Goal: Task Accomplishment & Management: Manage account settings

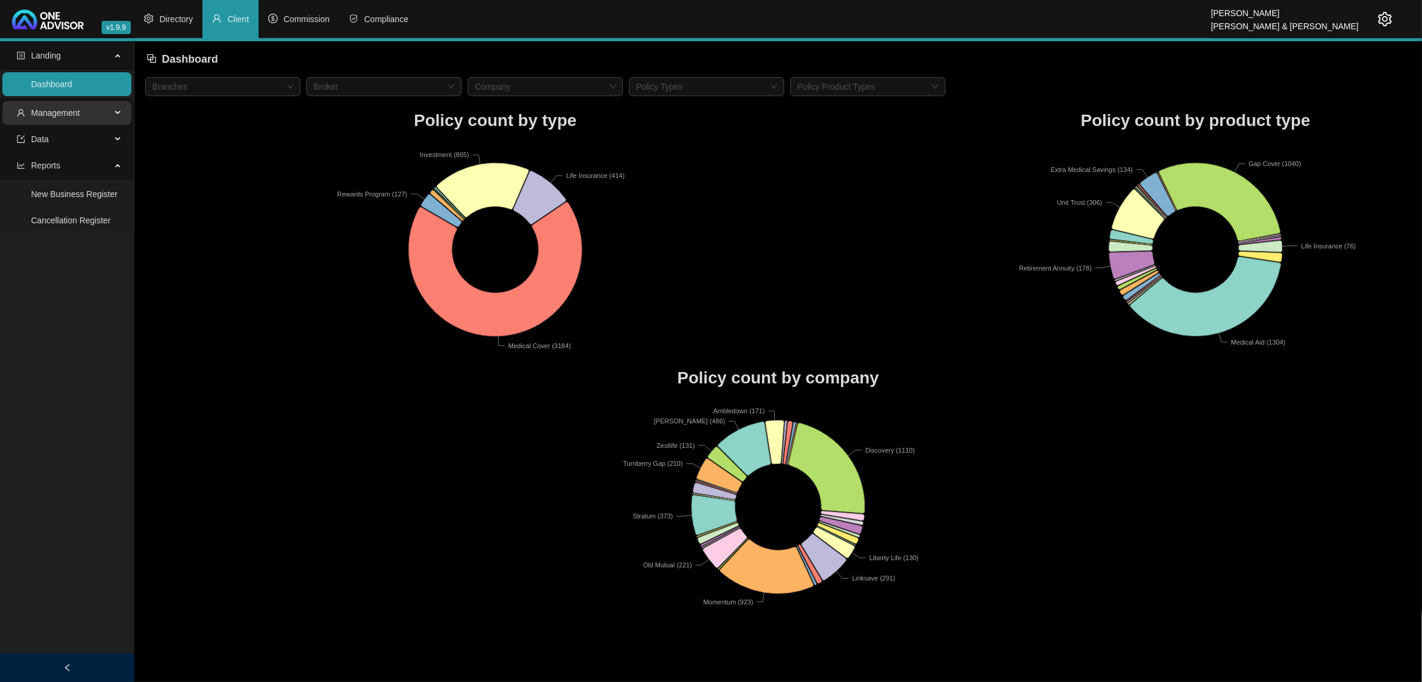
click at [97, 109] on span "Management" at bounding box center [64, 113] width 94 height 24
click at [53, 195] on link "Tasks" at bounding box center [42, 194] width 22 height 10
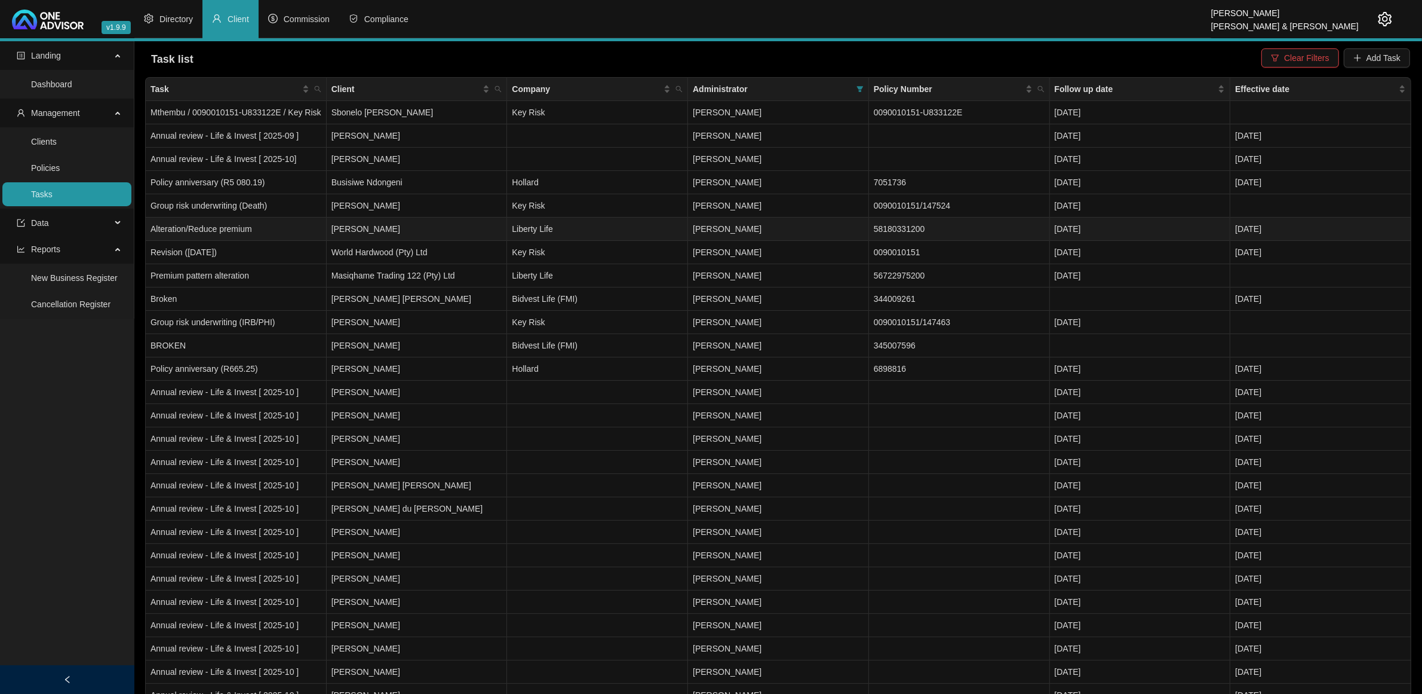
click at [564, 231] on td "Liberty Life" at bounding box center [597, 228] width 181 height 23
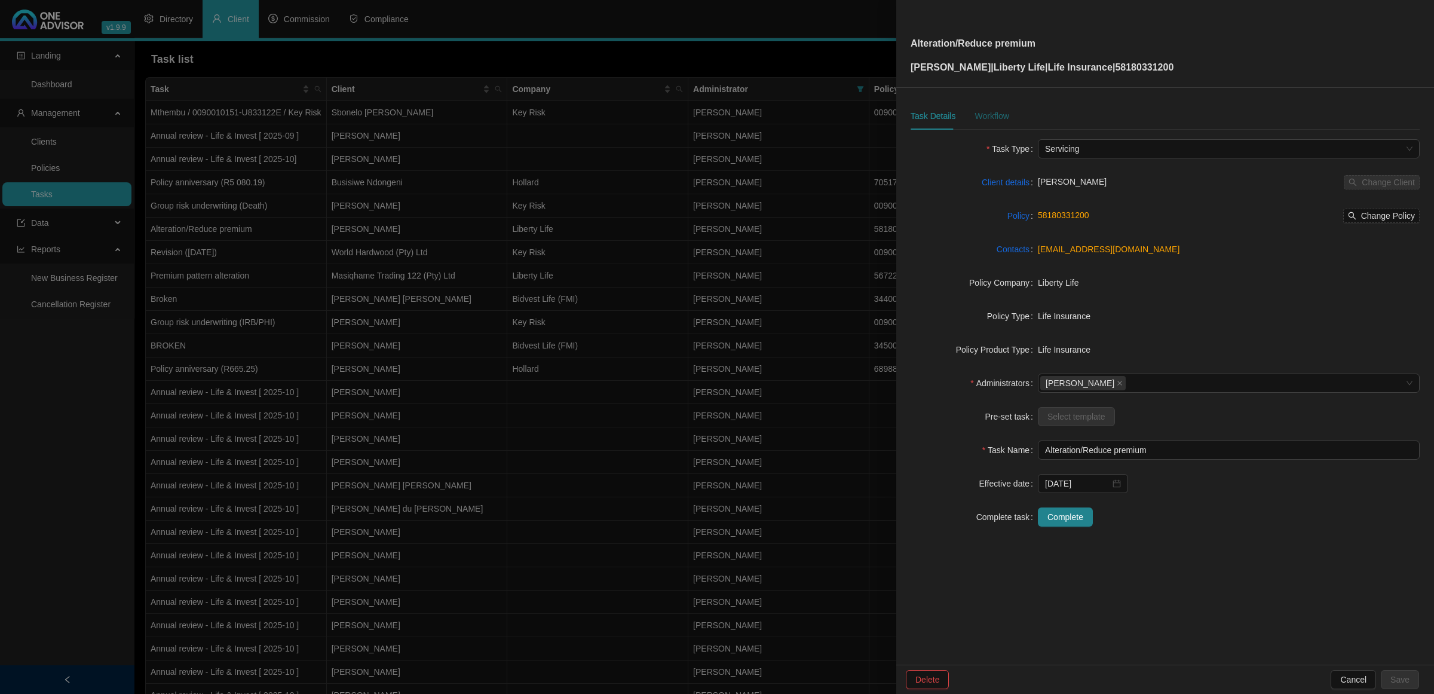
click at [980, 118] on div "Workflow" at bounding box center [991, 115] width 34 height 13
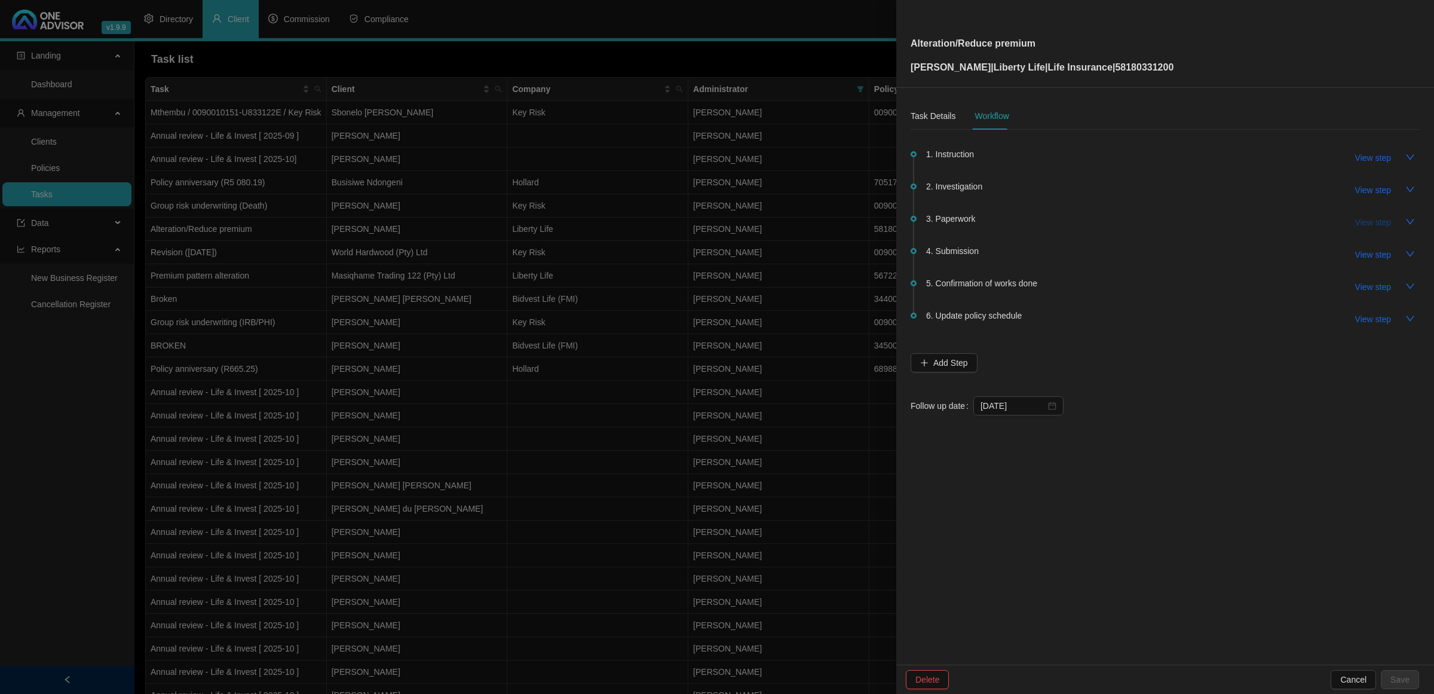
click at [1383, 225] on span "View step" at bounding box center [1373, 222] width 36 height 13
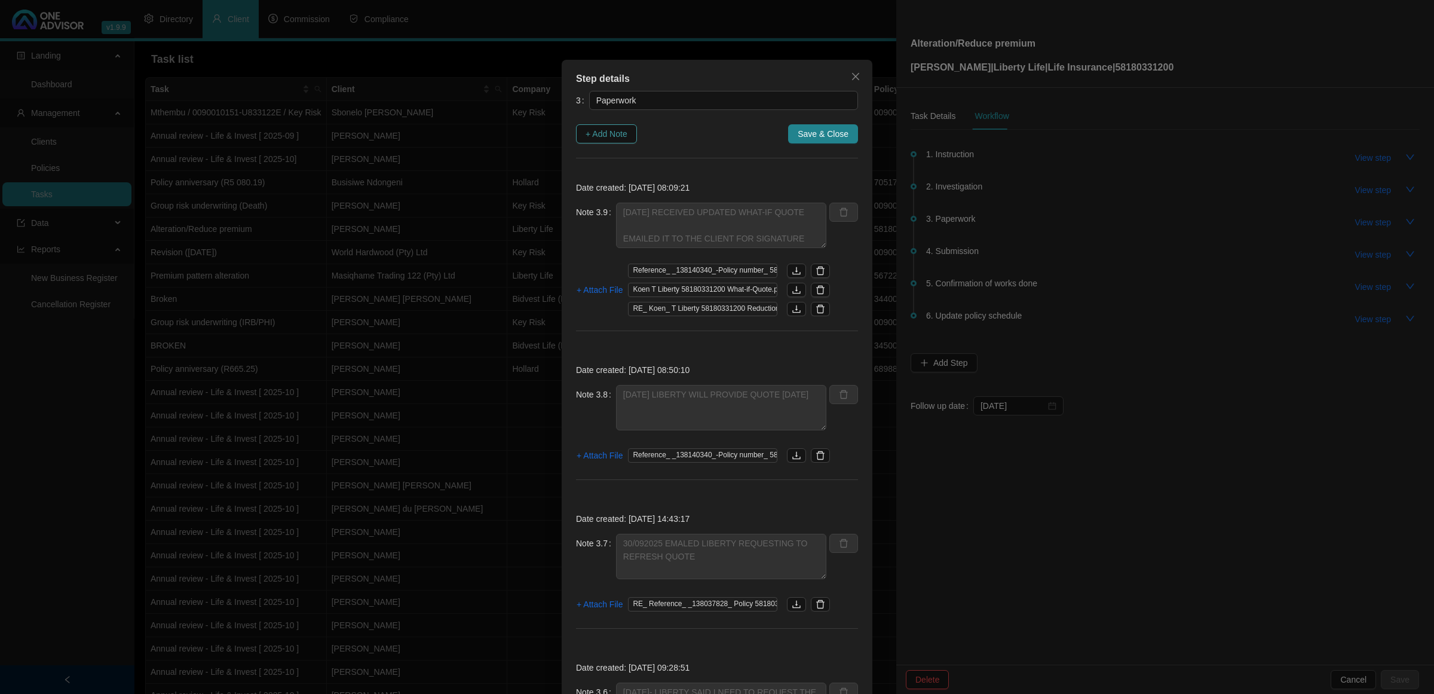
click at [607, 136] on span "+ Add Note" at bounding box center [606, 133] width 42 height 13
type textarea "[DATE] RECEIVED UPDATED WHAT-IF QUOTE EMAILED IT TO THE CLIENT FOR SIGNATURE"
type textarea "[DATE] LIBERTY WILL PROVIDE QUOTE [DATE]"
type textarea "30/092025 EMALED LIBERTY REQUESTING TO REFRESH QUOTE"
type textarea "[DATE]- LIBERTY SAID I NEED TO REQUEST THE NEW QUOTE FOR THE EFFECTIVE DATE IN …"
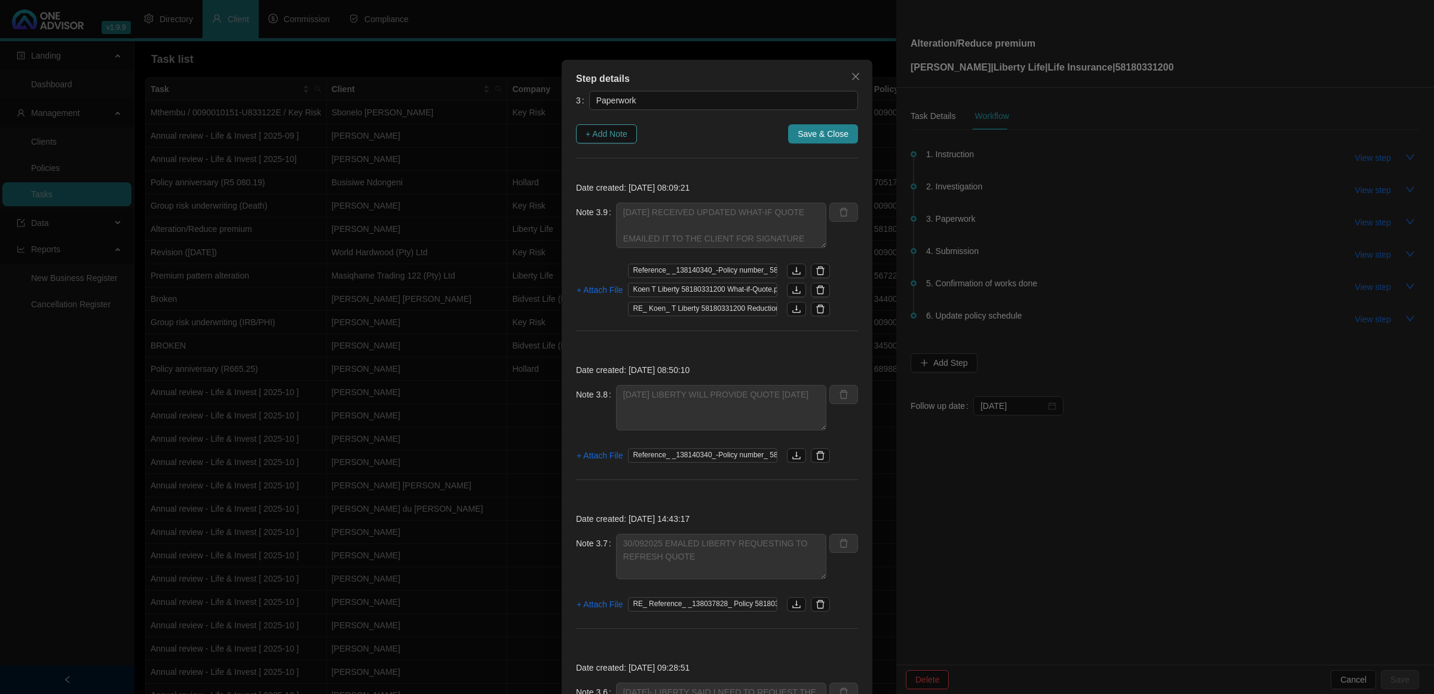
type textarea "[DATE] - CLIENT WANTS THE EFFECTIVE DATE TO BE MOVED TO [DATE] REQUESTED THIS F…"
type textarea "[DATE] - FOLLOW UP"
type textarea "[DATE] EMAILED ALTERATION QUOTE TO CLIENT TO REVIEW"
type textarea "[DATE] SPOKE TO [PERSON_NAME] ON TEAMS - HE REVIEWED QUOTE AND SAID I CAN SEND …"
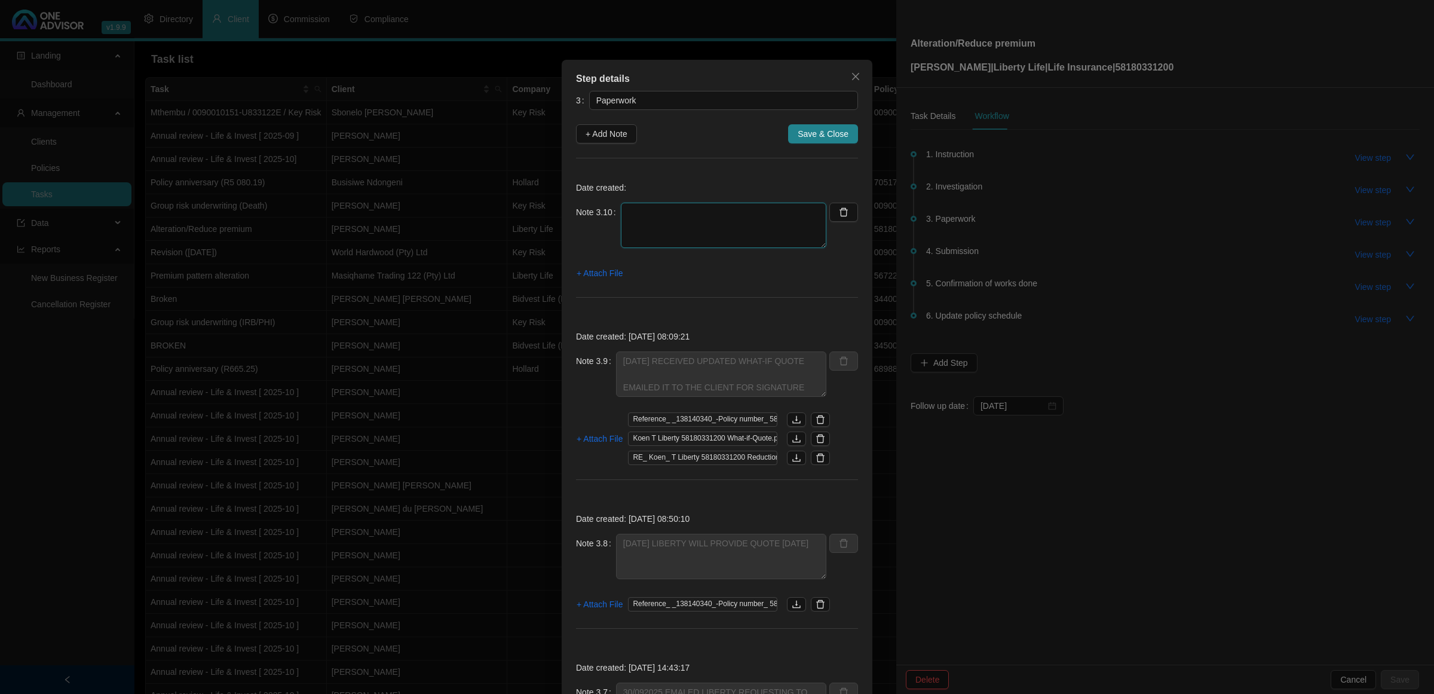
click at [705, 225] on textarea at bounding box center [723, 224] width 205 height 45
type textarea "[DATE] - CLIENT FOLLOWED UP / BUT THEN SAW I SENT IT ALREADY"
click at [597, 274] on span "+ Attach File" at bounding box center [599, 272] width 46 height 13
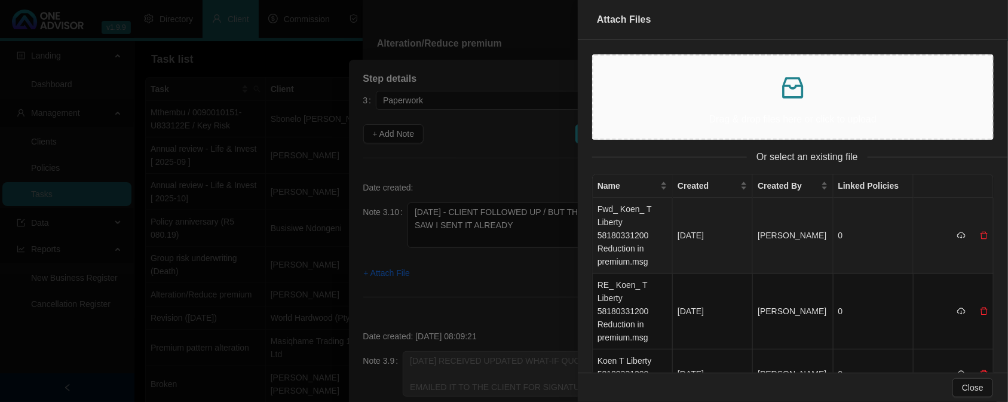
click at [618, 243] on td "Fwd_ Koen_ T Liberty 58180331200 Reduction in premium.msg" at bounding box center [633, 236] width 80 height 76
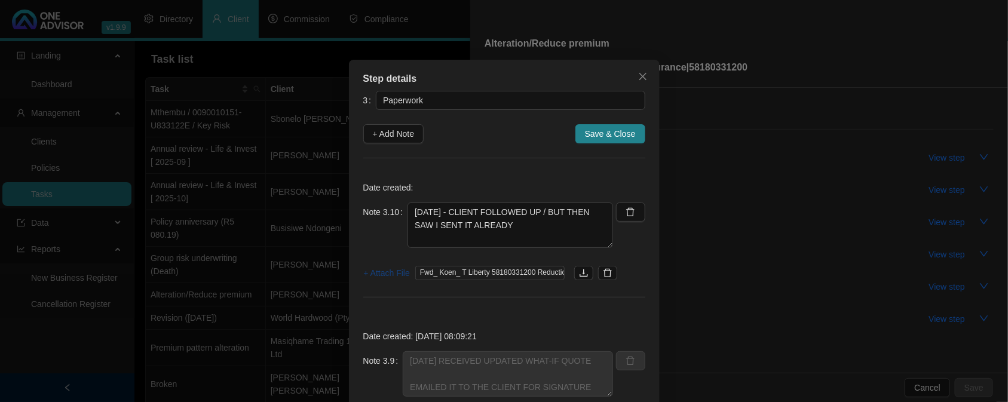
click at [379, 278] on span "+ Attach File" at bounding box center [387, 272] width 46 height 13
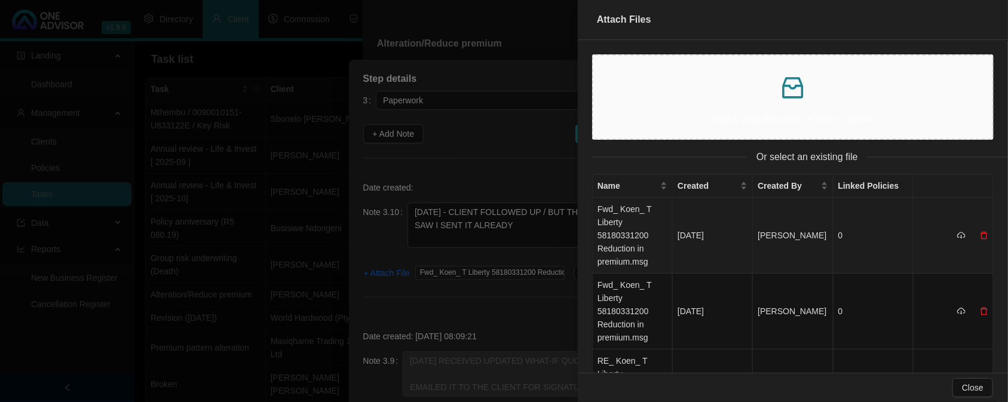
click at [618, 226] on td "Fwd_ Koen_ T Liberty 58180331200 Reduction in premium.msg" at bounding box center [633, 236] width 80 height 76
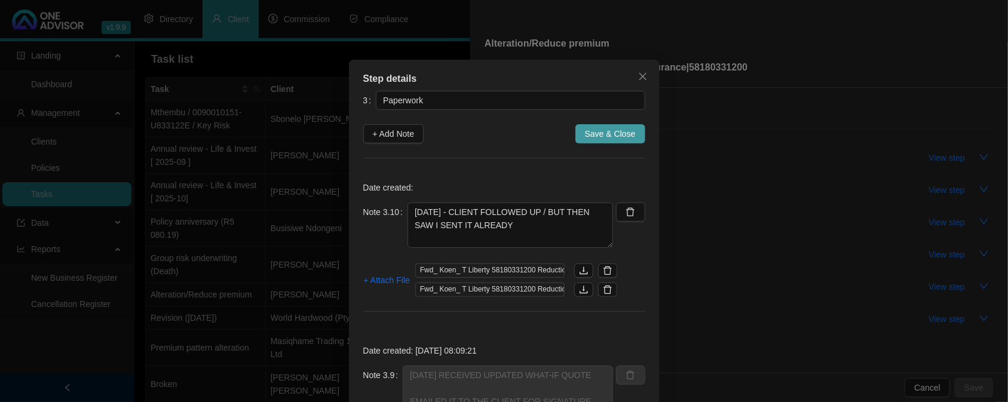
click at [594, 135] on span "Save & Close" at bounding box center [610, 133] width 51 height 13
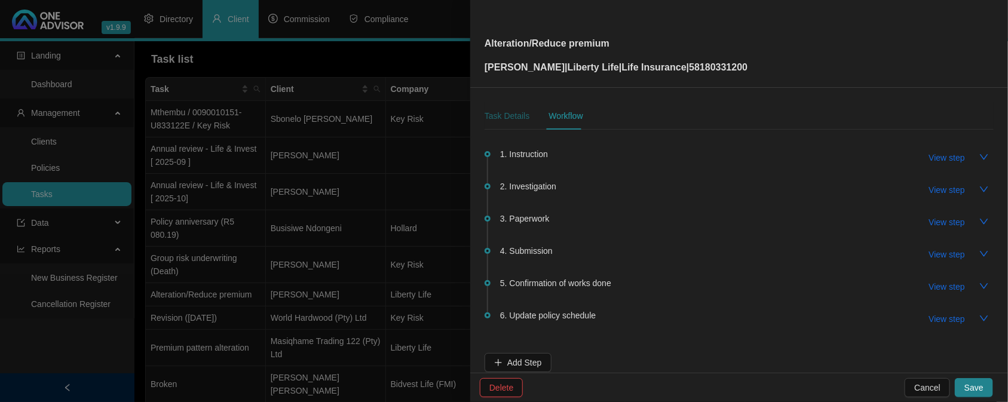
click at [502, 112] on div "Task Details" at bounding box center [506, 115] width 45 height 13
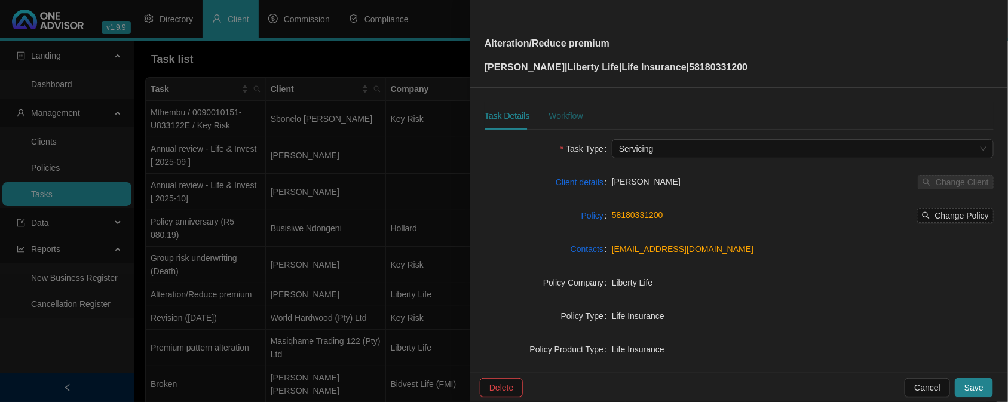
click at [570, 112] on div "Workflow" at bounding box center [565, 115] width 34 height 13
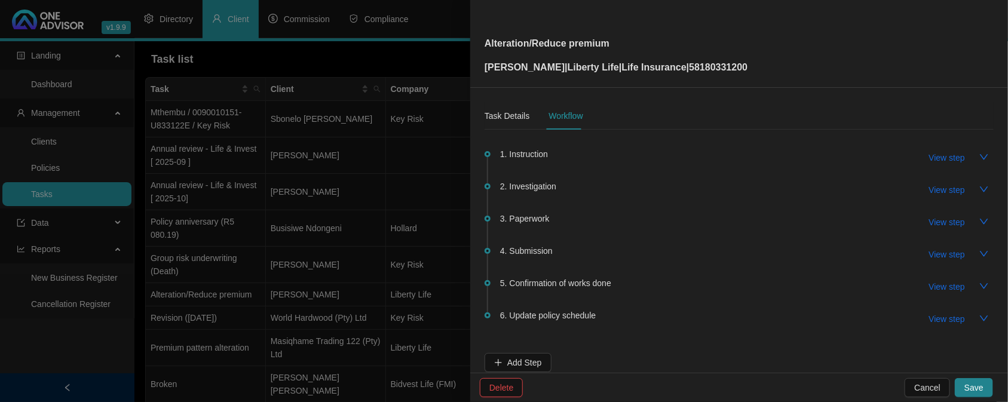
scroll to position [70, 0]
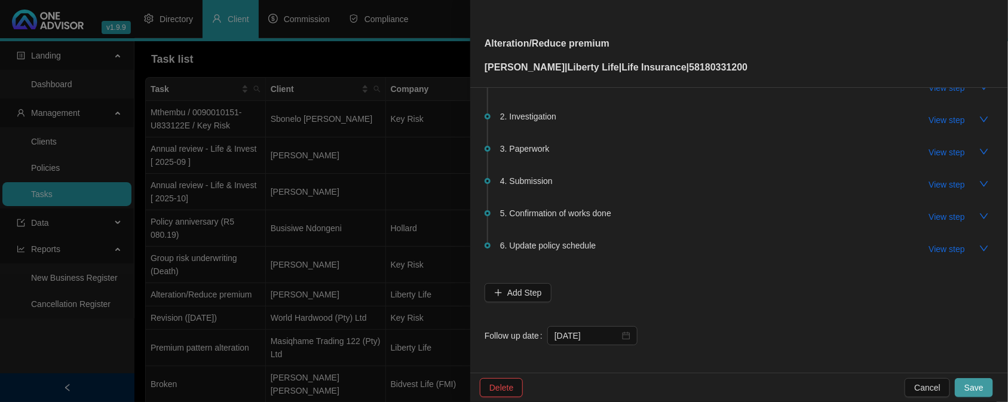
click at [975, 392] on span "Save" at bounding box center [973, 387] width 19 height 13
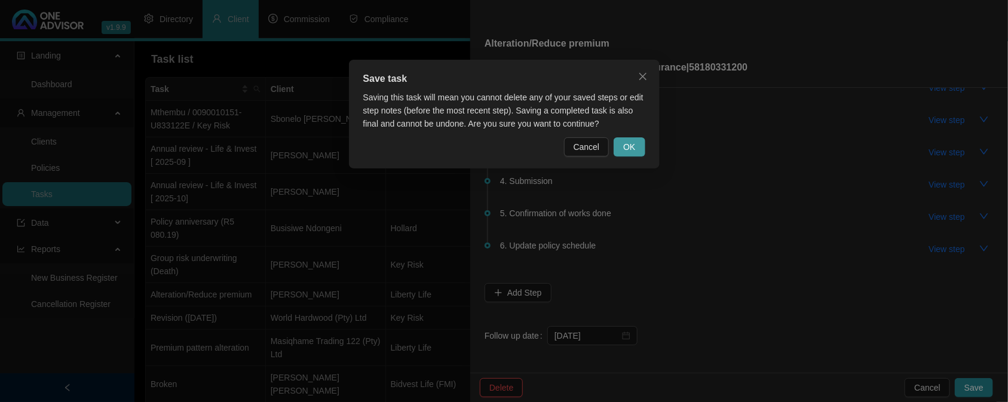
click at [634, 149] on span "OK" at bounding box center [629, 146] width 12 height 13
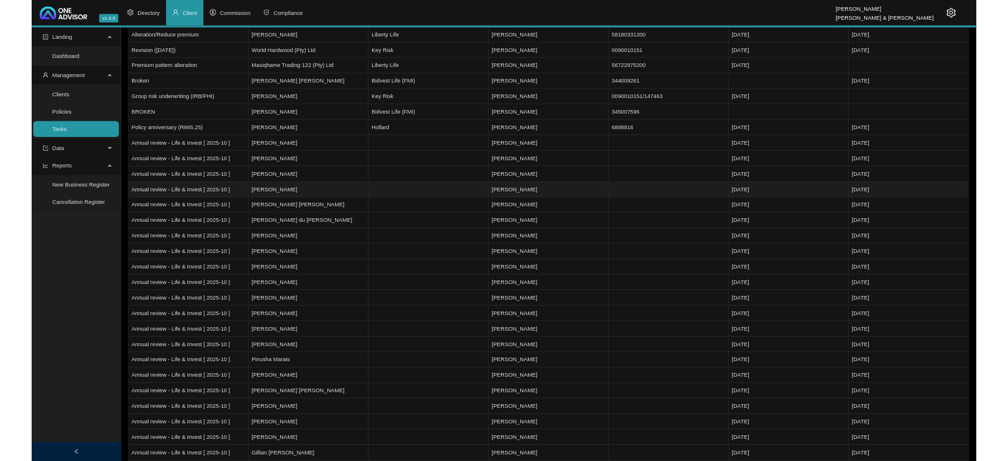
scroll to position [0, 0]
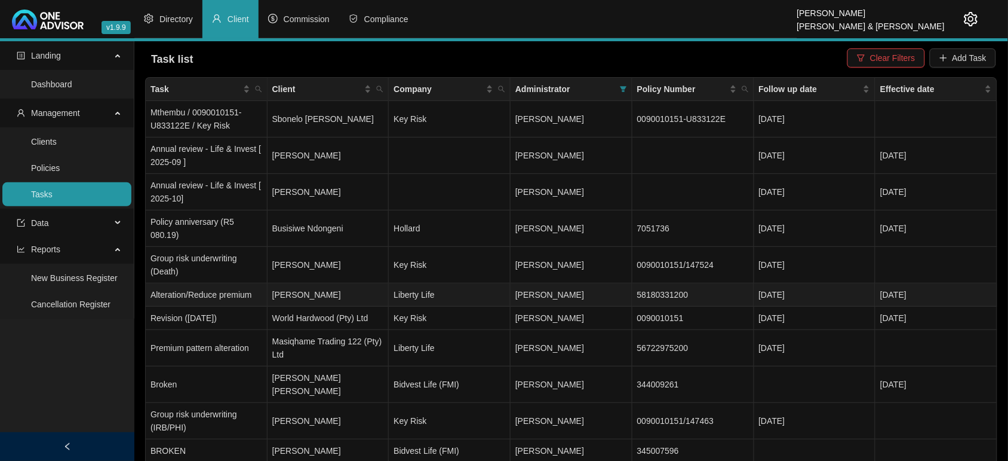
click at [306, 283] on td "[PERSON_NAME]" at bounding box center [329, 294] width 122 height 23
click at [323, 283] on td "[PERSON_NAME]" at bounding box center [329, 294] width 122 height 23
click at [507, 283] on td "Liberty Life" at bounding box center [450, 294] width 122 height 23
click at [214, 283] on td "Alteration/Reduce premium" at bounding box center [207, 294] width 122 height 23
click at [308, 283] on td "[PERSON_NAME]" at bounding box center [329, 294] width 122 height 23
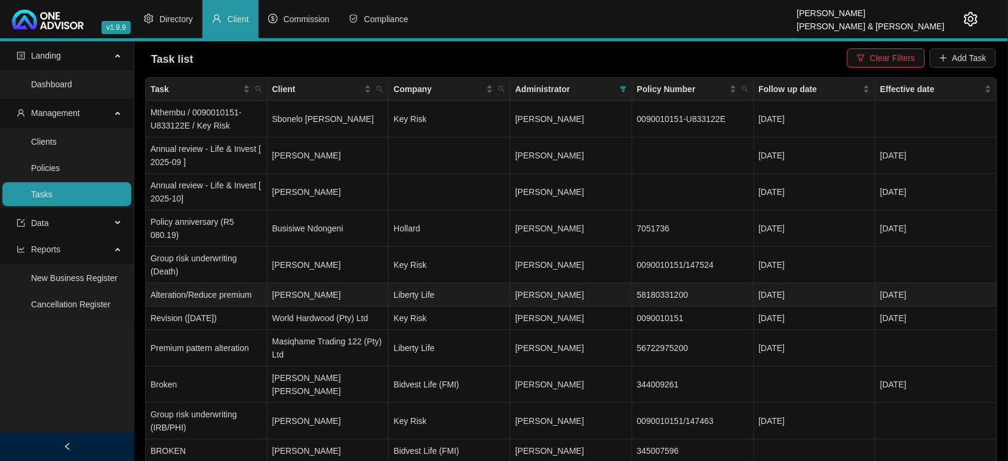
click at [309, 283] on td "[PERSON_NAME]" at bounding box center [329, 294] width 122 height 23
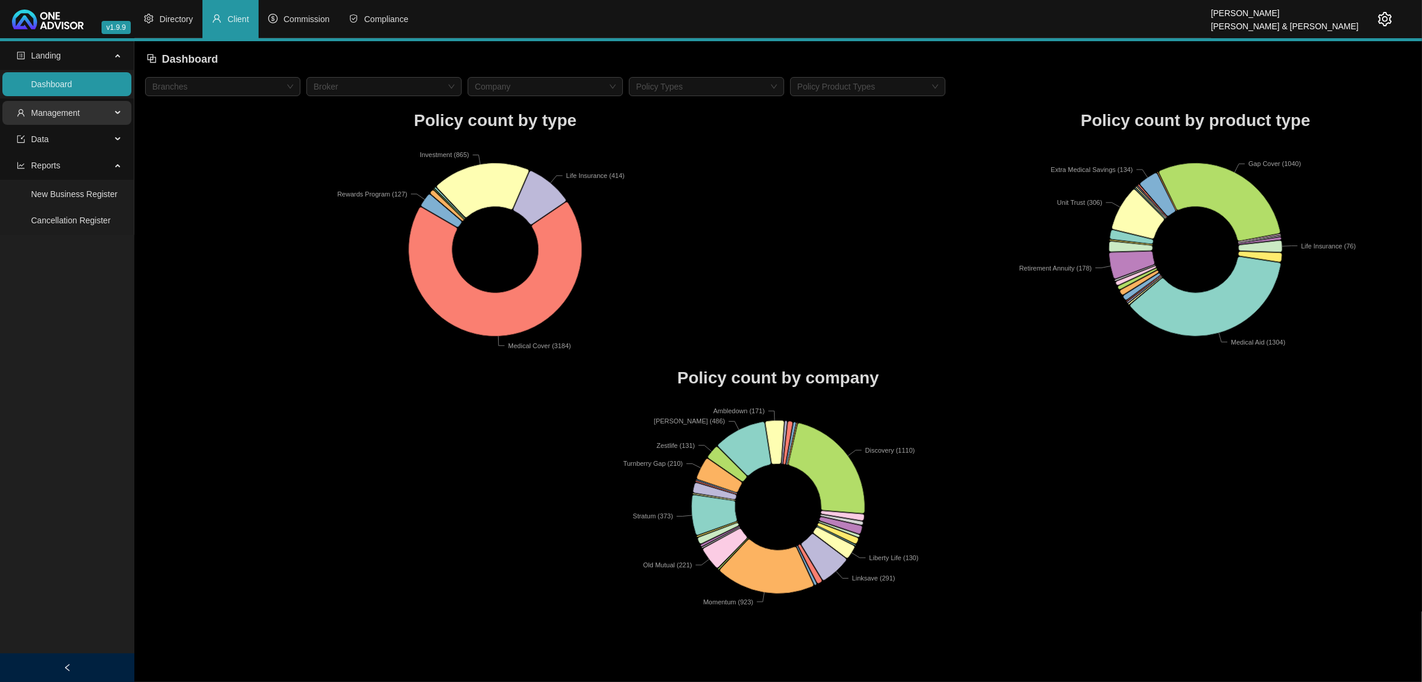
click at [52, 113] on span "Management" at bounding box center [55, 113] width 49 height 10
click at [53, 192] on link "Tasks" at bounding box center [42, 194] width 22 height 10
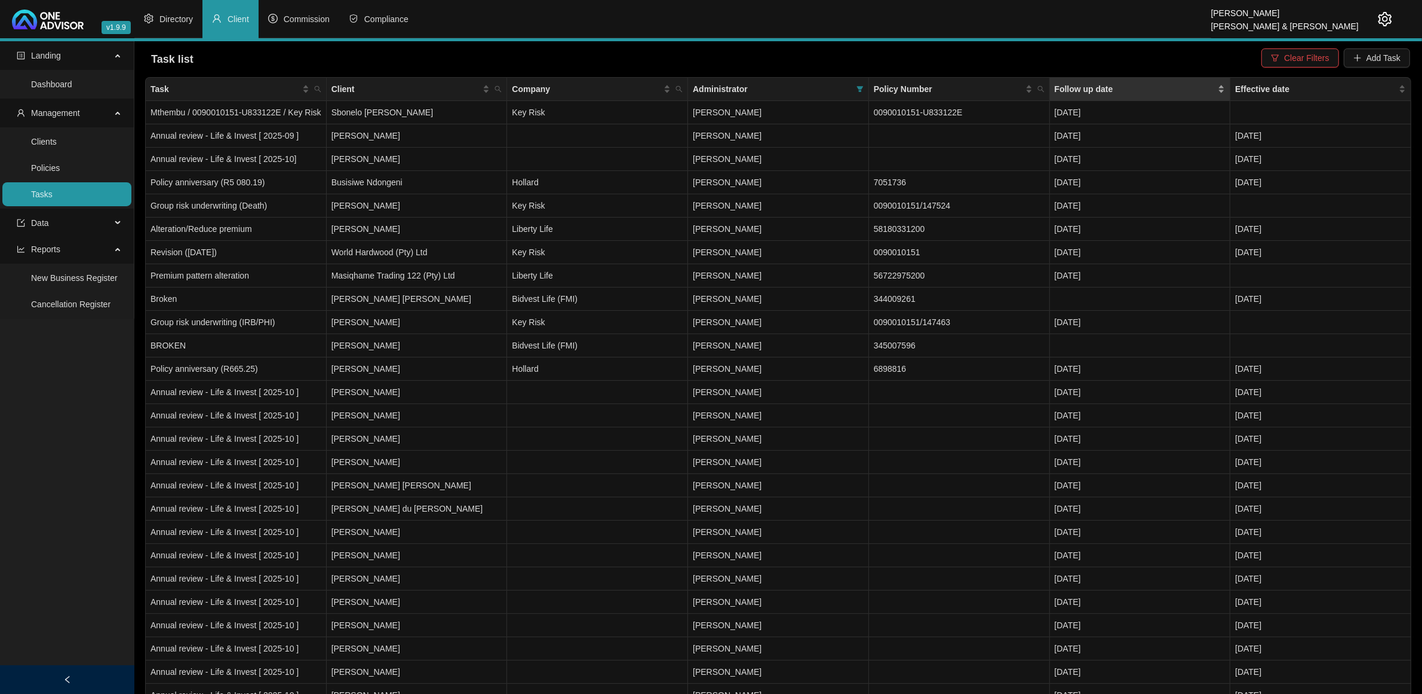
click at [1222, 84] on div "Follow up date" at bounding box center [1140, 88] width 171 height 13
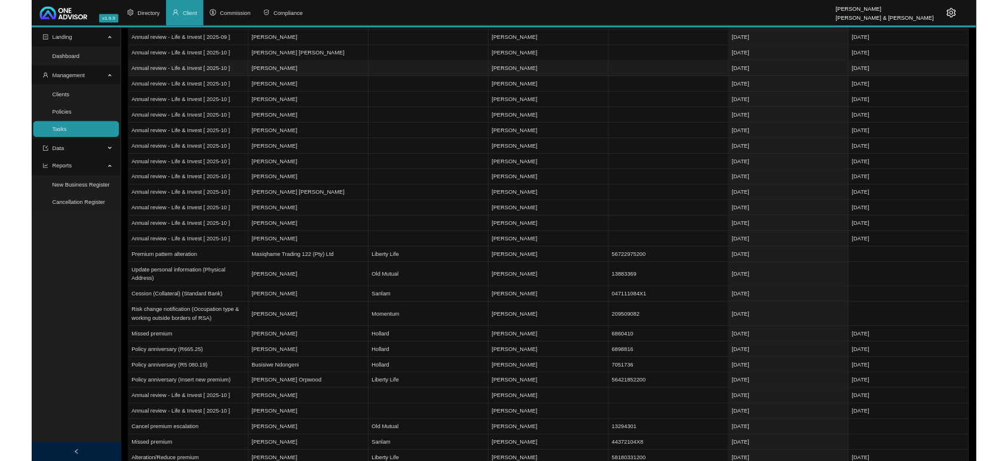
scroll to position [224, 0]
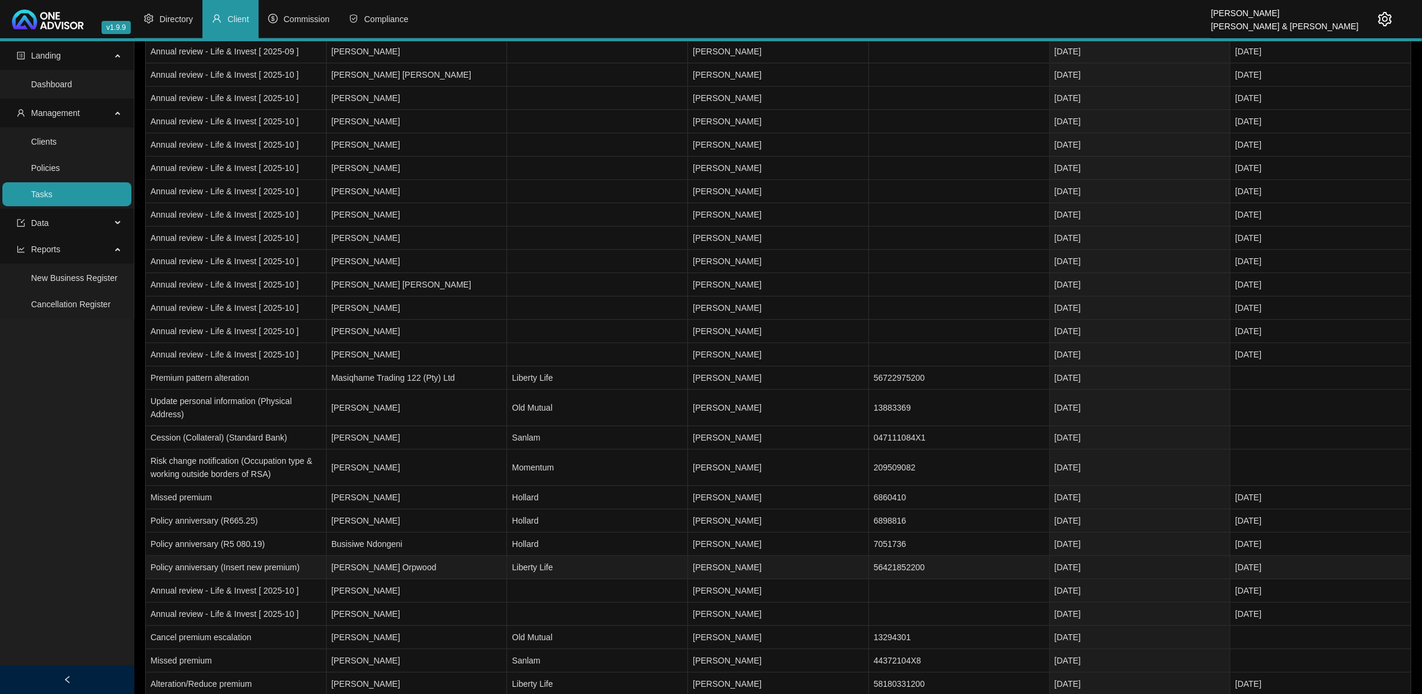
click at [928, 569] on td "56421852200" at bounding box center [959, 567] width 181 height 23
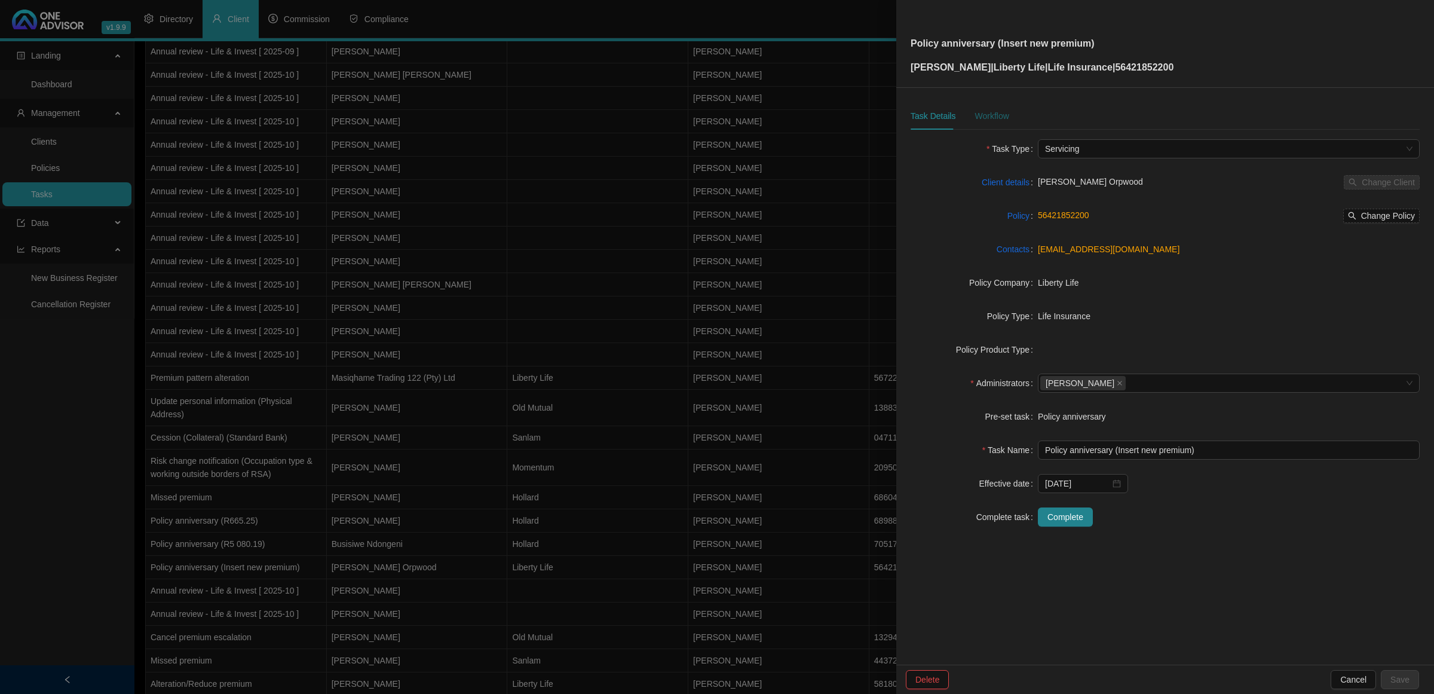
click at [987, 118] on div "Workflow" at bounding box center [991, 115] width 34 height 13
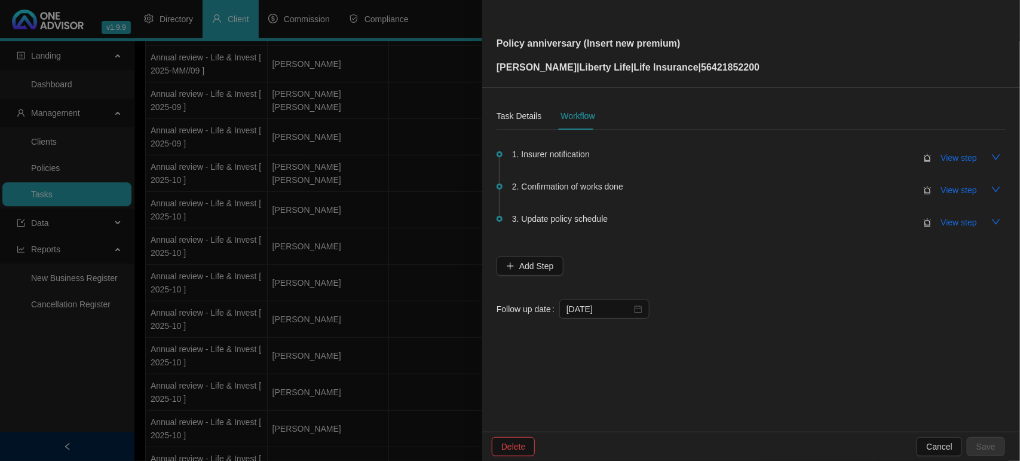
click at [386, 201] on div at bounding box center [510, 230] width 1020 height 461
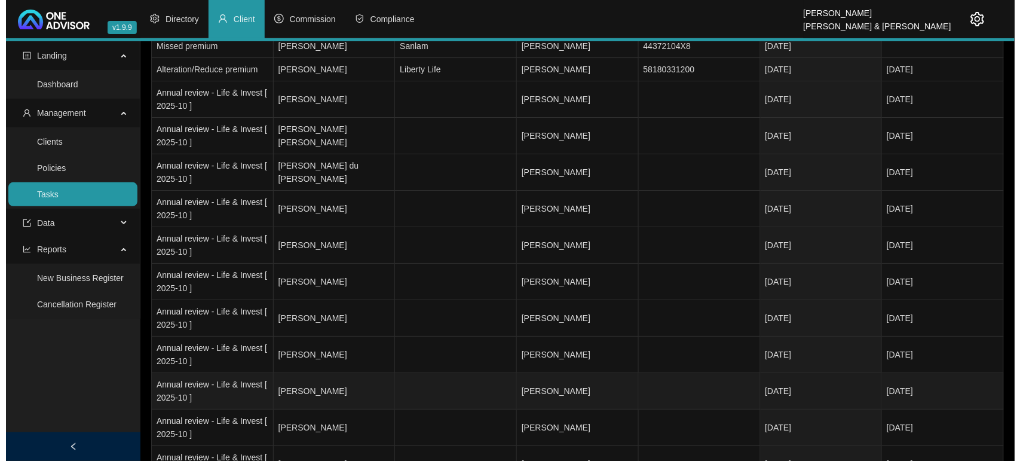
scroll to position [1044, 0]
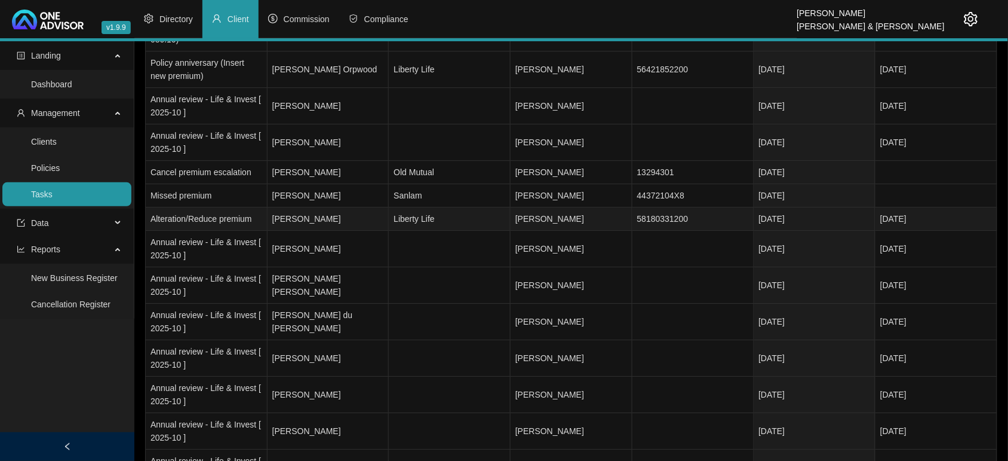
click at [351, 207] on td "[PERSON_NAME]" at bounding box center [329, 218] width 122 height 23
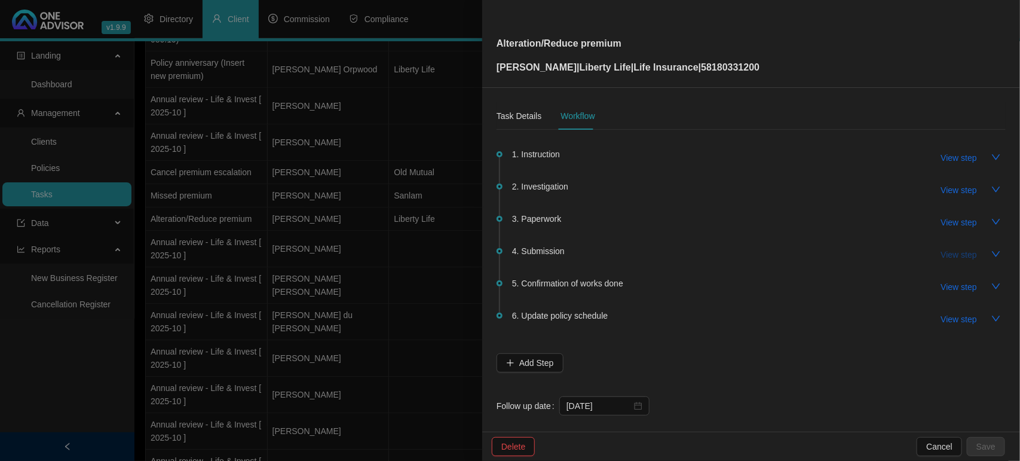
click at [941, 260] on span "View step" at bounding box center [959, 254] width 36 height 13
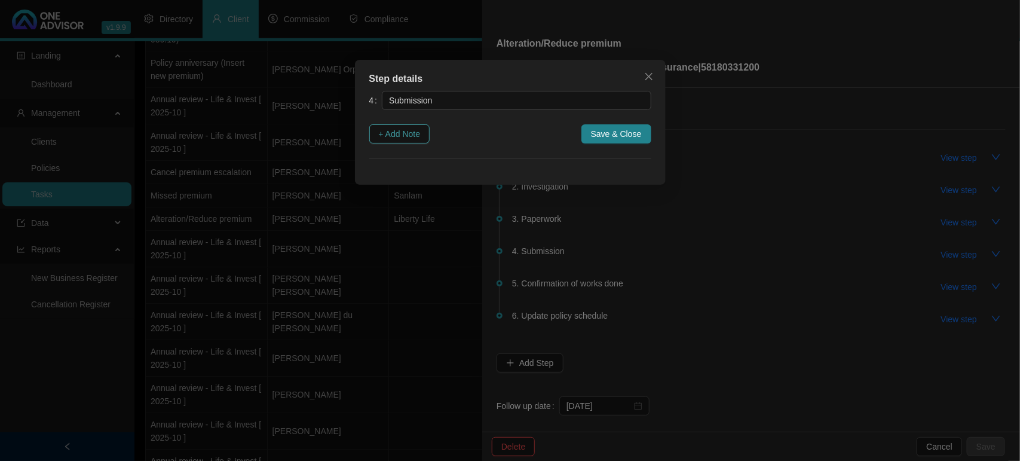
click at [389, 129] on span "+ Add Note" at bounding box center [400, 133] width 42 height 13
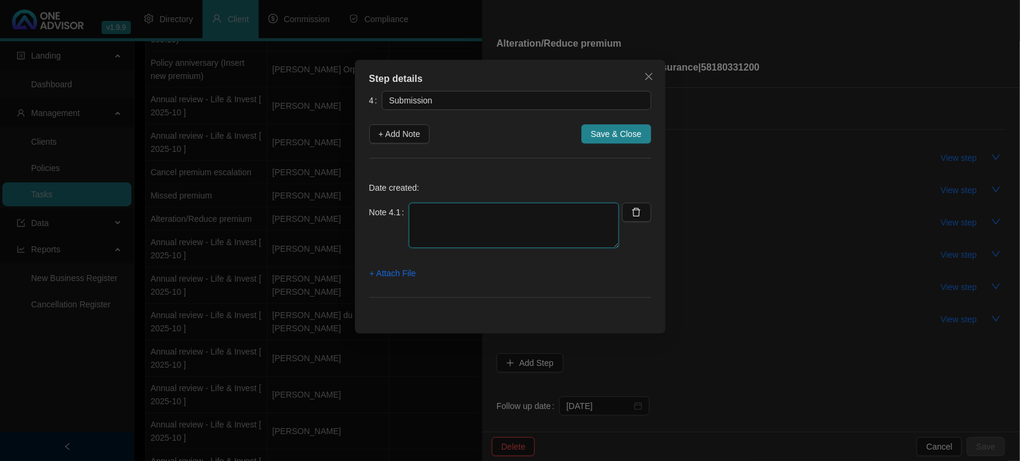
click at [429, 224] on textarea at bounding box center [514, 224] width 210 height 45
type textarea "[DATE] SUBMITTED SIGNED WHAT-IF QUOTE"
click at [411, 269] on span "+ Attach File" at bounding box center [393, 272] width 46 height 13
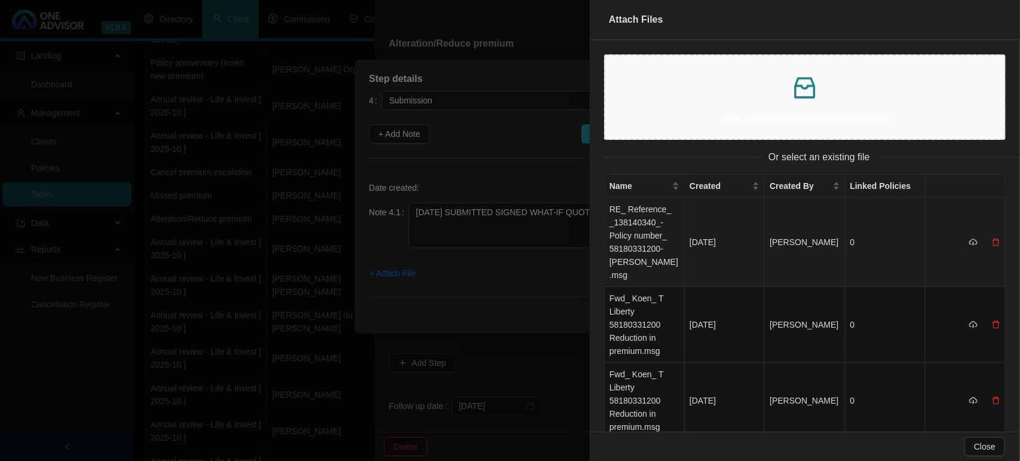
click at [647, 222] on td "RE_ Reference_ _138140340_-Policy number_ 58180331200-[PERSON_NAME].msg" at bounding box center [645, 242] width 80 height 89
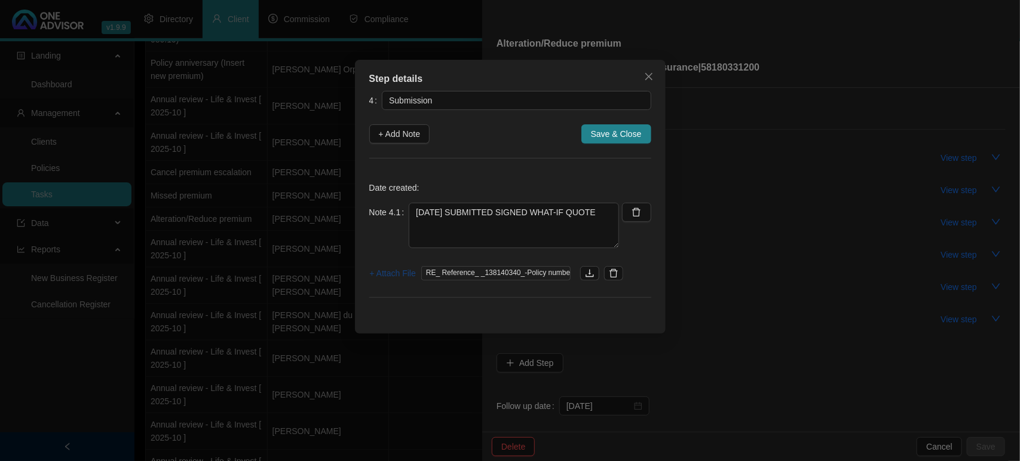
click at [383, 271] on span "+ Attach File" at bounding box center [393, 272] width 46 height 13
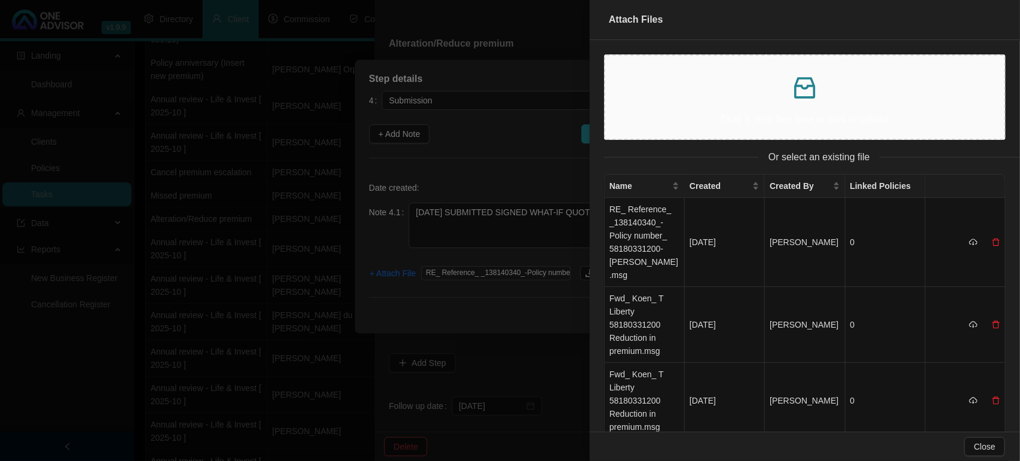
click at [681, 112] on p "Drag & drop files here or click to upload" at bounding box center [805, 119] width 380 height 15
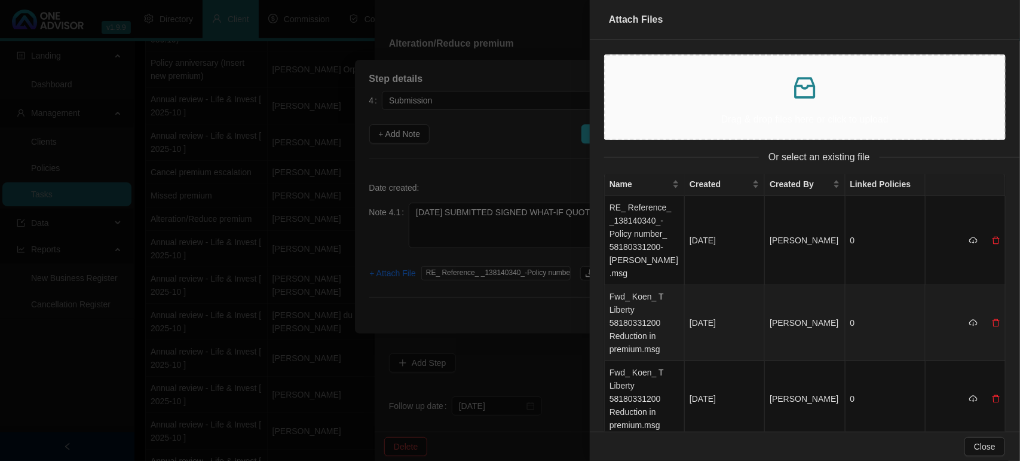
scroll to position [0, 0]
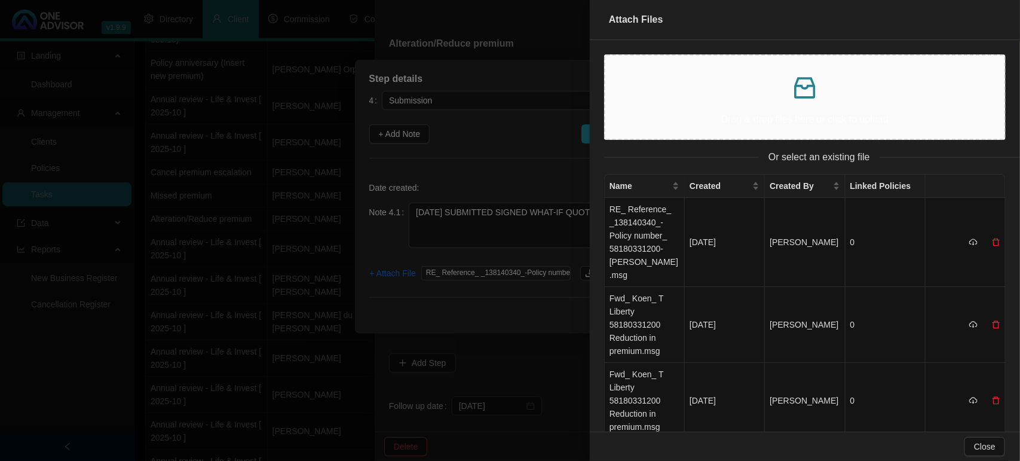
click at [463, 311] on div at bounding box center [510, 230] width 1020 height 461
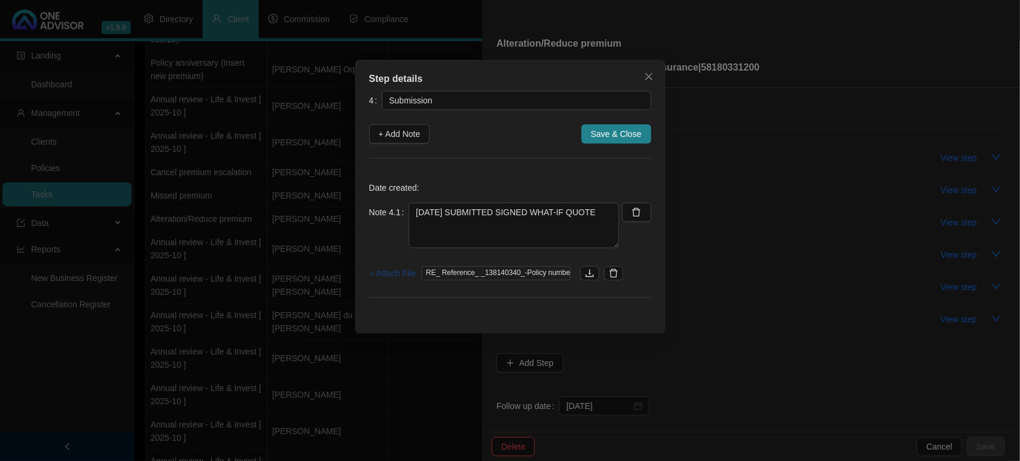
click at [383, 265] on button "+ Attach File" at bounding box center [392, 272] width 47 height 19
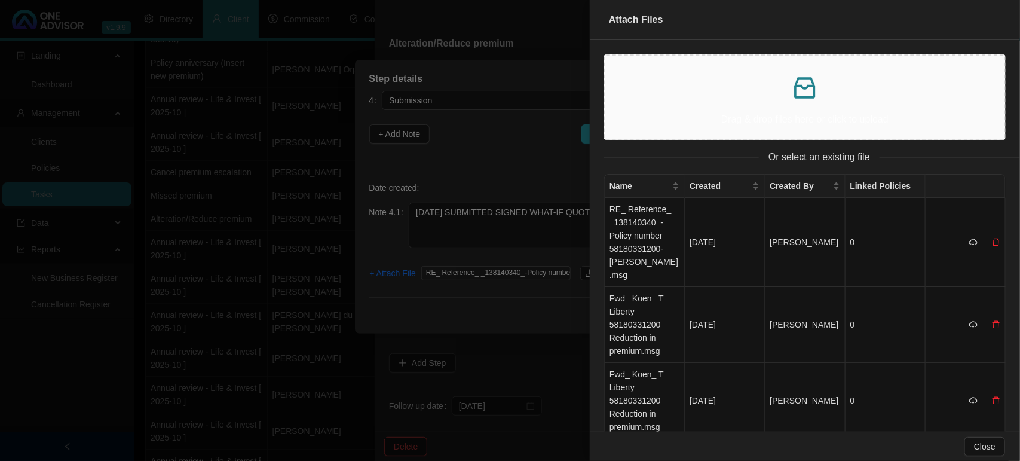
click at [713, 111] on div "Drag & drop files here or click to upload" at bounding box center [805, 97] width 380 height 64
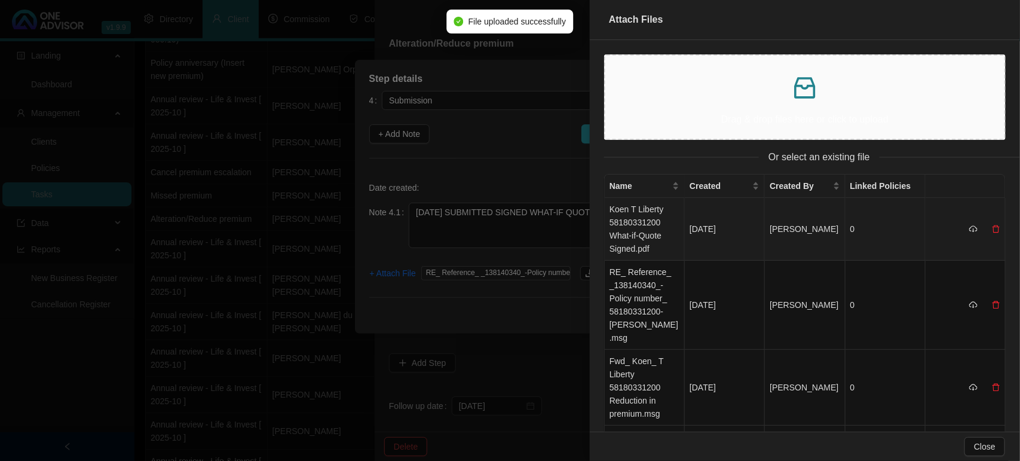
click at [649, 229] on td "Koen T Liberty 58180331200 What-if-Quote Signed.pdf" at bounding box center [645, 229] width 80 height 63
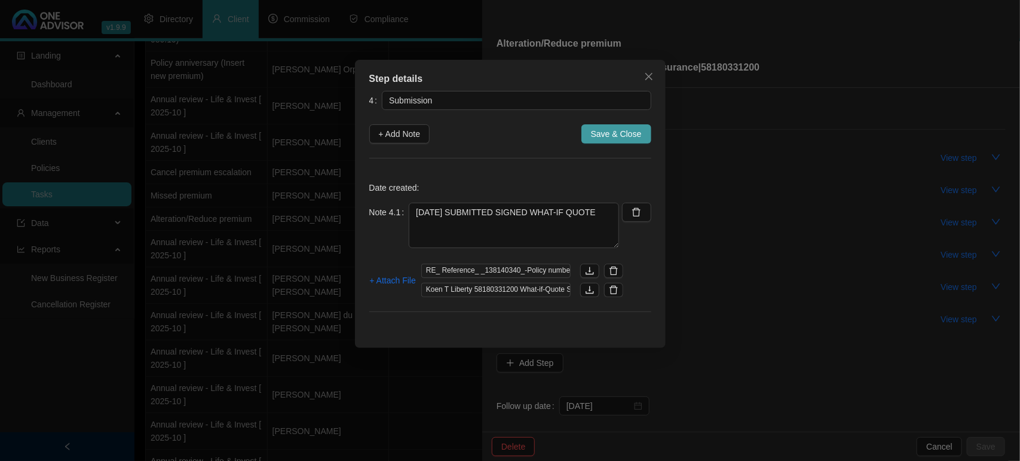
click at [607, 125] on button "Save & Close" at bounding box center [616, 133] width 70 height 19
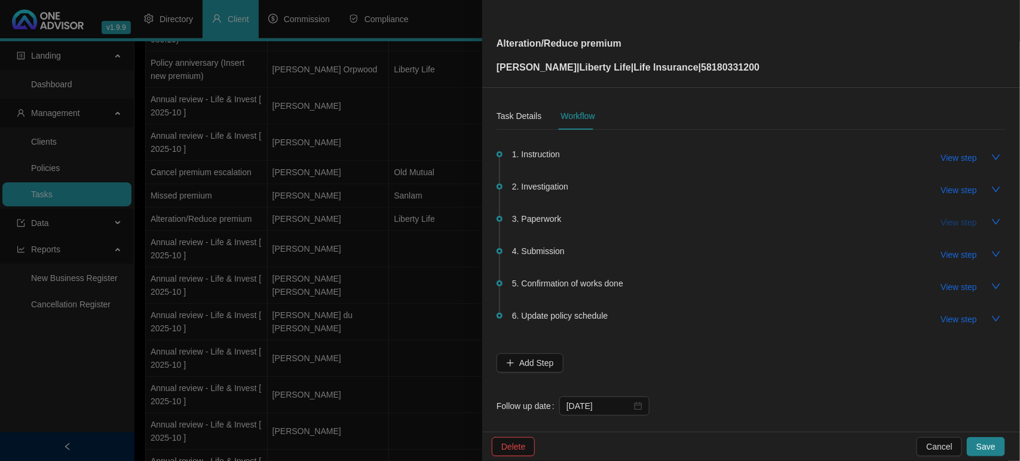
click at [946, 217] on span "View step" at bounding box center [959, 222] width 36 height 13
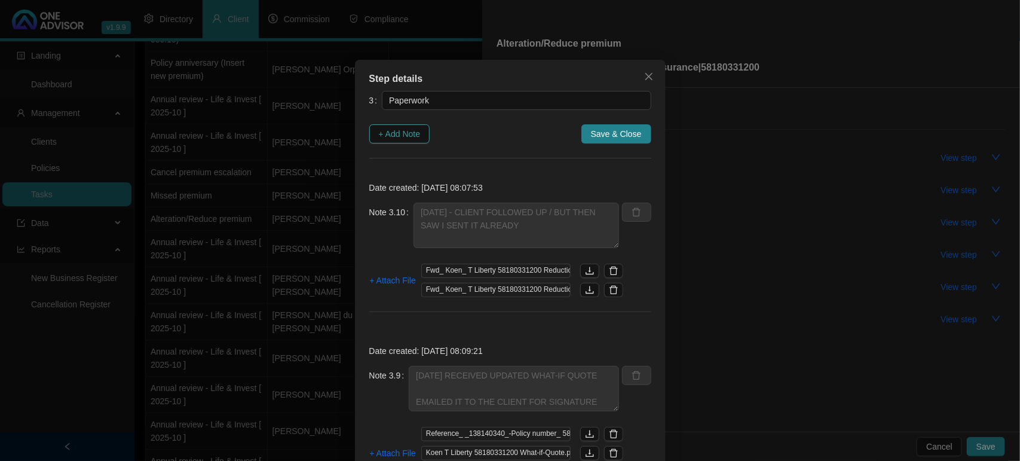
click at [389, 135] on span "+ Add Note" at bounding box center [400, 133] width 42 height 13
type textarea "[DATE] - CLIENT FOLLOWED UP / BUT THEN SAW I SENT IT ALREADY"
type textarea "[DATE] RECEIVED UPDATED WHAT-IF QUOTE EMAILED IT TO THE CLIENT FOR SIGNATURE"
type textarea "[DATE] LIBERTY WILL PROVIDE QUOTE [DATE]"
type textarea "30/092025 EMALED LIBERTY REQUESTING TO REFRESH QUOTE"
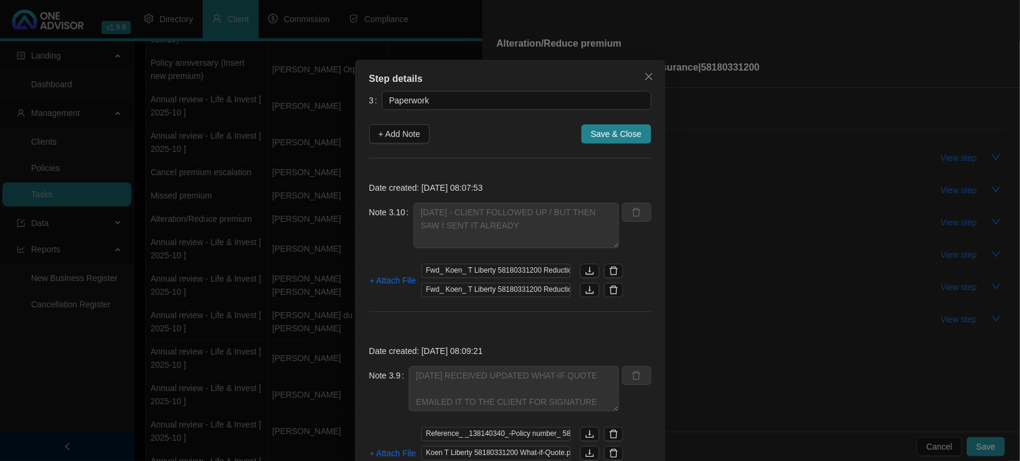
type textarea "[DATE]- LIBERTY SAID I NEED TO REQUEST THE NEW QUOTE FOR THE EFFECTIVE DATE IN …"
type textarea "[DATE] - CLIENT WANTS THE EFFECTIVE DATE TO BE MOVED TO [DATE] REQUESTED THIS F…"
type textarea "[DATE] - FOLLOW UP"
type textarea "[DATE] EMAILED ALTERATION QUOTE TO CLIENT TO REVIEW"
type textarea "[DATE] SPOKE TO [PERSON_NAME] ON TEAMS - HE REVIEWED QUOTE AND SAID I CAN SEND …"
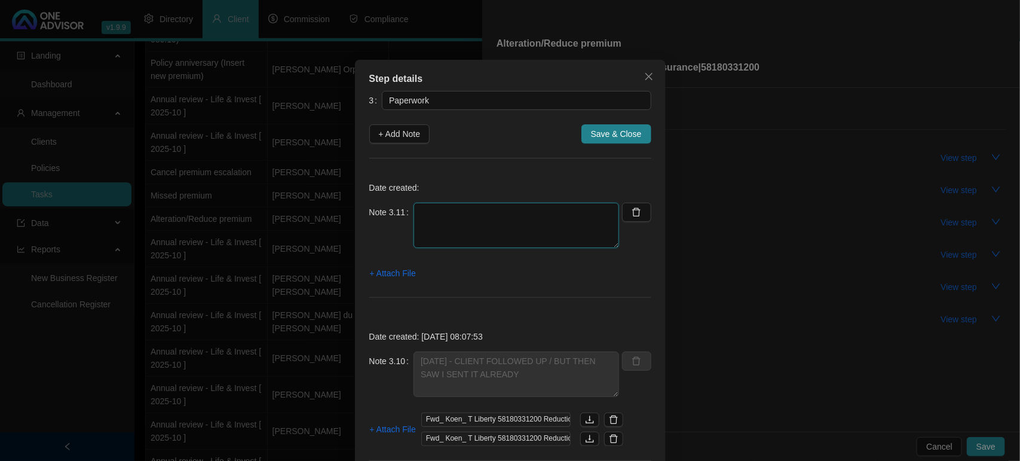
click at [434, 218] on textarea at bounding box center [515, 224] width 205 height 45
type textarea "[DATE] RECEIVED SIGNED QUOTE"
click at [402, 272] on span "+ Attach File" at bounding box center [393, 272] width 46 height 13
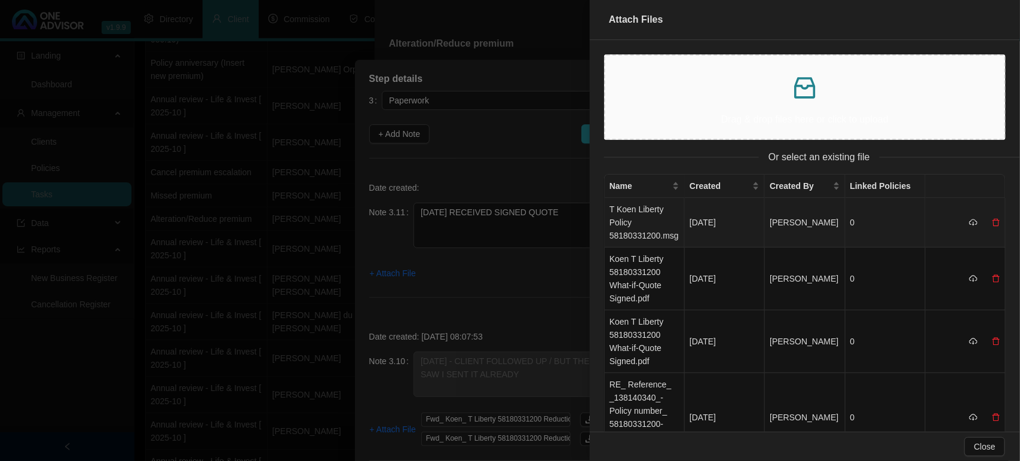
click at [642, 225] on td "T Koen Liberty Policy 58180331200.msg" at bounding box center [645, 223] width 80 height 50
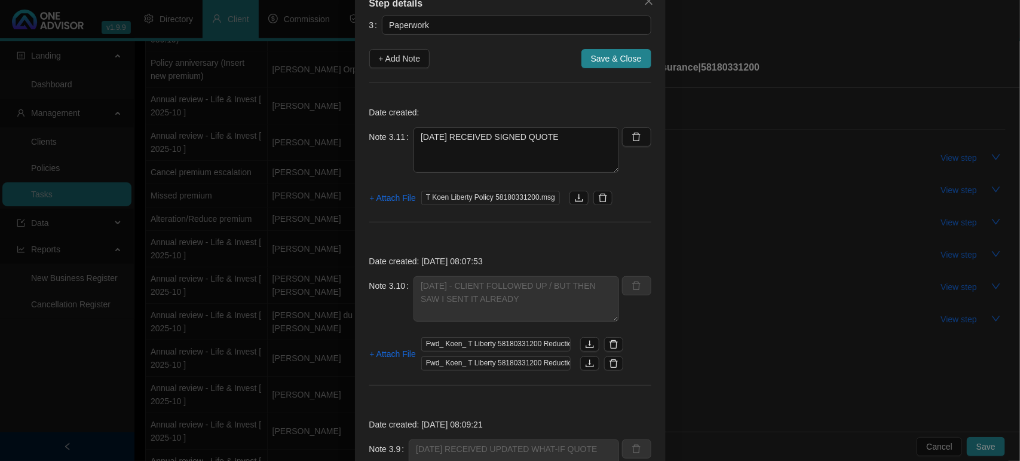
scroll to position [75, 0]
click at [618, 56] on span "Save & Close" at bounding box center [616, 59] width 51 height 13
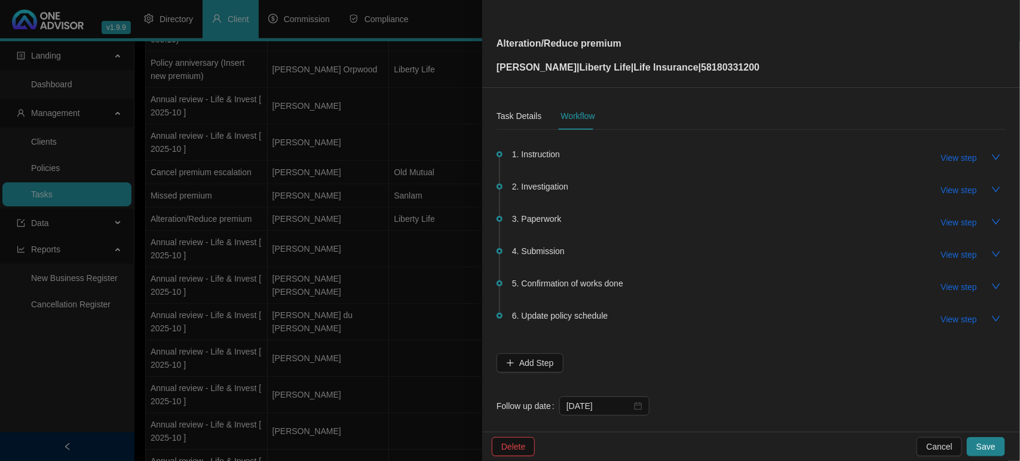
scroll to position [12, 0]
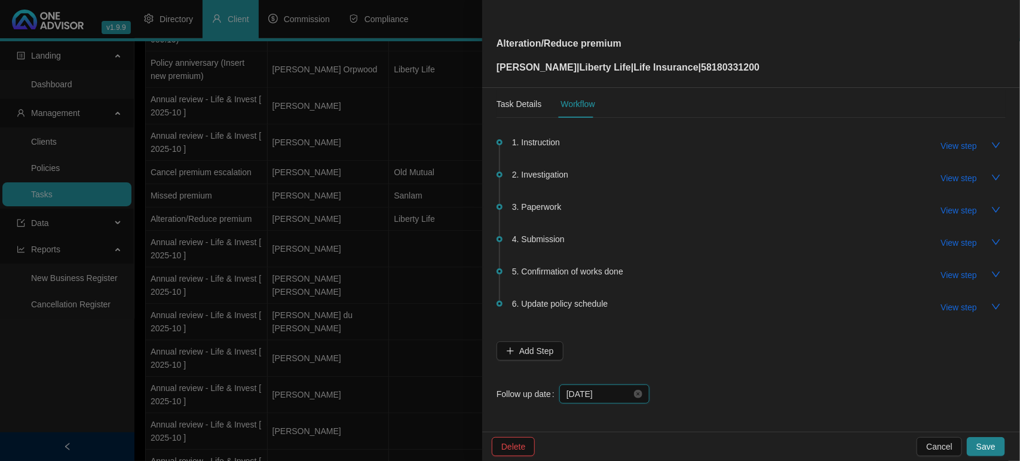
click at [612, 390] on input "[DATE]" at bounding box center [598, 393] width 65 height 13
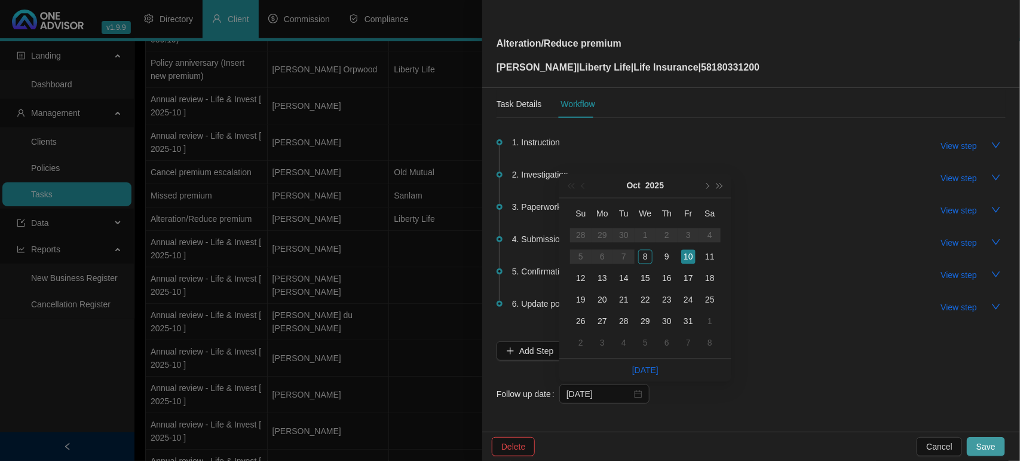
click at [987, 442] on span "Save" at bounding box center [985, 446] width 19 height 13
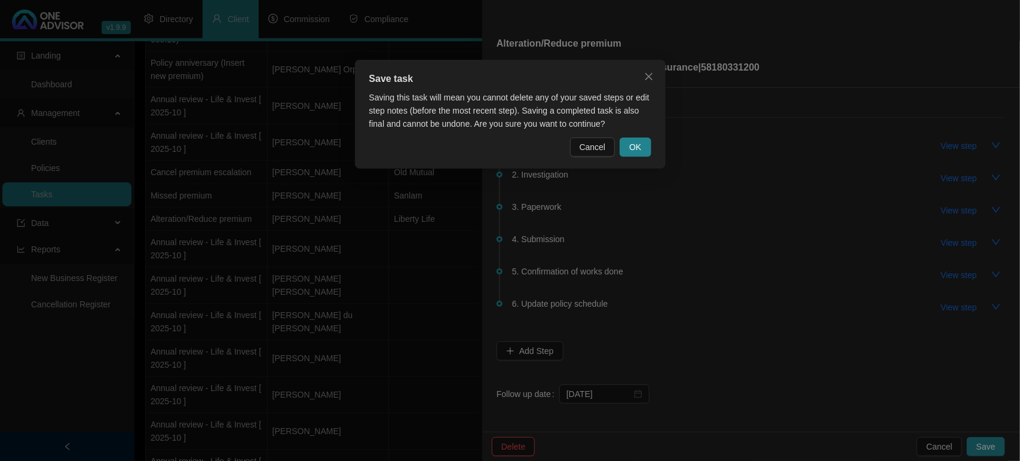
click at [629, 136] on div "Save task Saving this task will mean you cannot delete any of your saved steps …" at bounding box center [510, 114] width 311 height 109
click at [637, 157] on div "Save task Saving this task will mean you cannot delete any of your saved steps …" at bounding box center [510, 114] width 311 height 109
click at [639, 153] on span "OK" at bounding box center [635, 146] width 12 height 13
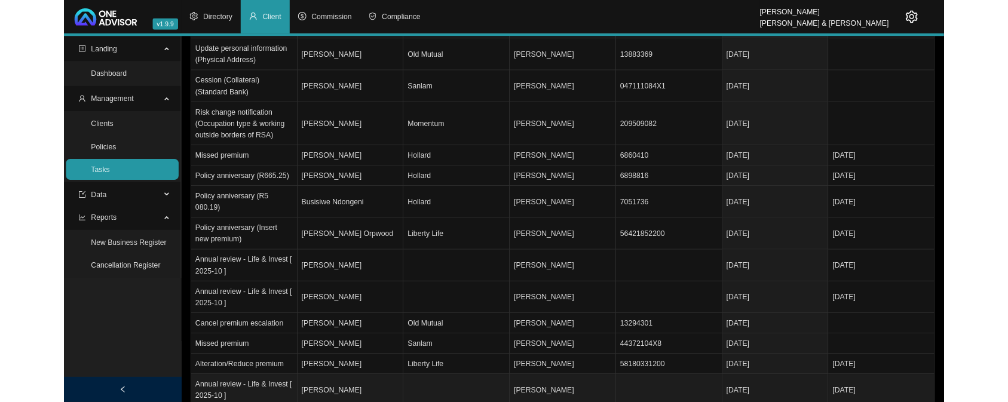
scroll to position [820, 0]
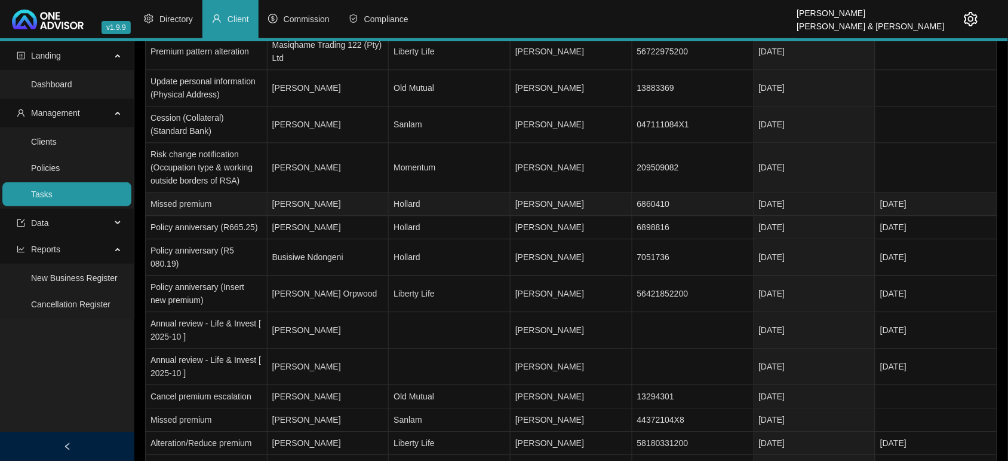
click at [440, 195] on td "Hollard" at bounding box center [450, 203] width 122 height 23
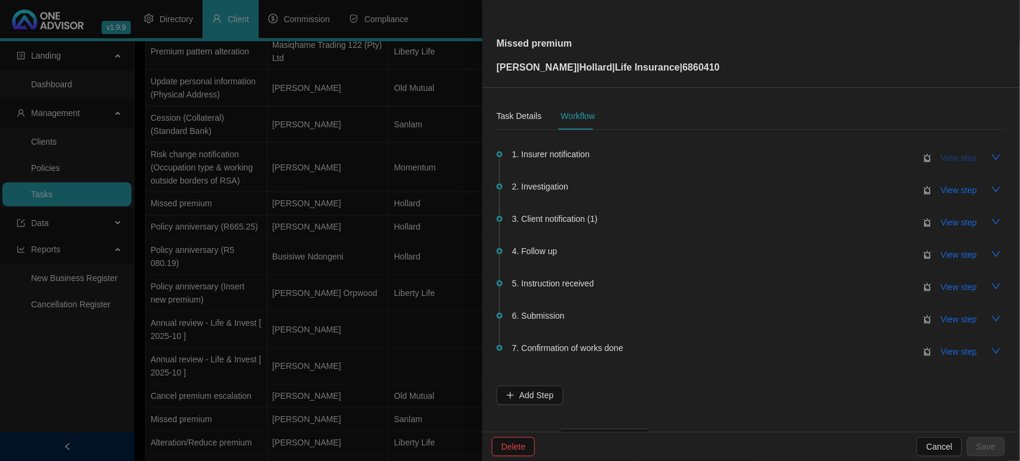
click at [947, 154] on span "View step" at bounding box center [959, 157] width 36 height 13
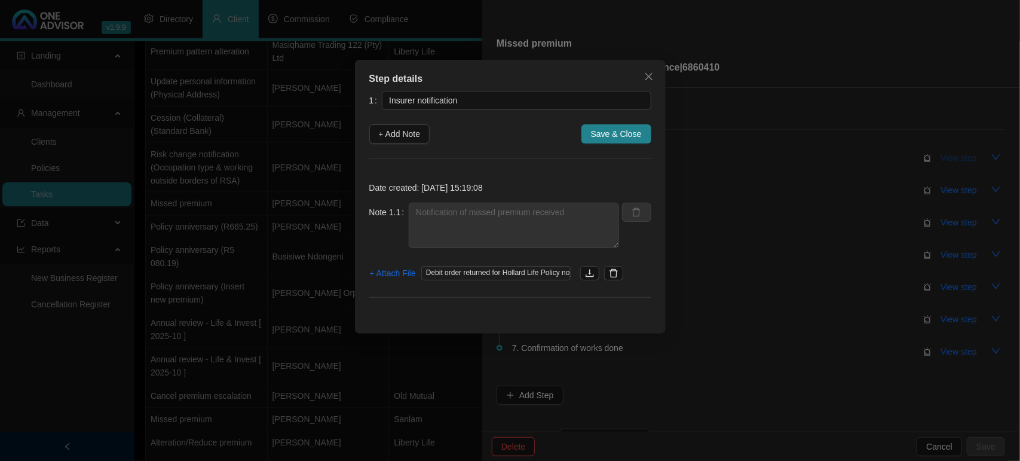
click at [947, 154] on div "Step details 1 Insurer notification + Add Note Save & Close Date created: [DATE…" at bounding box center [510, 230] width 1020 height 461
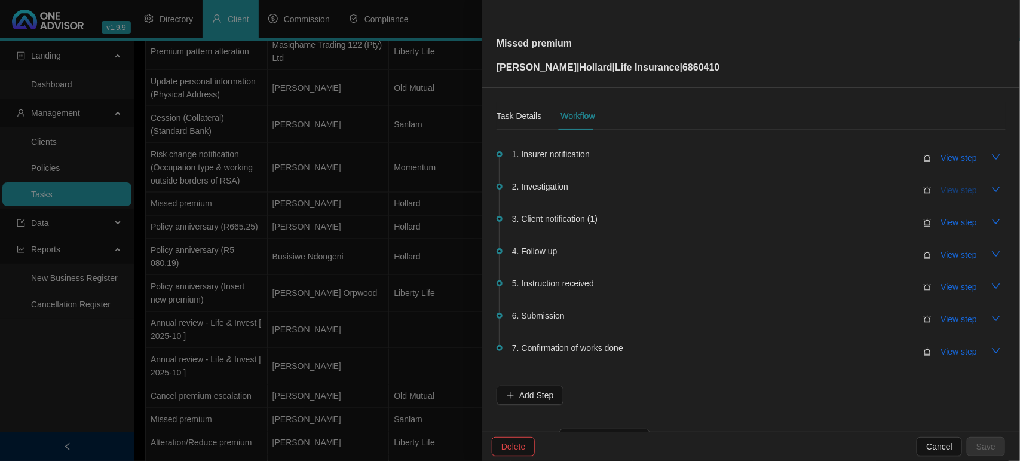
click at [953, 188] on span "View step" at bounding box center [959, 189] width 36 height 13
type input "Investigation"
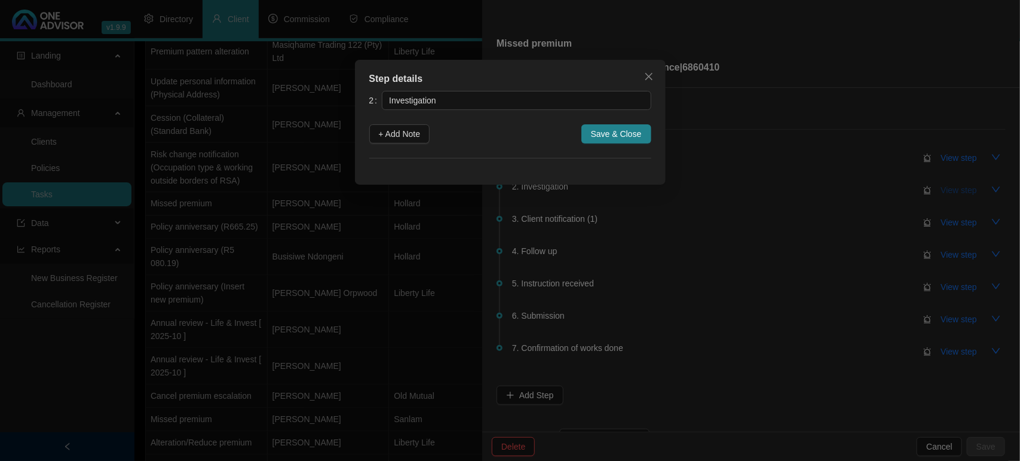
click at [953, 188] on div "Step details 2 Investigation + Add Note Save & Close Cancel OK" at bounding box center [510, 230] width 1020 height 461
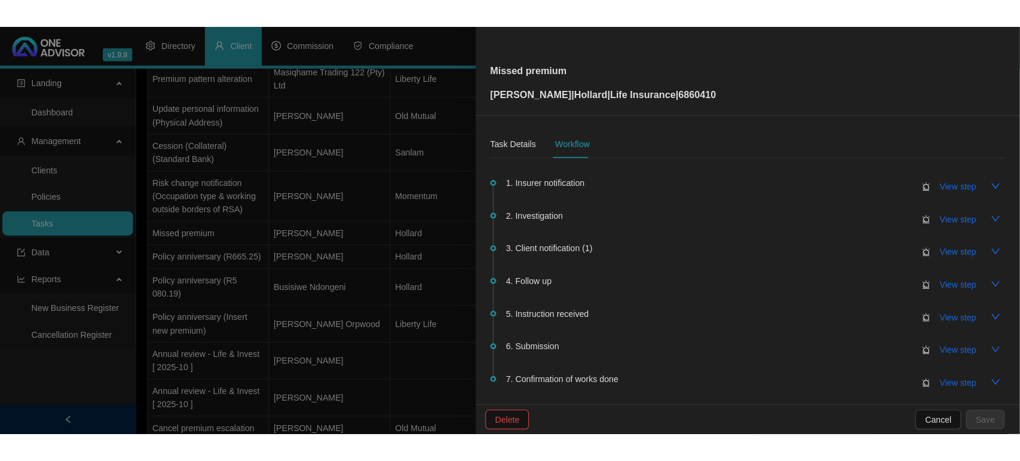
scroll to position [756, 0]
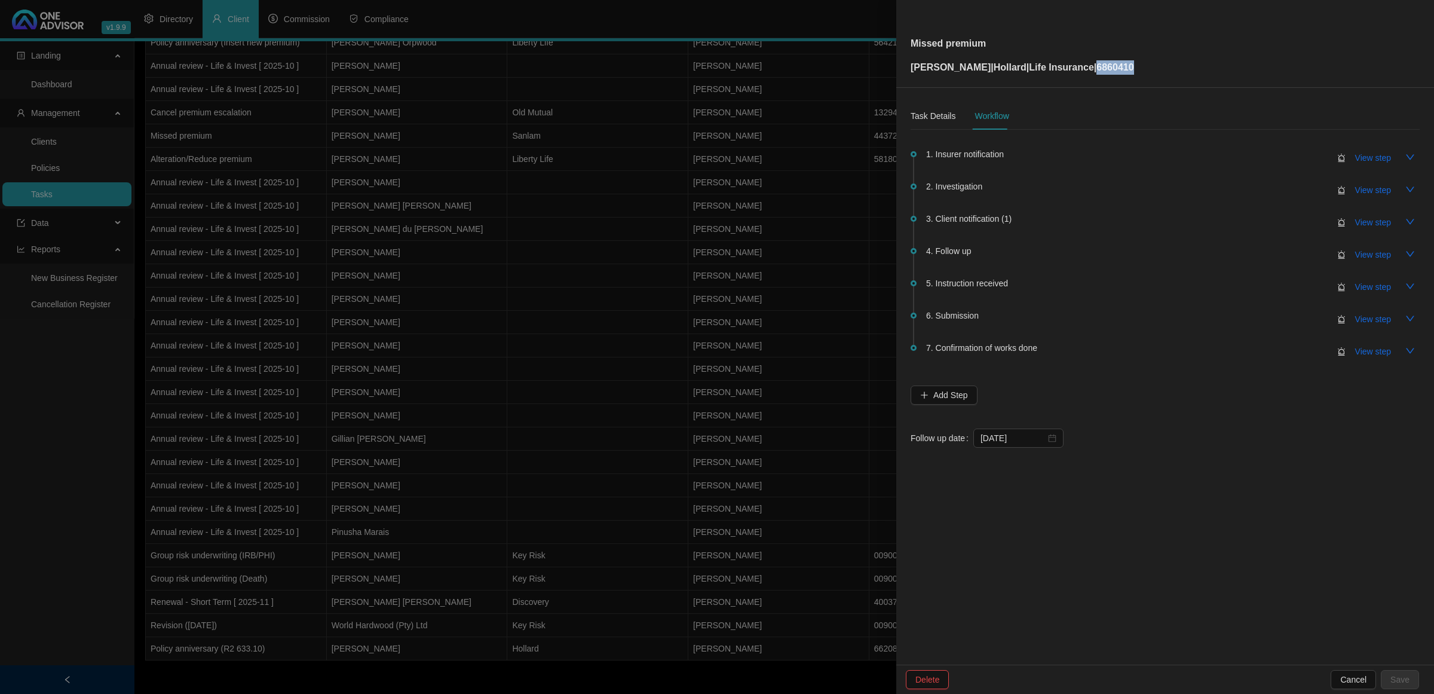
drag, startPoint x: 1140, startPoint y: 67, endPoint x: 1091, endPoint y: 72, distance: 48.7
click at [1091, 72] on div "Missed premium [PERSON_NAME] | [PERSON_NAME] | Life Insurance | 6860410" at bounding box center [1164, 44] width 509 height 62
copy p "6860410"
click at [1377, 192] on span "View step" at bounding box center [1373, 189] width 36 height 13
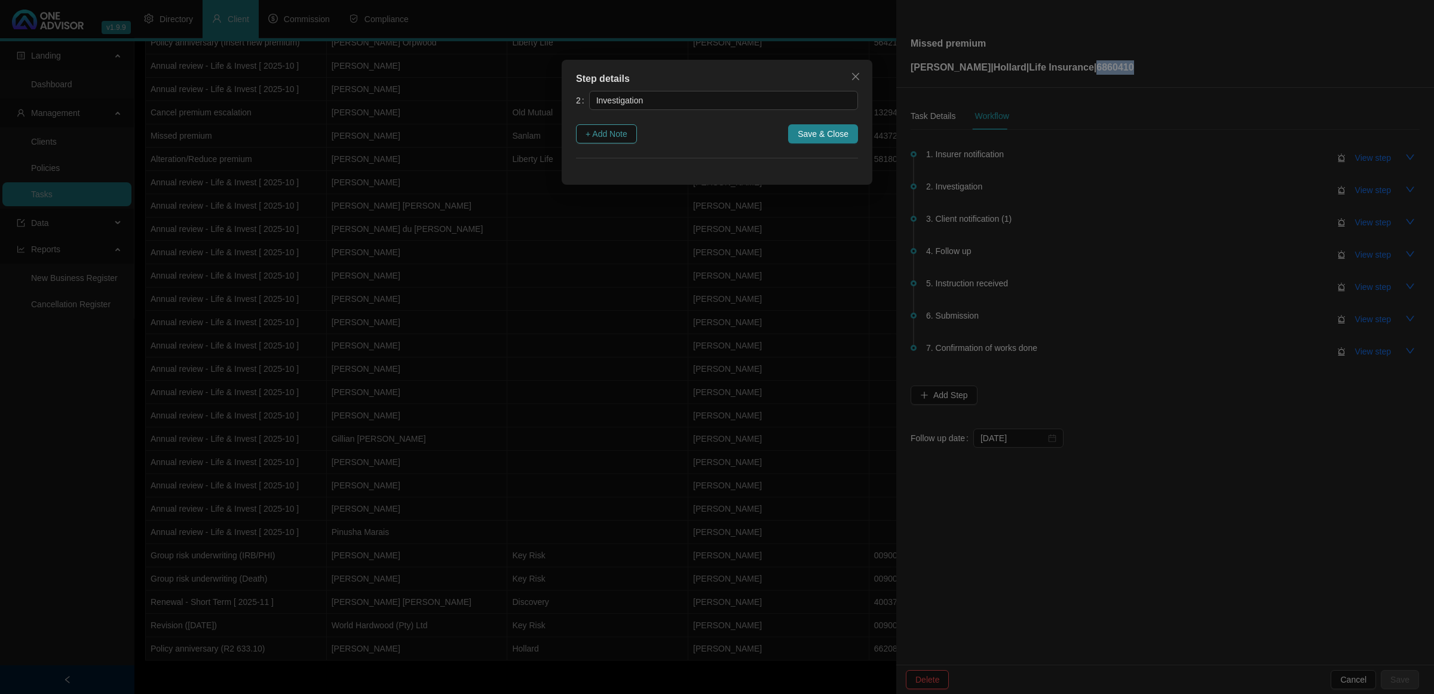
click at [596, 132] on span "+ Add Note" at bounding box center [606, 133] width 42 height 13
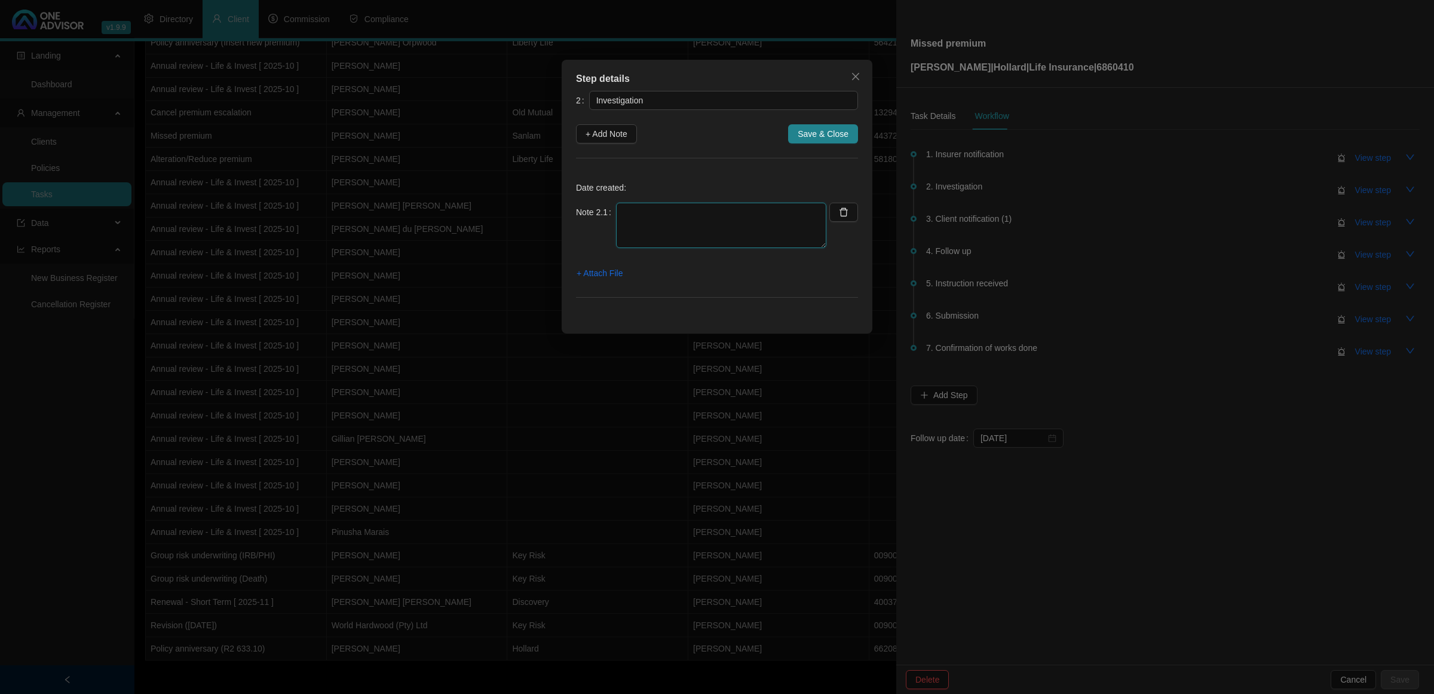
drag, startPoint x: 655, startPoint y: 226, endPoint x: 661, endPoint y: 222, distance: 7.5
click at [656, 226] on textarea at bounding box center [721, 224] width 210 height 45
type textarea "c"
type textarea "Checked online - premium not collected"
click at [590, 276] on span "+ Attach File" at bounding box center [599, 272] width 46 height 13
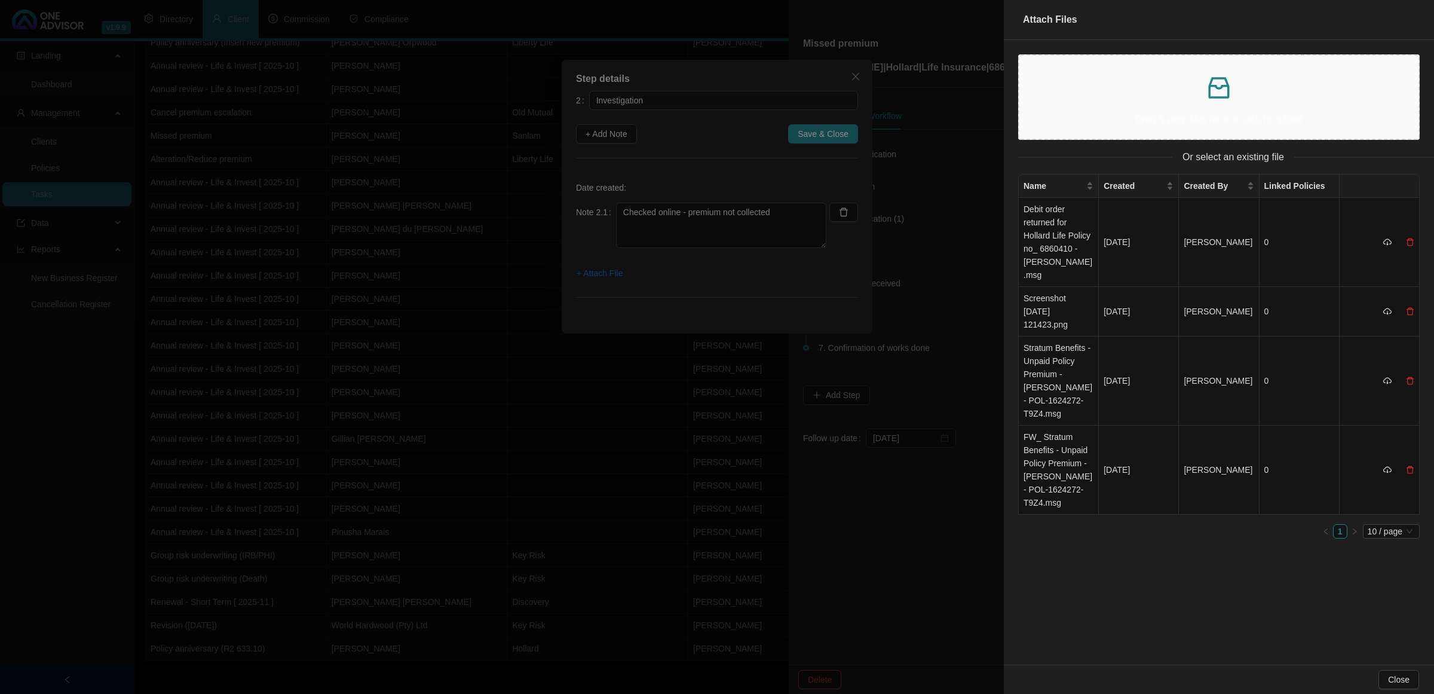
click at [1178, 88] on p at bounding box center [1219, 87] width 380 height 29
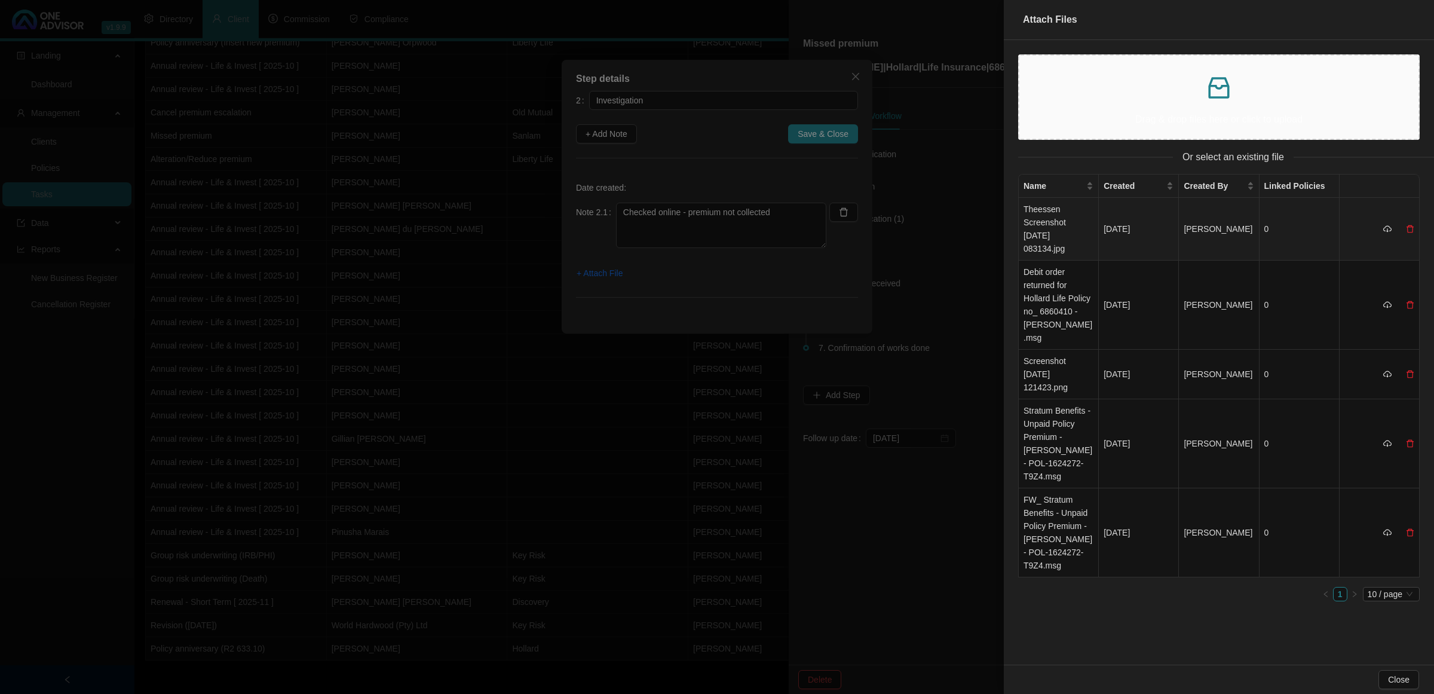
click at [1047, 219] on td "Theessen Screenshot [DATE] 083134.jpg" at bounding box center [1058, 229] width 80 height 63
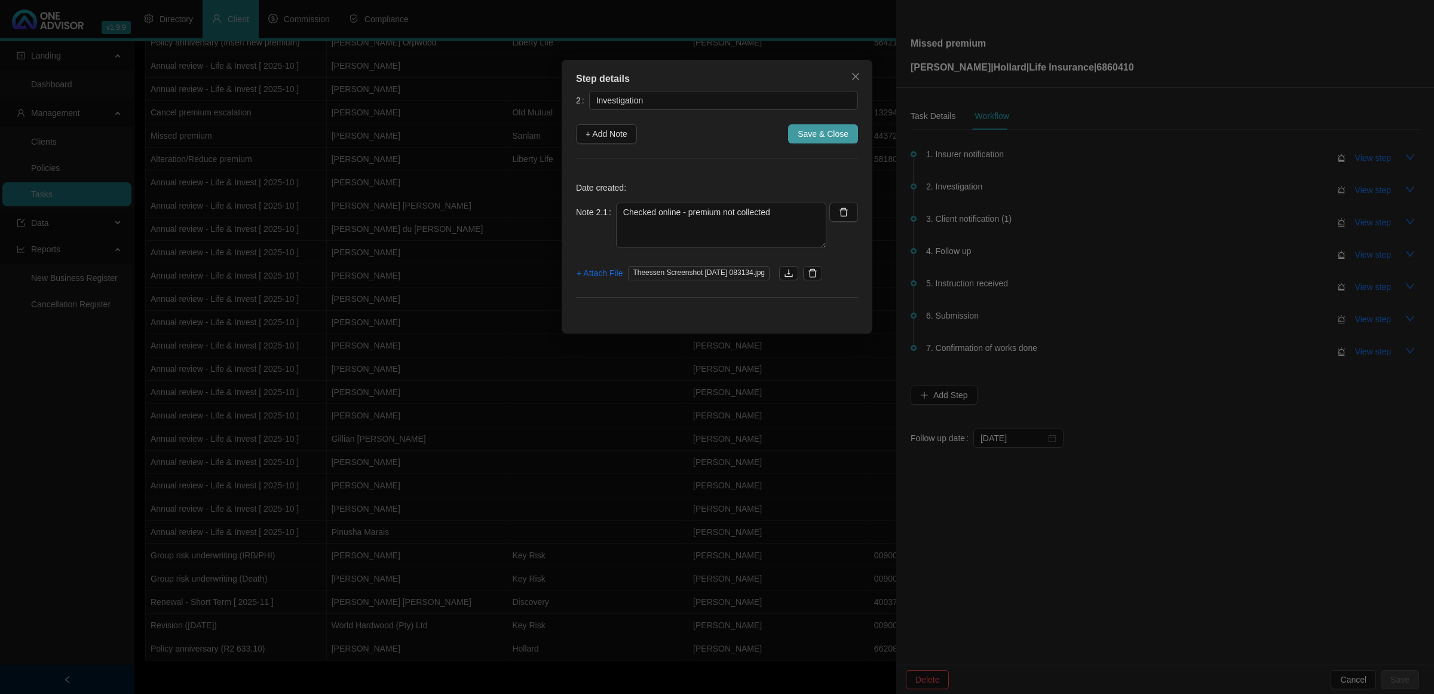
click at [836, 133] on span "Save & Close" at bounding box center [822, 133] width 51 height 13
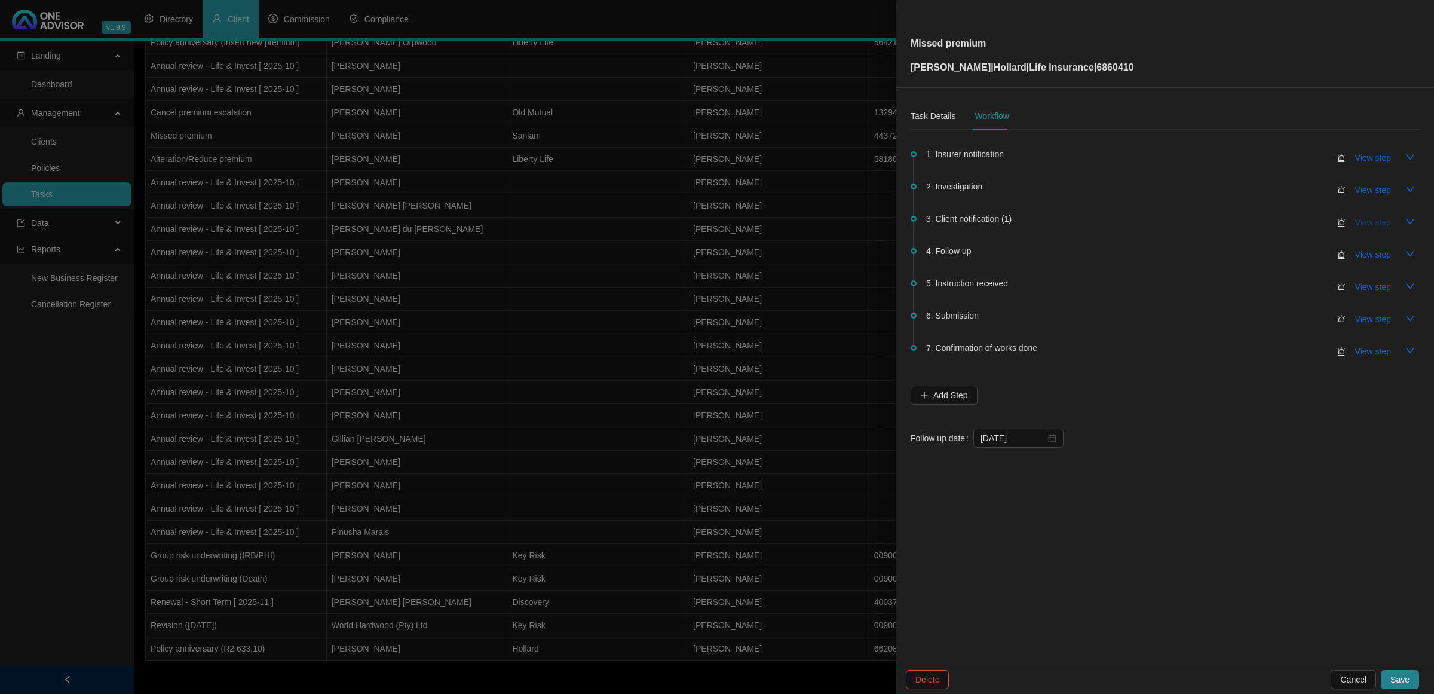
click at [1376, 224] on span "View step" at bounding box center [1373, 222] width 36 height 13
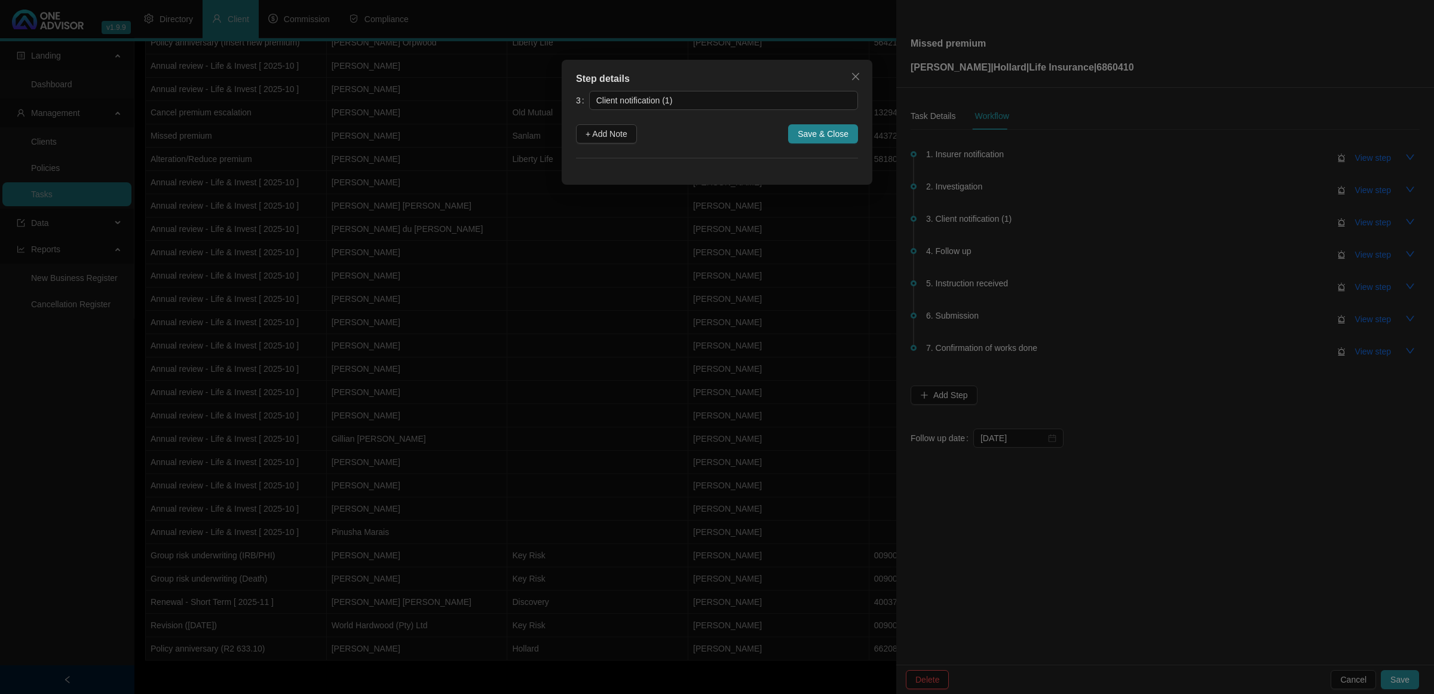
click at [1342, 223] on div "Step details 3 Client notification (1) + Add Note Save & Close Cancel OK" at bounding box center [717, 347] width 1434 height 694
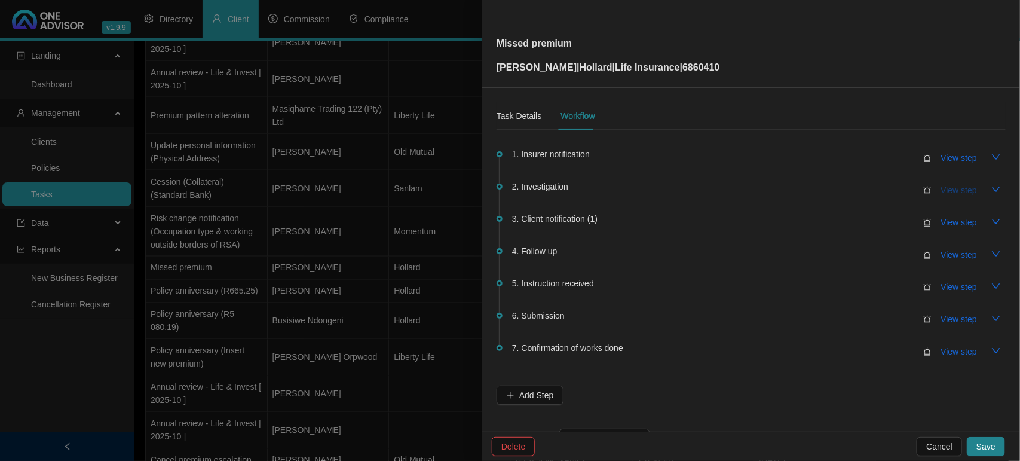
click at [950, 188] on span "View step" at bounding box center [959, 189] width 36 height 13
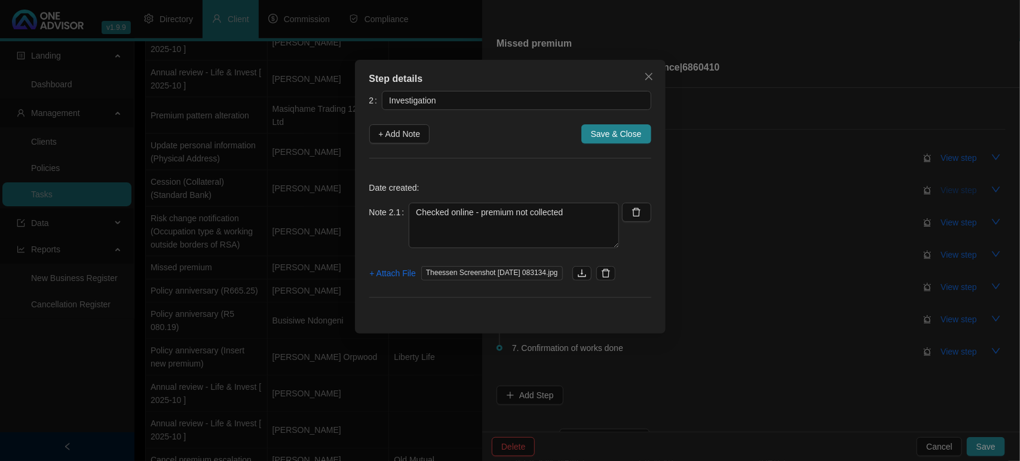
click at [950, 188] on div "Step details 2 Investigation + Add Note Save & Close Date created: Note 2.1 Che…" at bounding box center [510, 230] width 1020 height 461
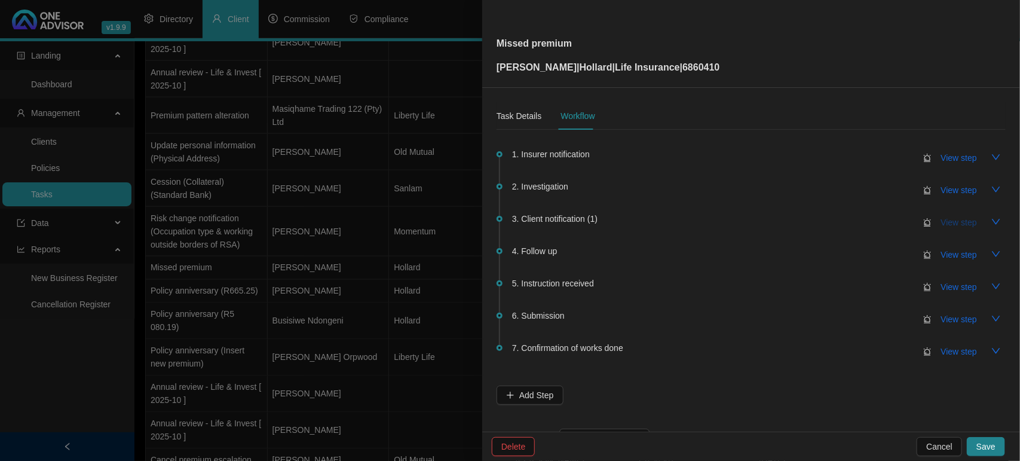
click at [949, 214] on button "View step" at bounding box center [958, 222] width 55 height 19
type input "Client notification (1)"
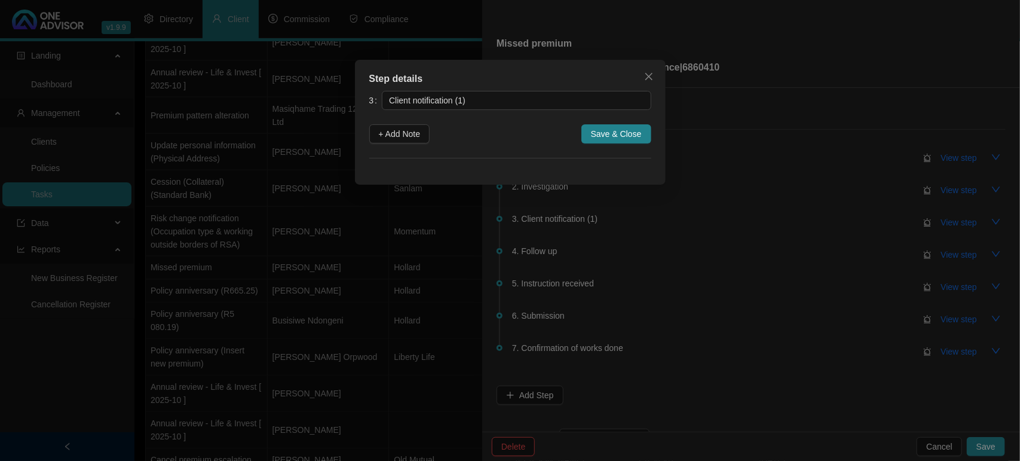
drag, startPoint x: 399, startPoint y: 127, endPoint x: 425, endPoint y: 160, distance: 42.2
click at [398, 128] on span "+ Add Note" at bounding box center [400, 133] width 42 height 13
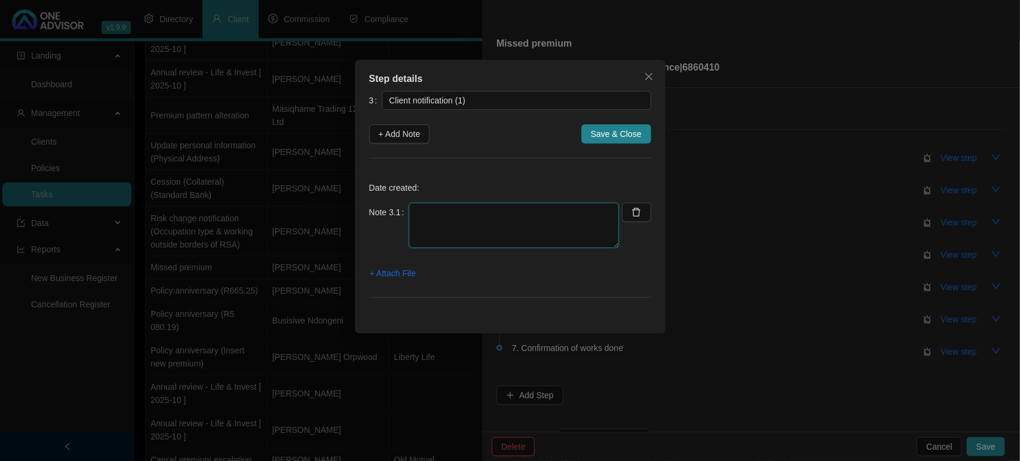
click at [475, 232] on textarea at bounding box center [514, 224] width 210 height 45
type textarea "0"
click at [648, 75] on icon "close" at bounding box center [648, 76] width 7 height 7
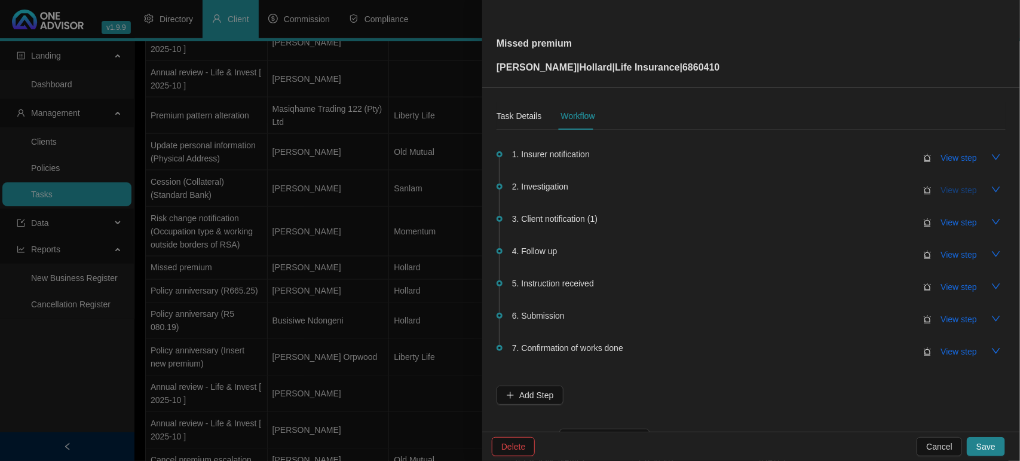
click at [944, 192] on span "View step" at bounding box center [959, 189] width 36 height 13
type input "Investigation"
type textarea "Checked online - premium not collected"
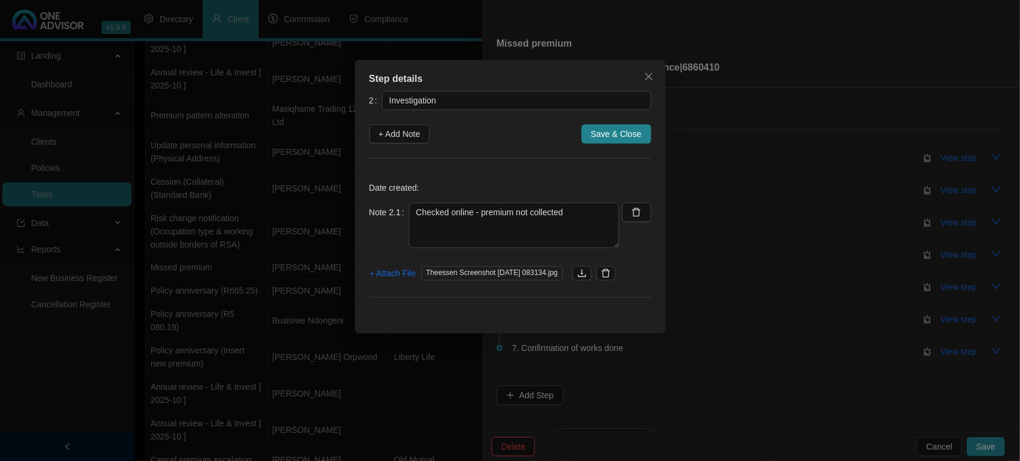
click at [945, 192] on div "Step details 2 Investigation + Add Note Save & Close Date created: Note 2.1 Che…" at bounding box center [510, 230] width 1020 height 461
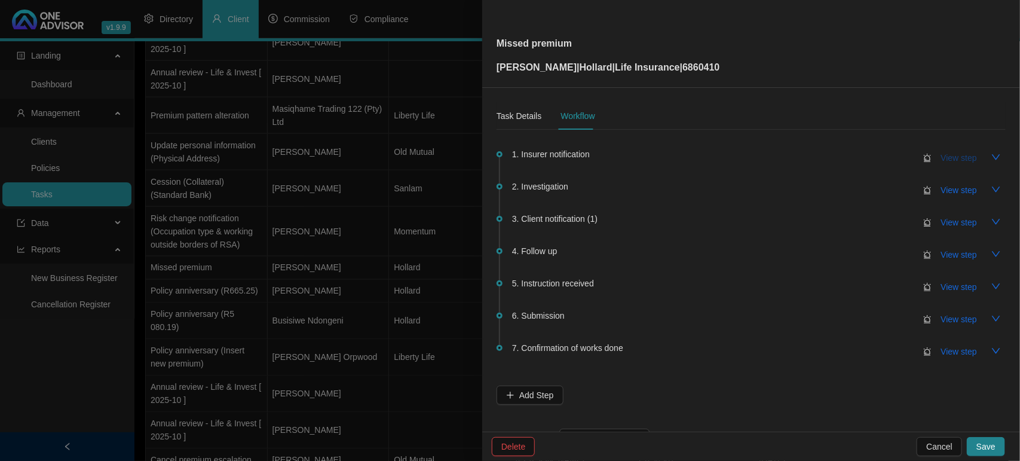
click at [961, 154] on span "View step" at bounding box center [959, 157] width 36 height 13
type input "Insurer notification"
type textarea "Notification of missed premium received"
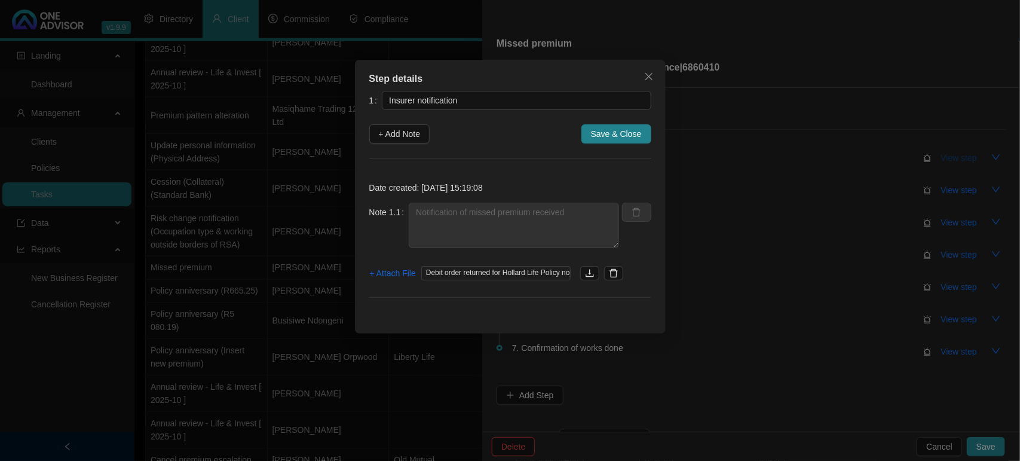
click at [961, 154] on div "Step details 1 Insurer notification + Add Note Save & Close Date created: [DATE…" at bounding box center [510, 230] width 1020 height 461
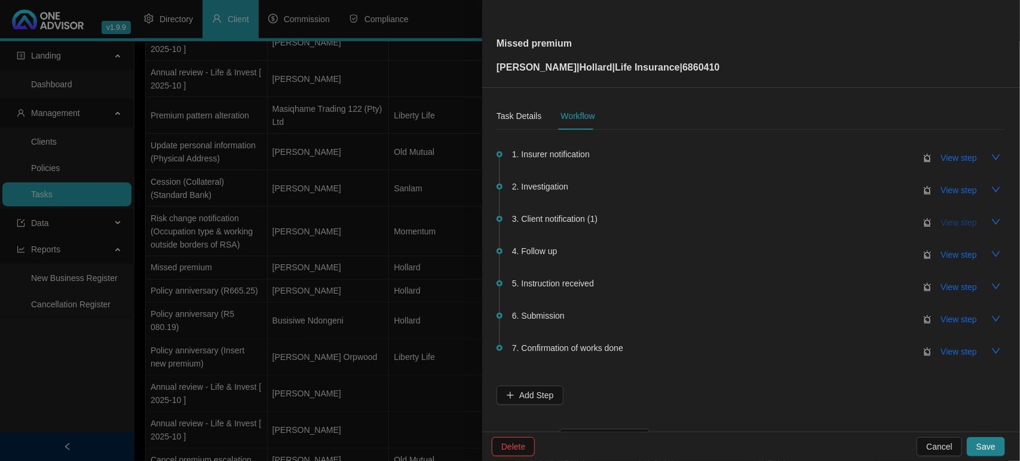
click at [938, 213] on button "View step" at bounding box center [958, 222] width 55 height 19
type input "Client notification (1)"
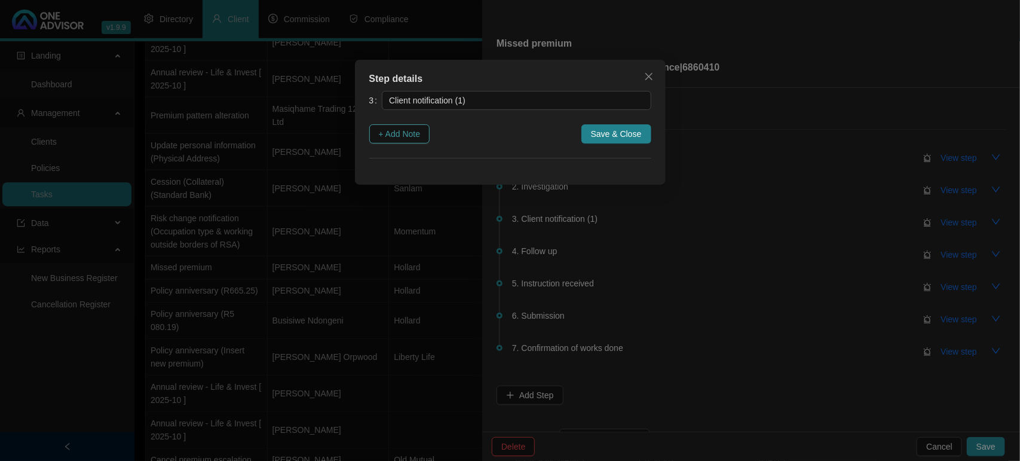
click at [397, 127] on span "+ Add Note" at bounding box center [400, 133] width 42 height 13
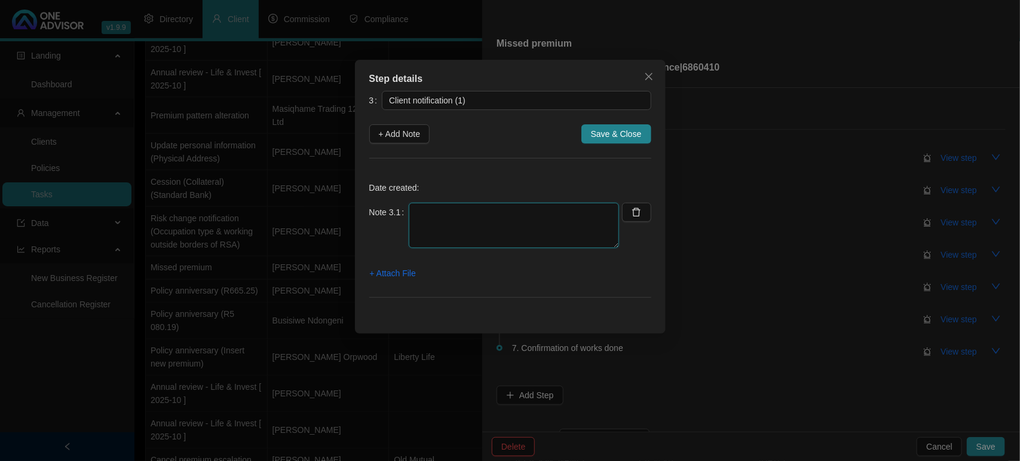
click at [466, 214] on textarea at bounding box center [514, 224] width 210 height 45
type textarea "Emailed and notified the client of options available to bring premiums up to da…"
click at [398, 269] on span "+ Attach File" at bounding box center [393, 272] width 46 height 13
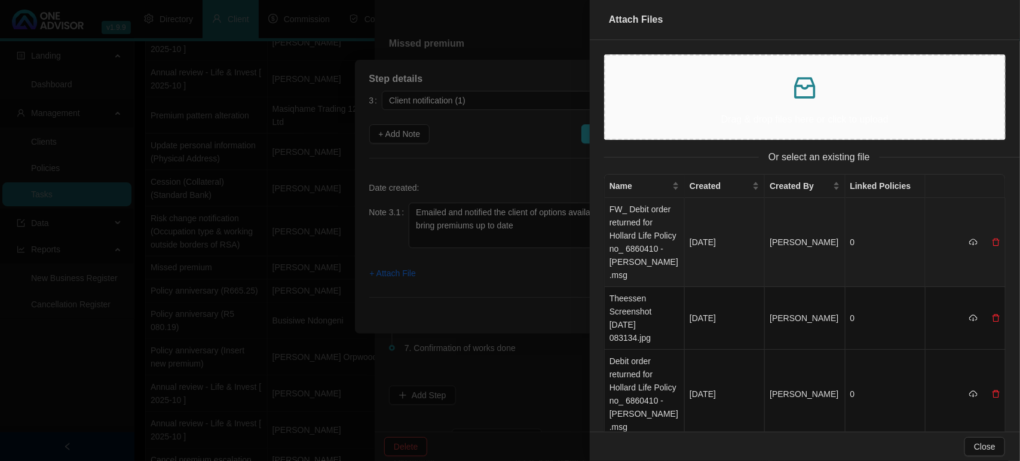
click at [635, 219] on td "FW_ Debit order returned for Hollard Life Policy no_ 6860410 - [PERSON_NAME].msg" at bounding box center [645, 242] width 80 height 89
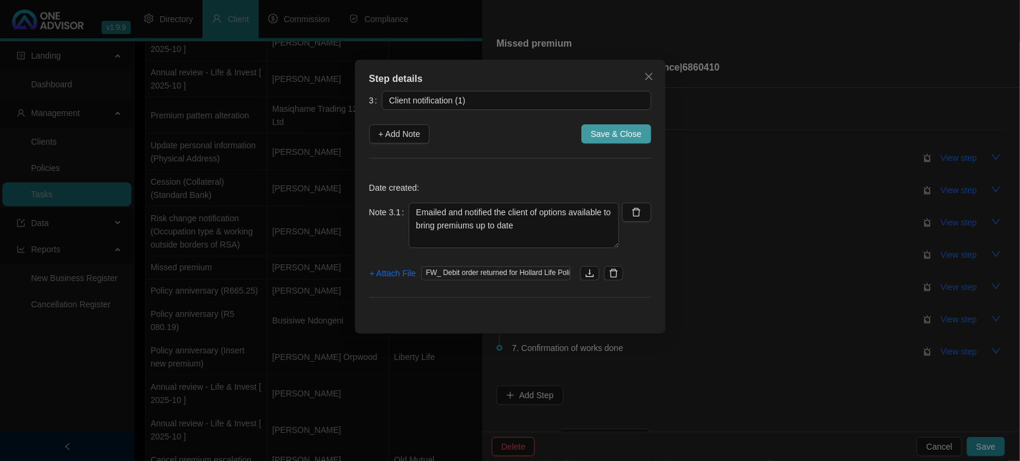
click at [631, 133] on span "Save & Close" at bounding box center [616, 133] width 51 height 13
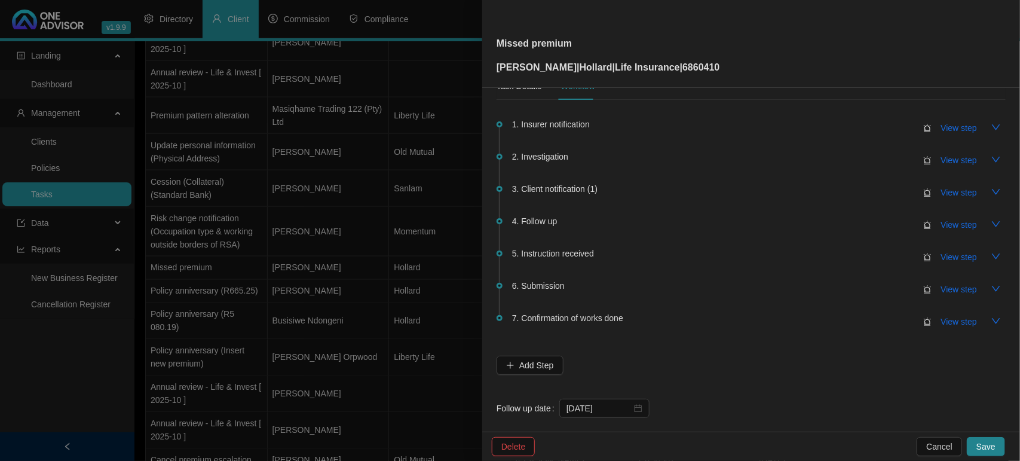
scroll to position [44, 0]
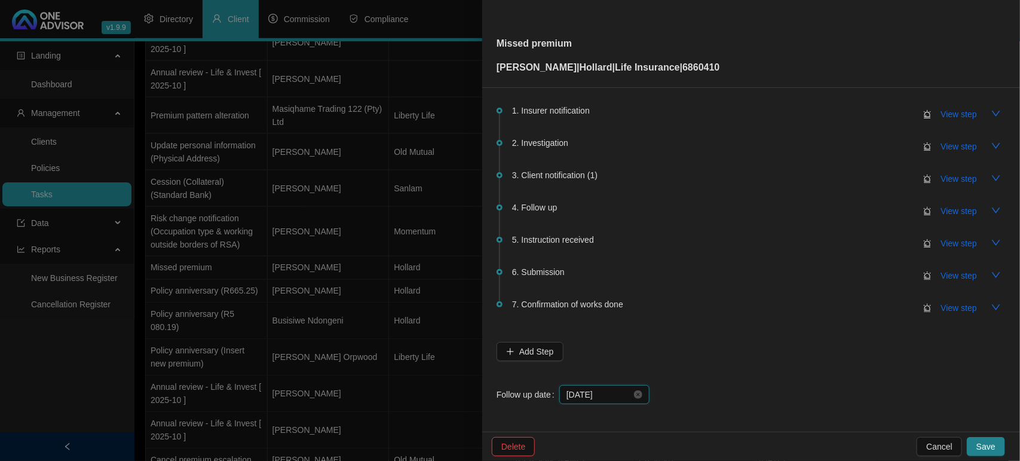
click at [617, 395] on input "[DATE]" at bounding box center [598, 394] width 65 height 13
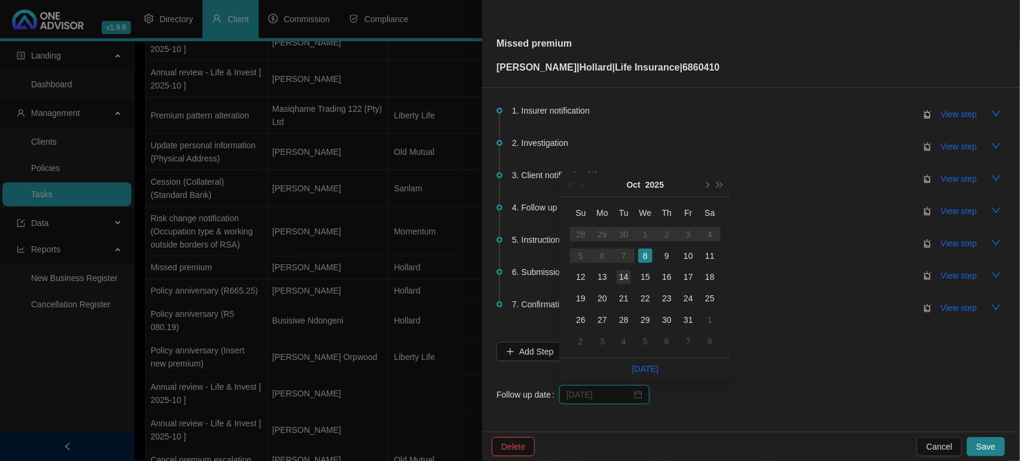
type input "[DATE]"
click at [618, 276] on div "14" at bounding box center [623, 277] width 14 height 14
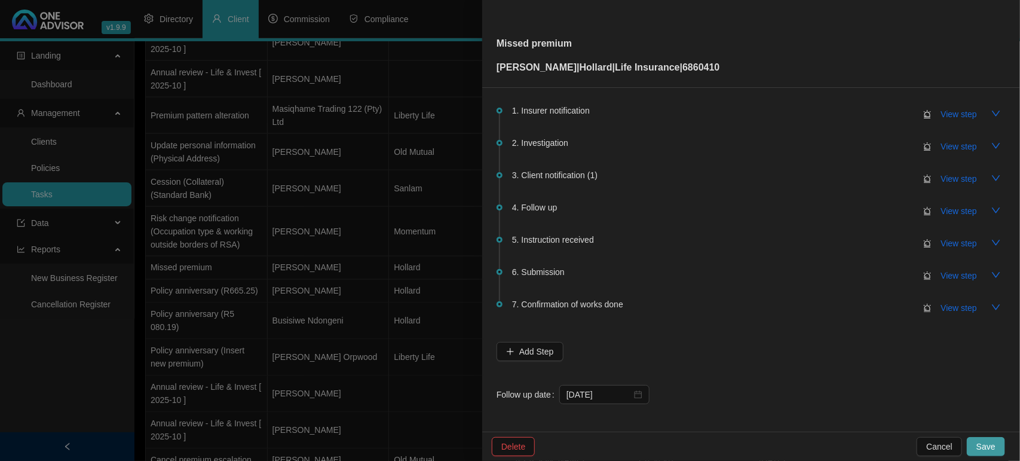
click at [986, 441] on span "Save" at bounding box center [985, 446] width 19 height 13
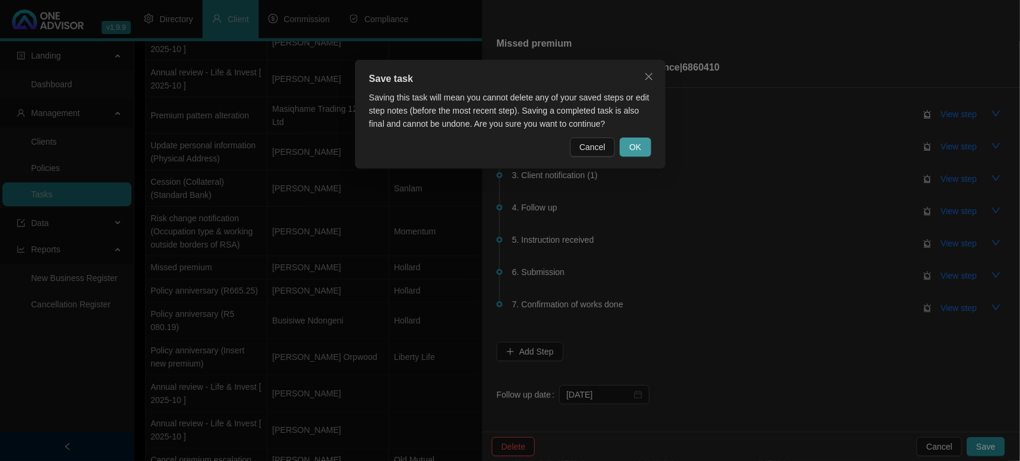
drag, startPoint x: 635, startPoint y: 145, endPoint x: 626, endPoint y: 154, distance: 13.1
click at [634, 145] on span "OK" at bounding box center [635, 146] width 12 height 13
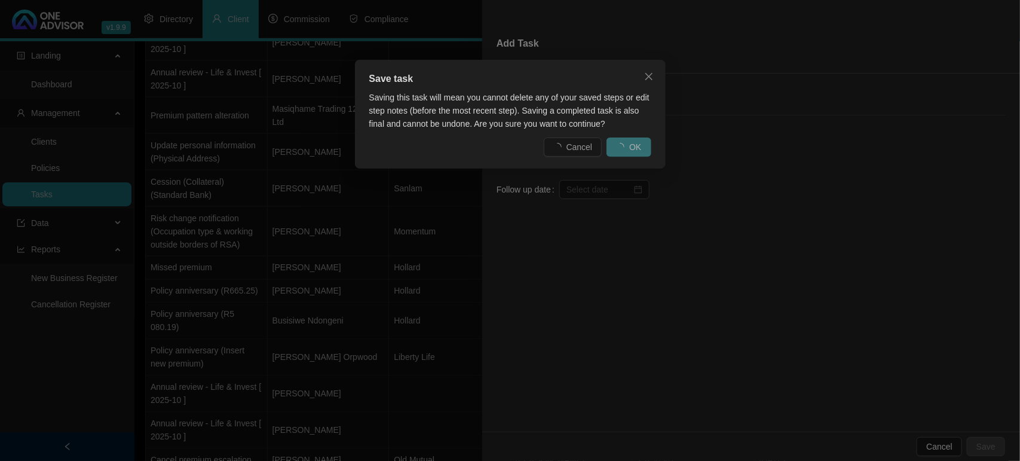
scroll to position [0, 0]
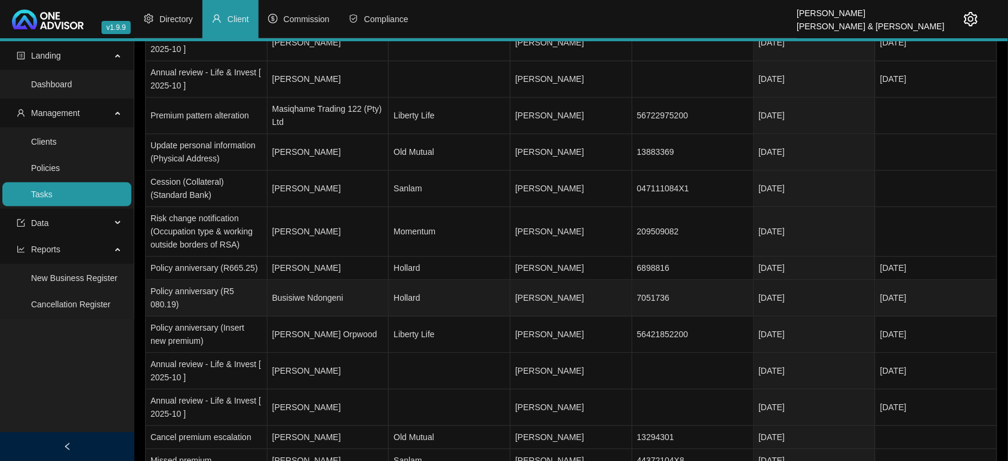
click at [358, 283] on td "Busisiwe Ndongeni" at bounding box center [329, 298] width 122 height 36
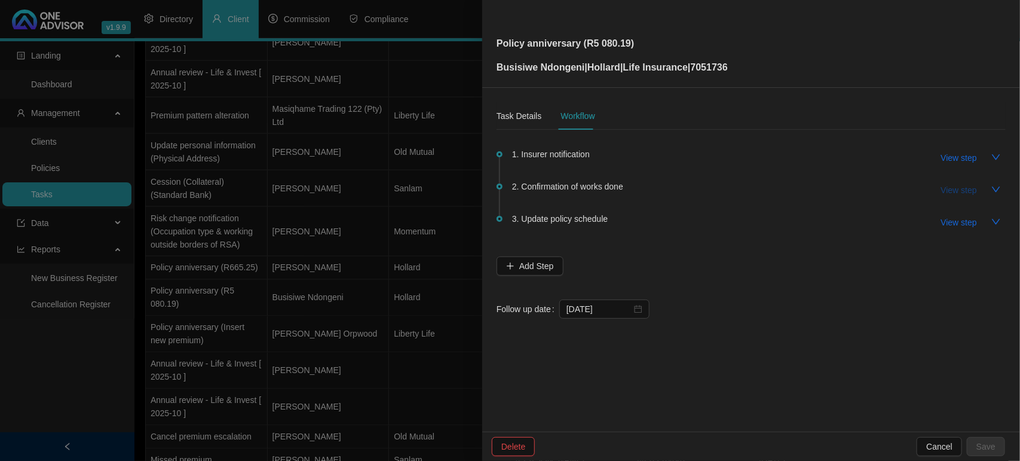
click at [950, 189] on span "View step" at bounding box center [959, 189] width 36 height 13
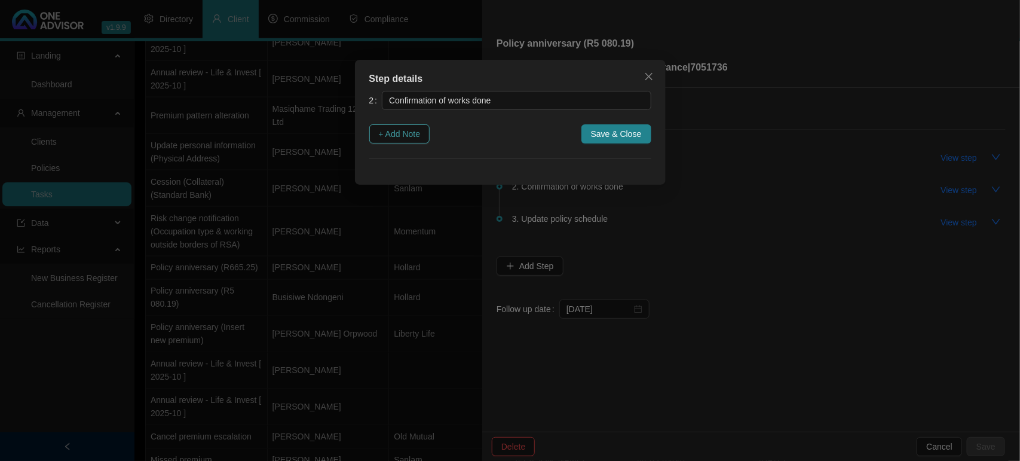
click at [418, 130] on span "+ Add Note" at bounding box center [400, 133] width 42 height 13
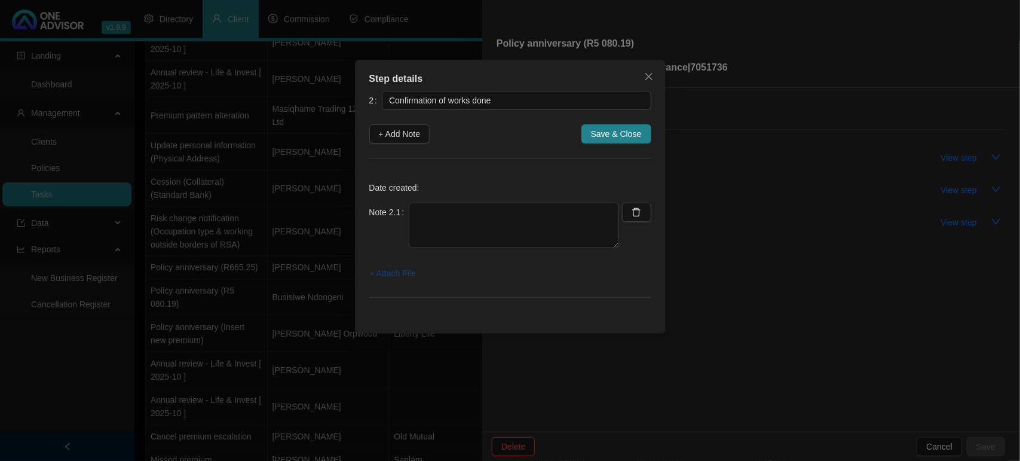
click at [384, 278] on span "+ Attach File" at bounding box center [393, 272] width 46 height 13
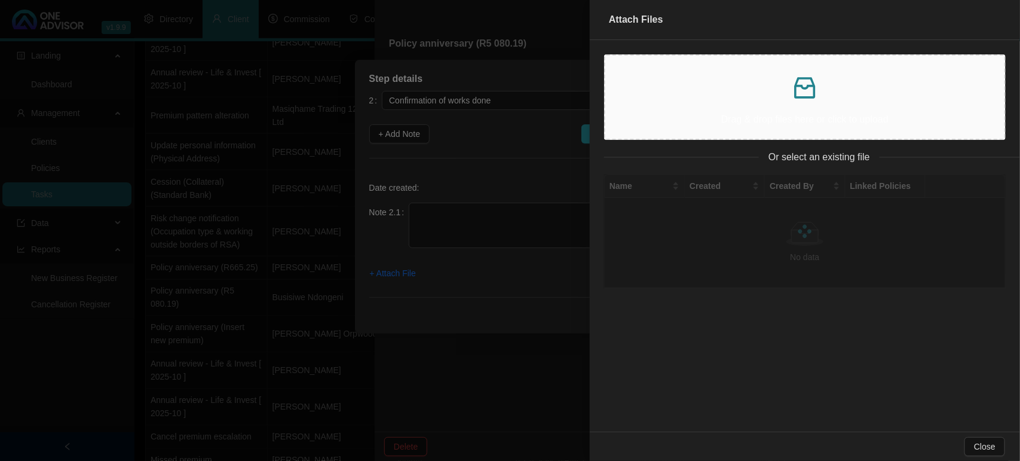
click at [727, 84] on p at bounding box center [805, 87] width 380 height 29
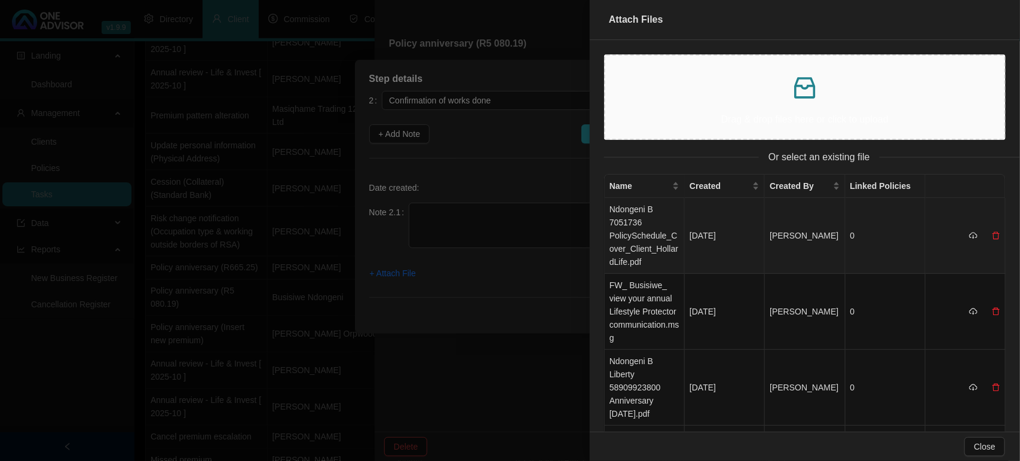
click at [649, 251] on td "Ndongeni B 7051736 PolicySchedule_Cover_Client_HollardLife.pdf" at bounding box center [645, 236] width 80 height 76
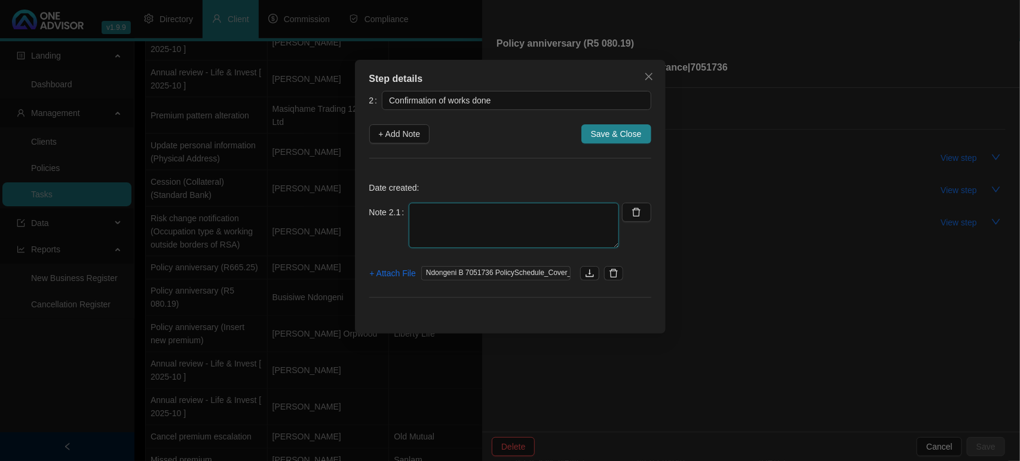
click at [425, 216] on textarea at bounding box center [514, 224] width 210 height 45
type textarea "Emailed updated print reflecting new cover amounts and premiums"
click at [397, 275] on span "+ Attach File" at bounding box center [393, 272] width 46 height 13
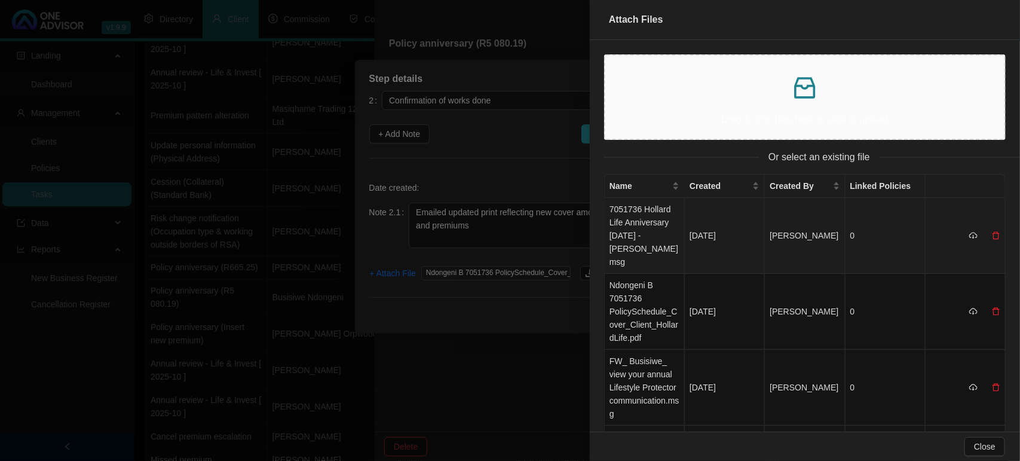
click at [646, 226] on td "7051736 Hollard Life Anniversary [DATE] - [PERSON_NAME]msg" at bounding box center [645, 236] width 80 height 76
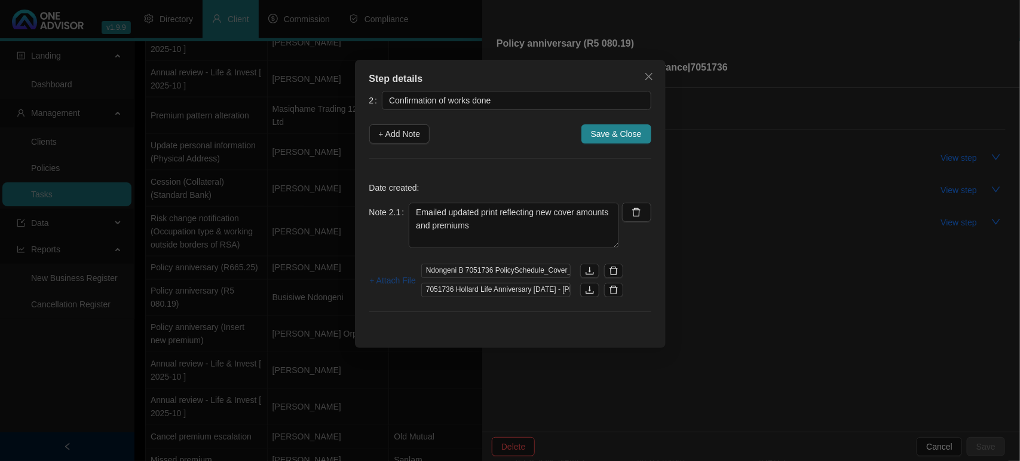
click at [384, 273] on button "+ Attach File" at bounding box center [392, 280] width 47 height 19
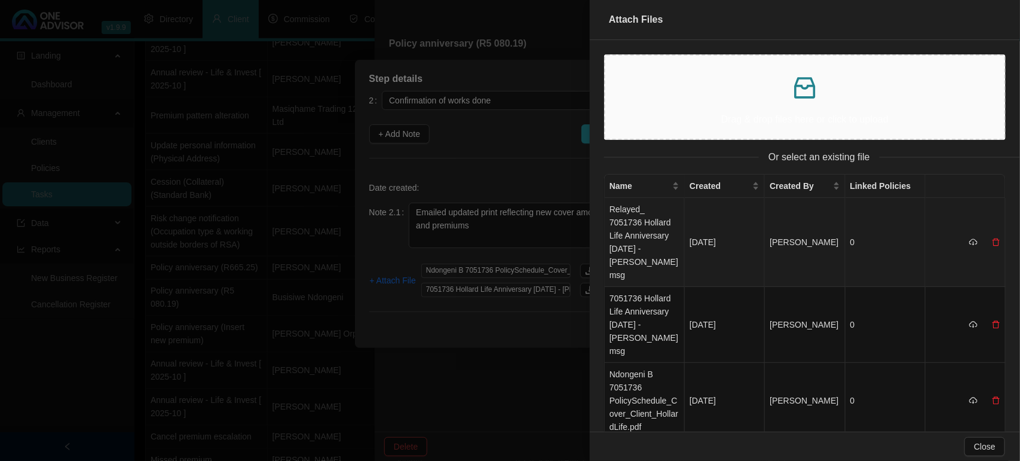
click at [648, 212] on td "Relayed_ 7051736 Hollard Life Anniversary [DATE] - [PERSON_NAME]msg" at bounding box center [645, 242] width 80 height 89
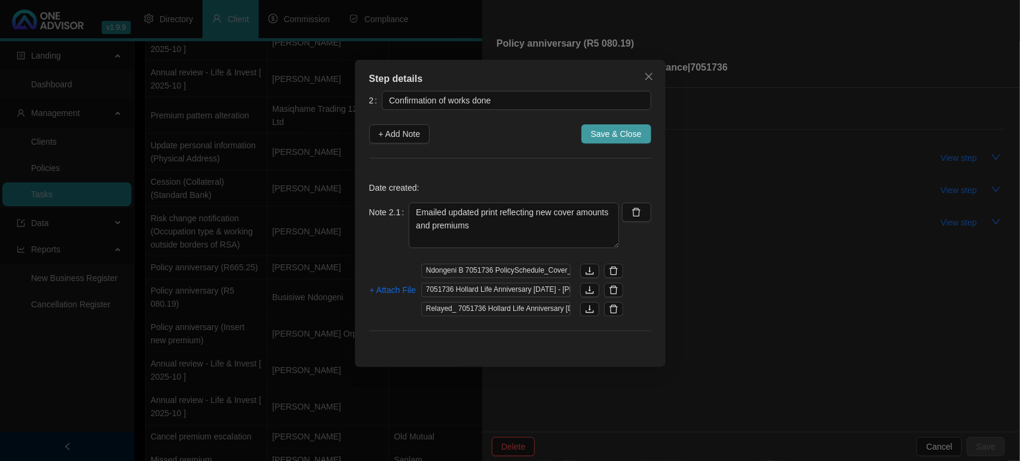
click at [610, 130] on span "Save & Close" at bounding box center [616, 133] width 51 height 13
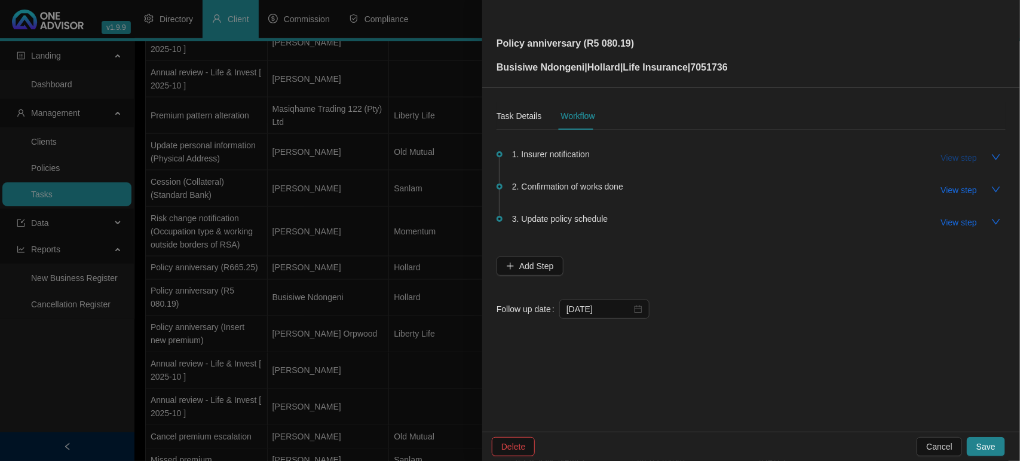
click at [967, 160] on span "View step" at bounding box center [959, 157] width 36 height 13
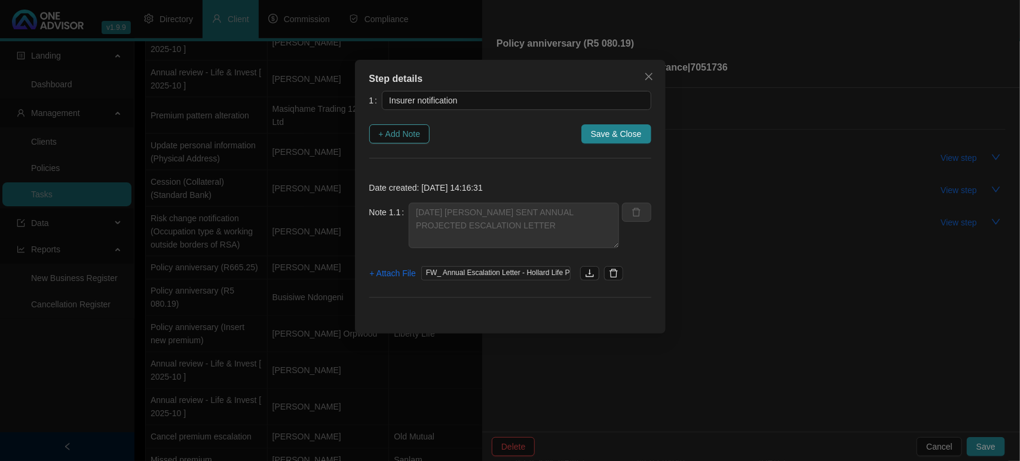
click at [398, 142] on button "+ Add Note" at bounding box center [399, 133] width 61 height 19
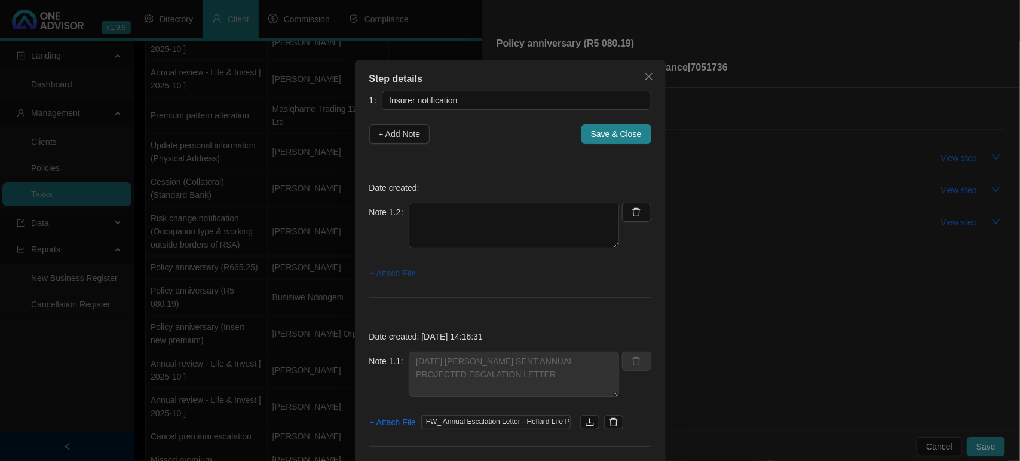
click at [378, 271] on span "+ Attach File" at bounding box center [393, 272] width 46 height 13
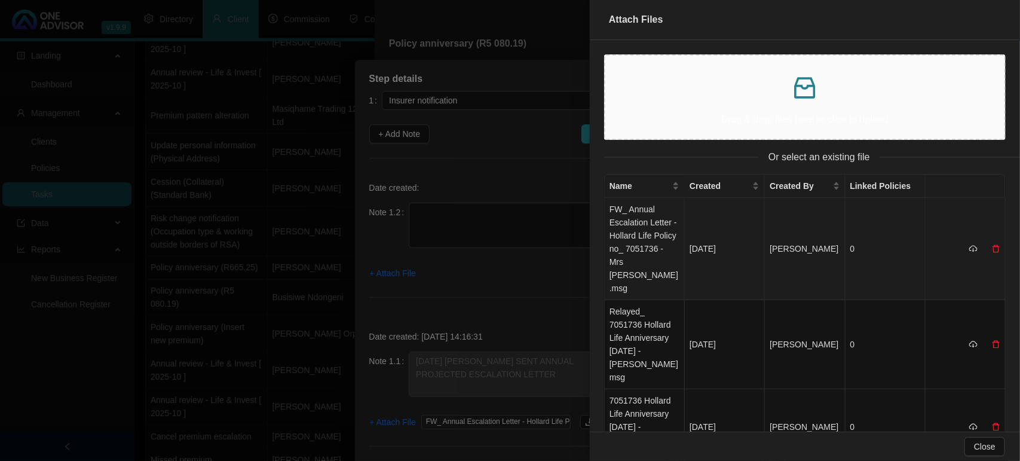
click at [638, 238] on td "FW_ Annual Escalation Letter - Hollard Life Policy no_ 7051736 - Mrs [PERSON_NA…" at bounding box center [645, 249] width 80 height 102
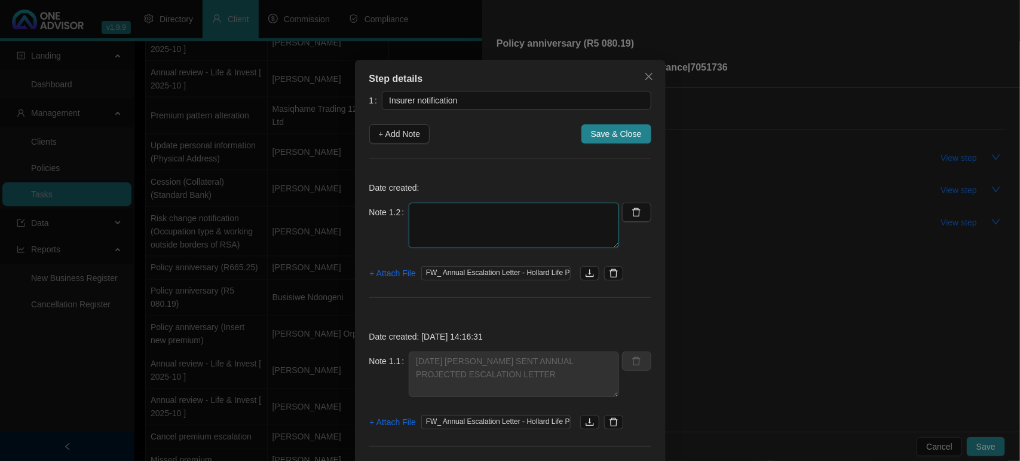
click at [440, 222] on textarea at bounding box center [514, 224] width 210 height 45
type textarea "r"
type textarea "RECEIVED UPDATED COVER AND PREMIUM NOTIFICATION"
click at [624, 137] on span "Save & Close" at bounding box center [616, 133] width 51 height 13
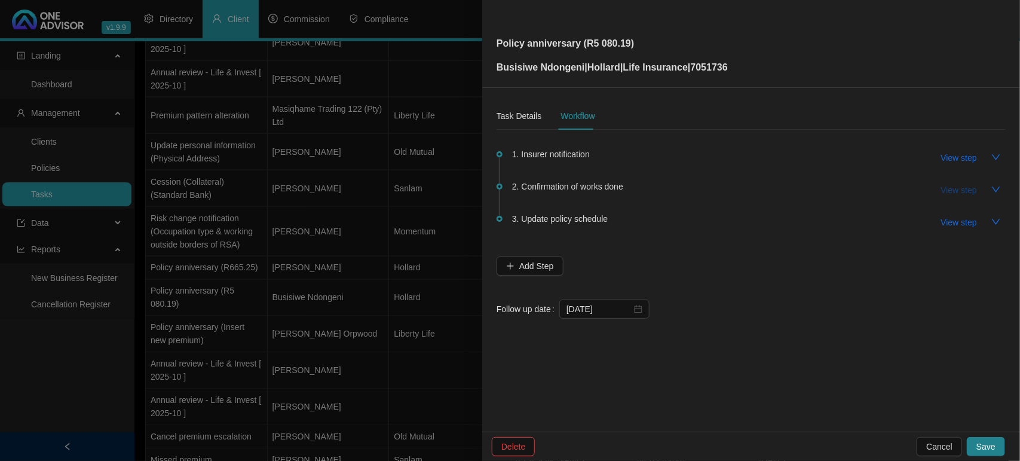
click at [938, 185] on button "View step" at bounding box center [958, 189] width 55 height 19
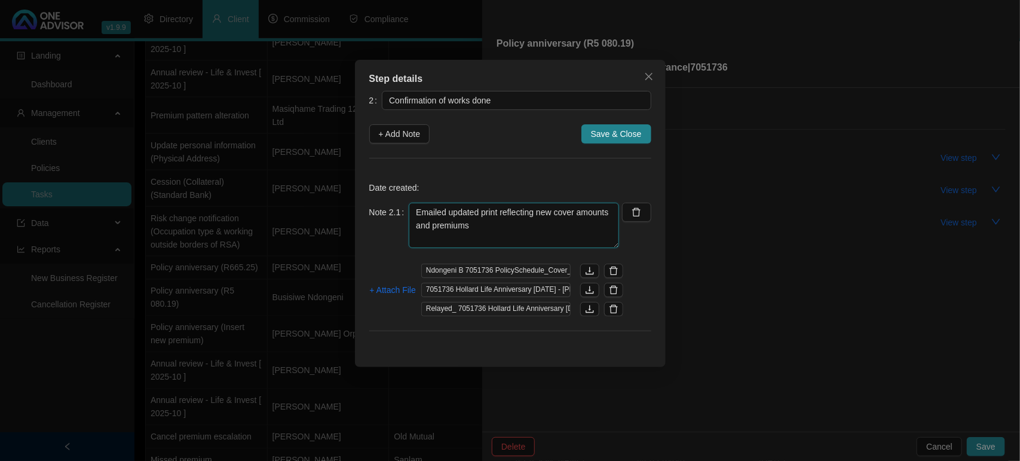
drag, startPoint x: 465, startPoint y: 234, endPoint x: 376, endPoint y: 201, distance: 94.5
click at [376, 201] on div "Date created: Note 2.1 Emailed updated print reflecting new cover amounts and p…" at bounding box center [510, 259] width 282 height 173
type textarea "EMAILED UPDATED POLICY PRINT REFLECTING NEW COVER AMOUNTS AND PREMIUMS"
drag, startPoint x: 613, startPoint y: 127, endPoint x: 623, endPoint y: 142, distance: 17.7
click at [612, 129] on span "Save & Close" at bounding box center [616, 133] width 51 height 13
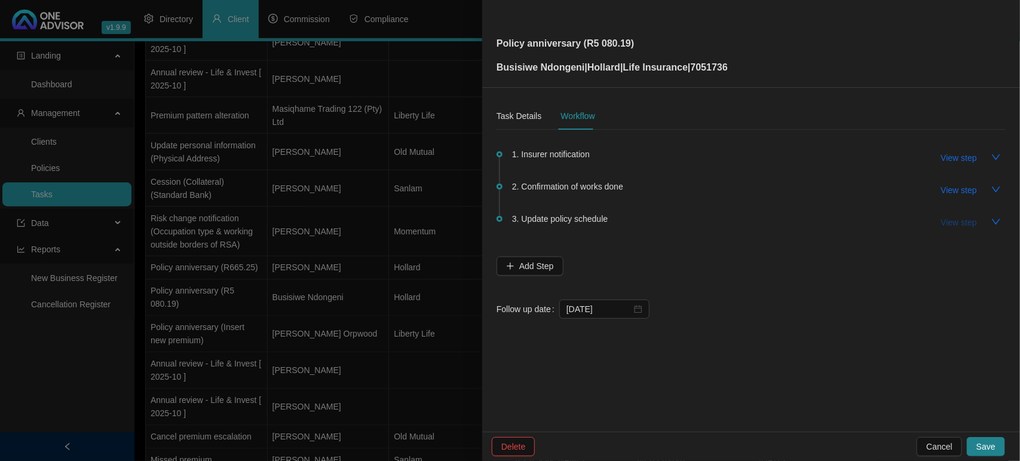
click at [951, 220] on span "View step" at bounding box center [959, 222] width 36 height 13
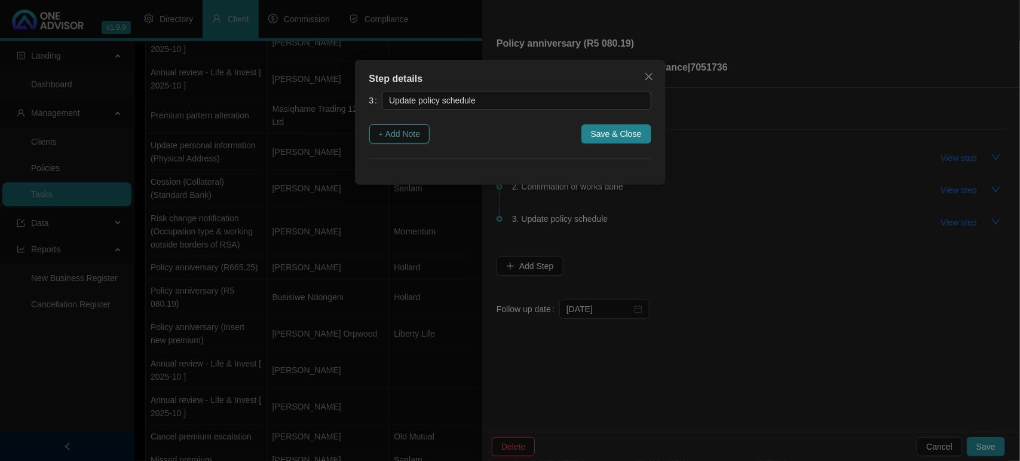
click at [390, 133] on span "+ Add Note" at bounding box center [400, 133] width 42 height 13
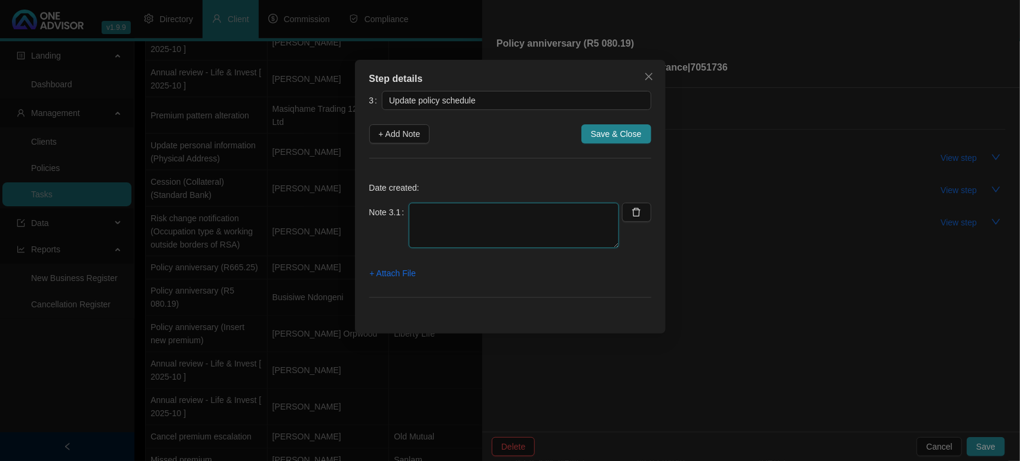
click at [443, 223] on textarea at bounding box center [514, 224] width 210 height 45
type textarea "UPDATED OLD SCHEDULE"
click at [602, 146] on div "3 Update policy schedule + Add Note Save & Close Date created: Note 3.1 UPDATED…" at bounding box center [510, 201] width 282 height 221
click at [602, 130] on span "Save & Close" at bounding box center [616, 133] width 51 height 13
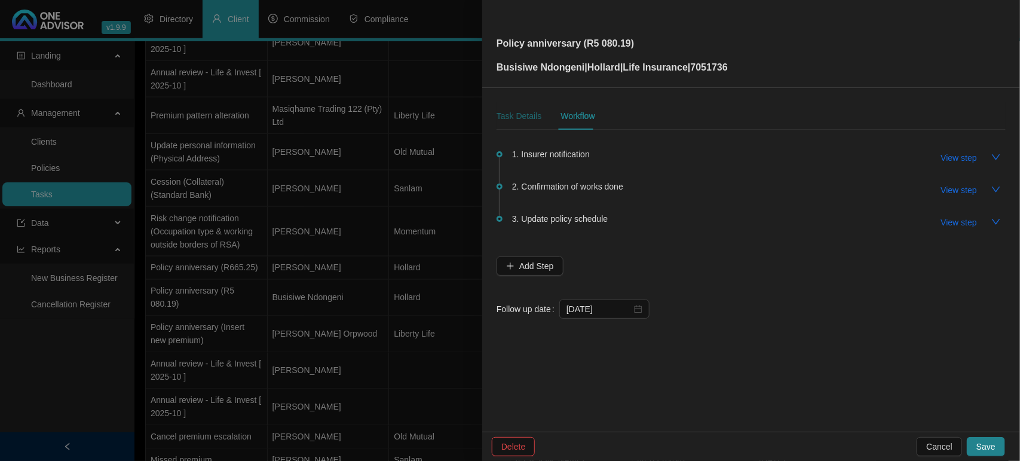
click at [527, 117] on div "Task Details" at bounding box center [518, 115] width 45 height 13
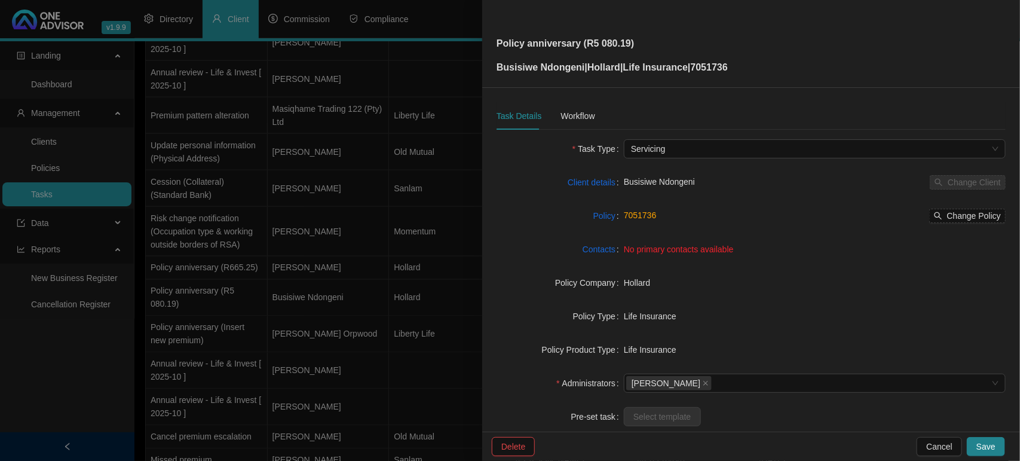
scroll to position [124, 0]
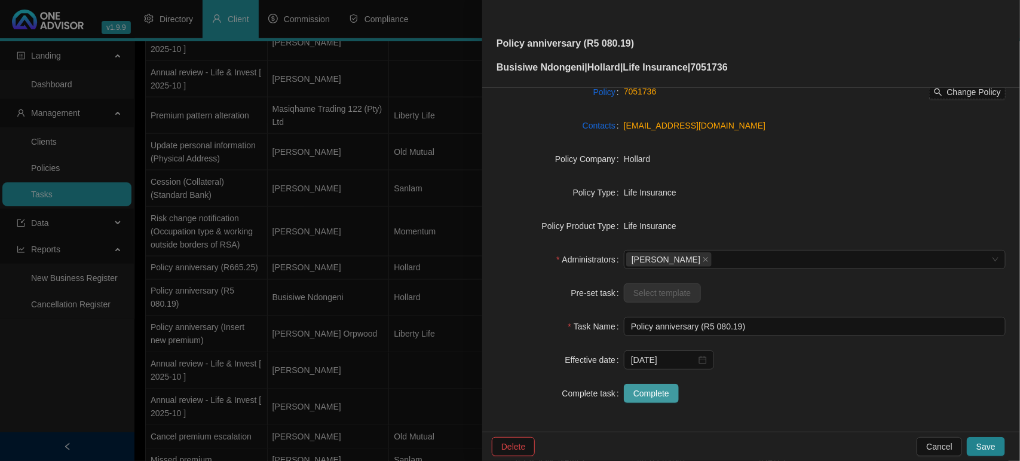
click at [657, 385] on button "Complete" at bounding box center [651, 392] width 55 height 19
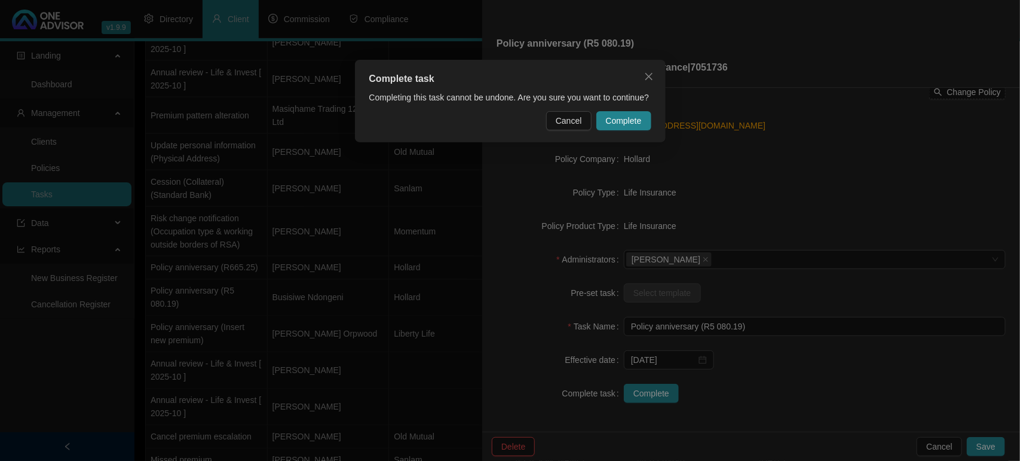
click at [622, 124] on span "Complete" at bounding box center [624, 120] width 36 height 13
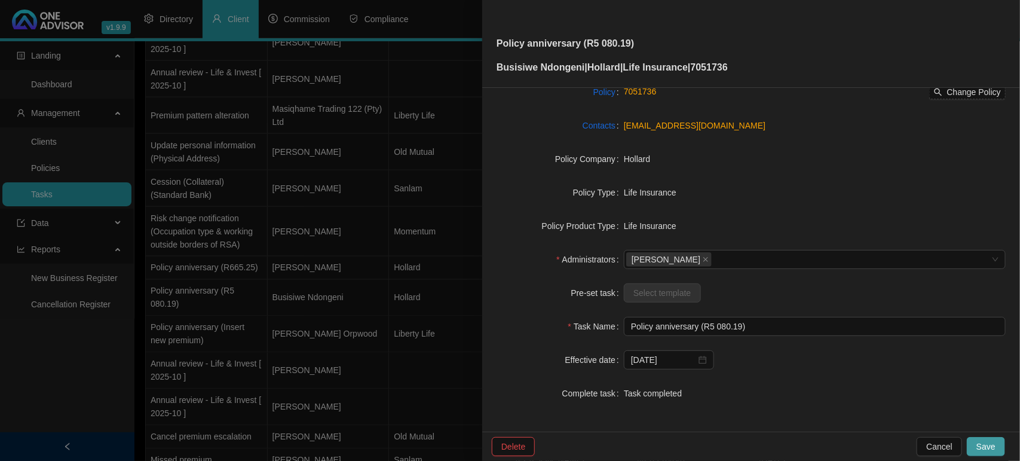
click at [999, 446] on button "Save" at bounding box center [986, 446] width 38 height 19
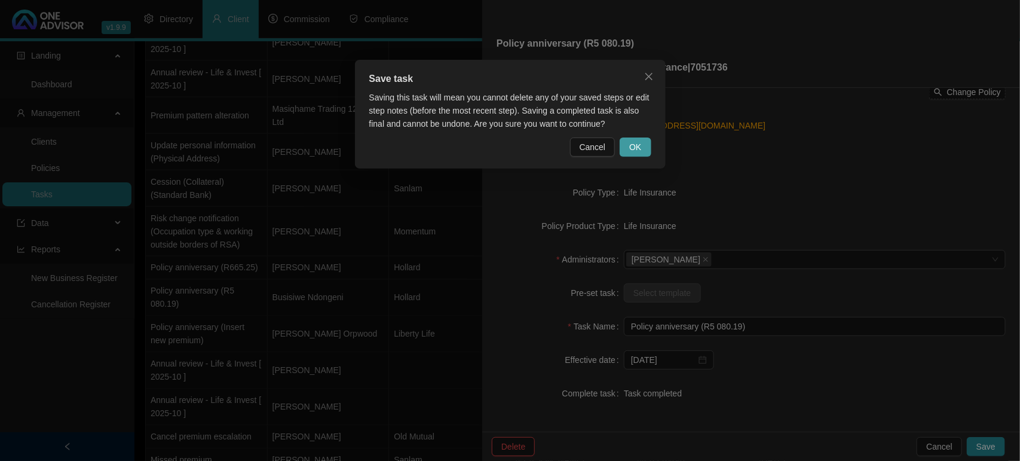
click at [638, 150] on span "OK" at bounding box center [635, 146] width 12 height 13
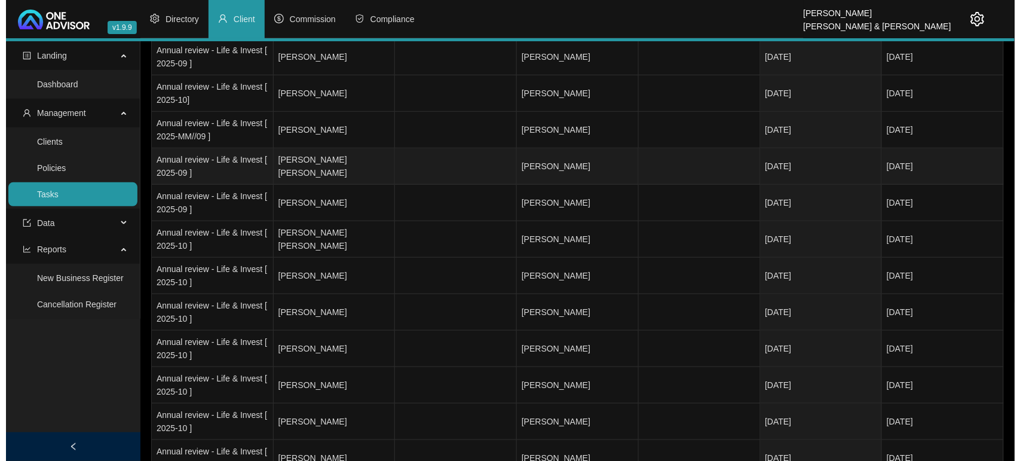
scroll to position [0, 0]
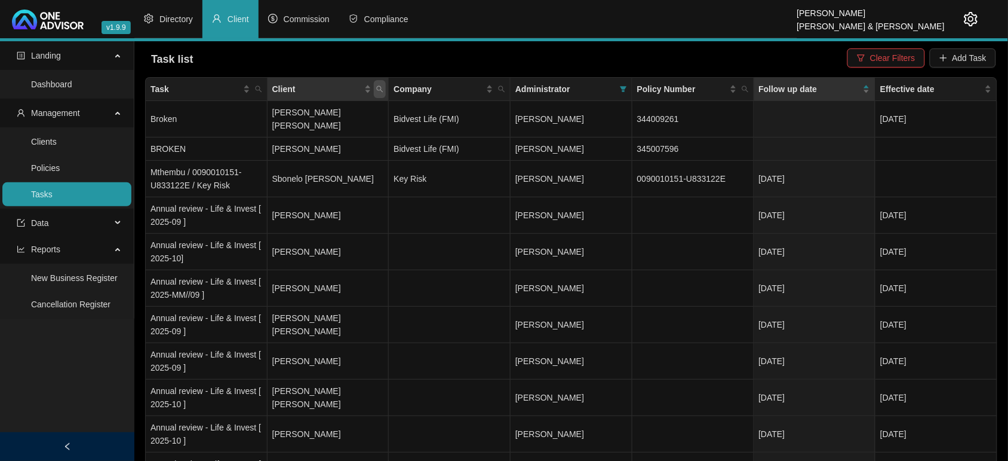
click at [379, 85] on icon "search" at bounding box center [379, 88] width 7 height 7
type input "bullimore"
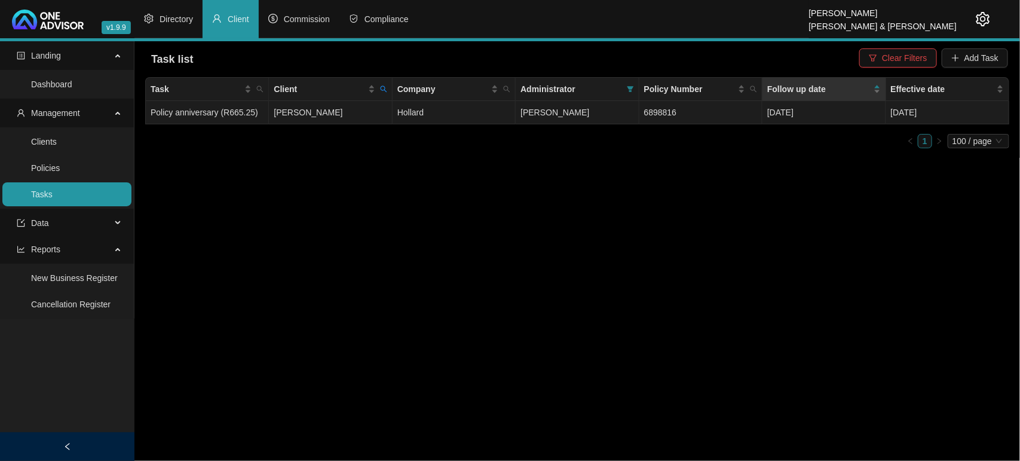
click at [351, 112] on td "[PERSON_NAME]" at bounding box center [330, 112] width 123 height 23
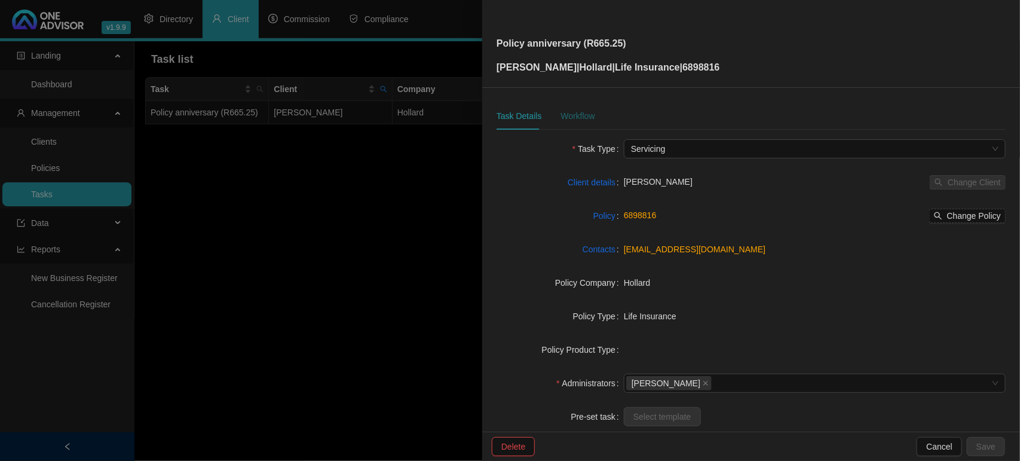
click at [575, 117] on div "Workflow" at bounding box center [577, 115] width 34 height 13
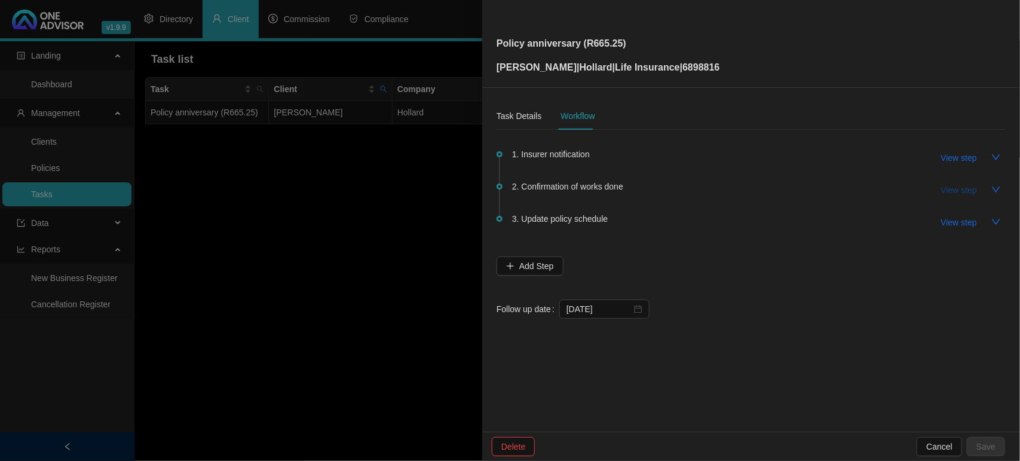
click at [947, 188] on span "View step" at bounding box center [959, 189] width 36 height 13
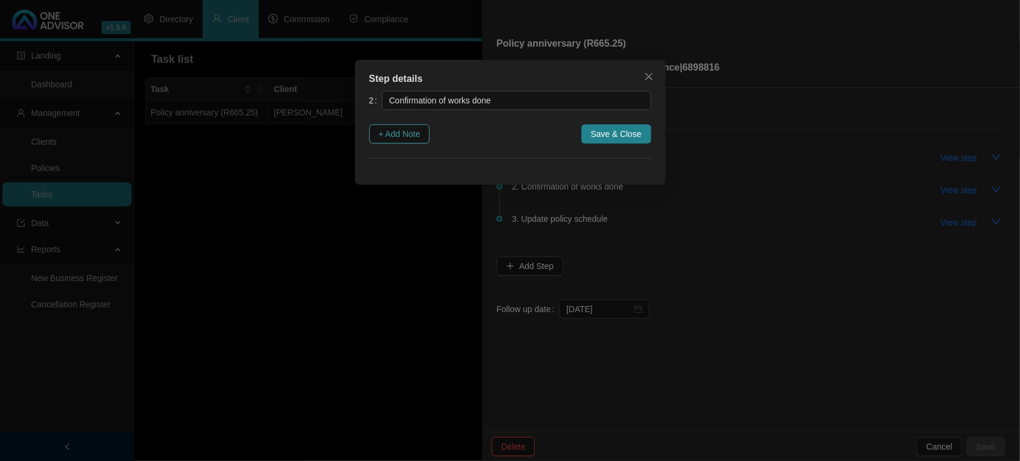
click at [395, 134] on span "+ Add Note" at bounding box center [400, 133] width 42 height 13
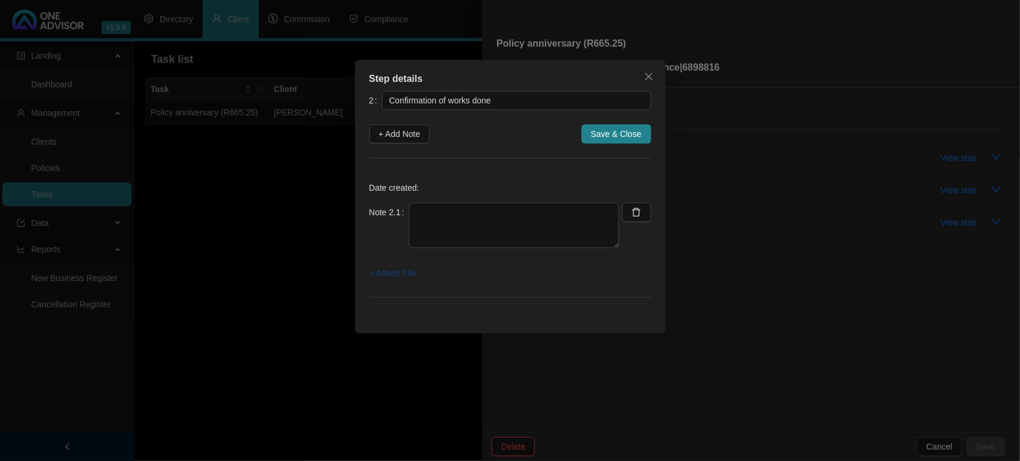
click at [387, 272] on span "+ Attach File" at bounding box center [393, 272] width 46 height 13
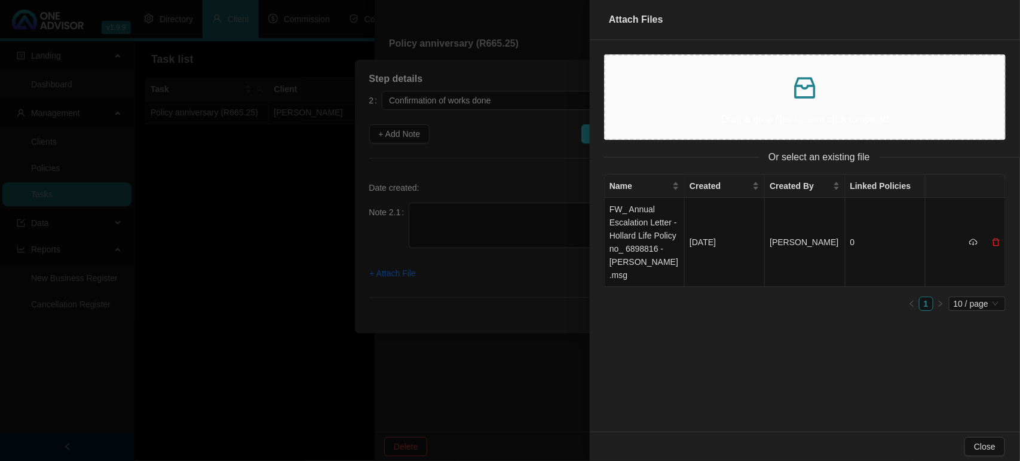
click at [669, 106] on div "Drag & drop files here or click to upload" at bounding box center [805, 97] width 380 height 64
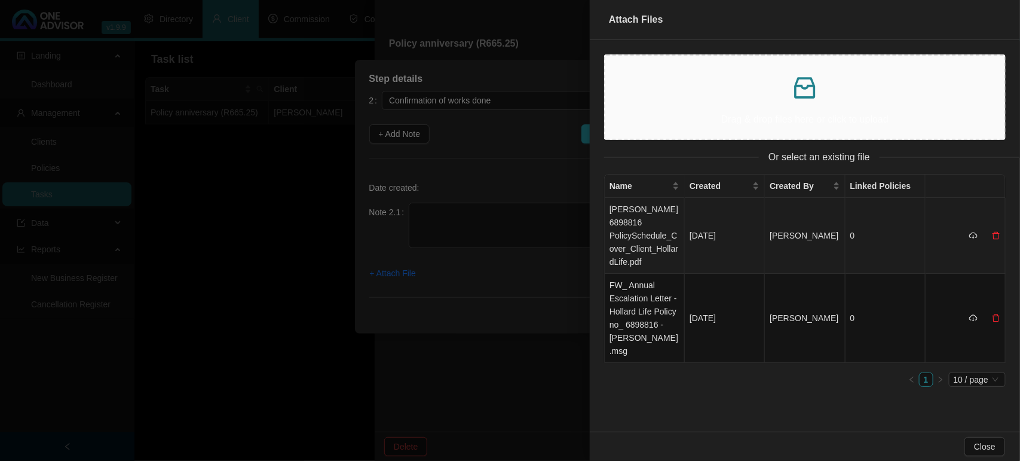
click at [627, 240] on td "[PERSON_NAME] 6898816 PolicySchedule_Cover_Client_HollardLife.pdf" at bounding box center [645, 236] width 80 height 76
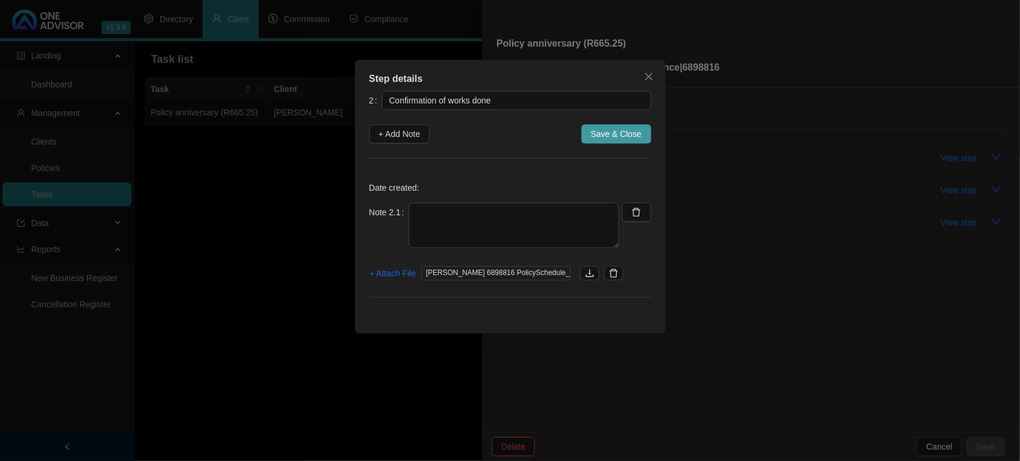
click at [622, 130] on span "Save & Close" at bounding box center [616, 133] width 51 height 13
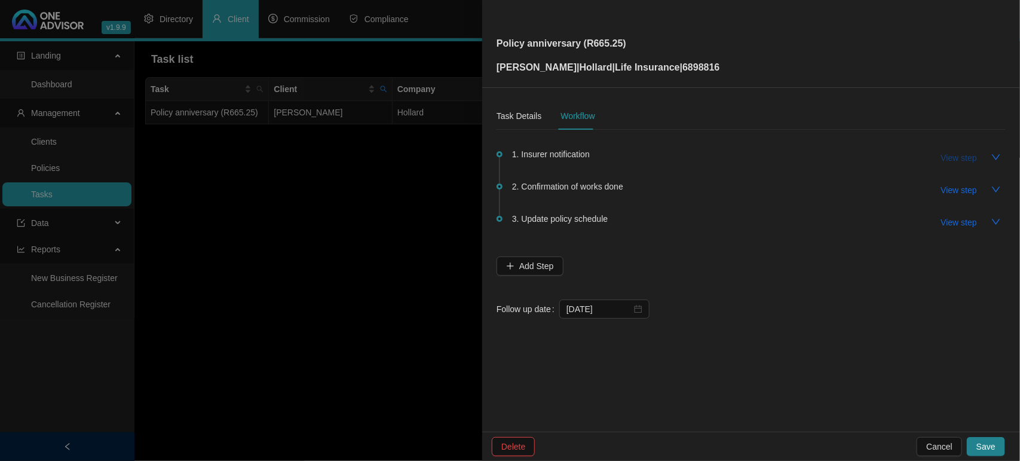
click at [962, 156] on span "View step" at bounding box center [959, 157] width 36 height 13
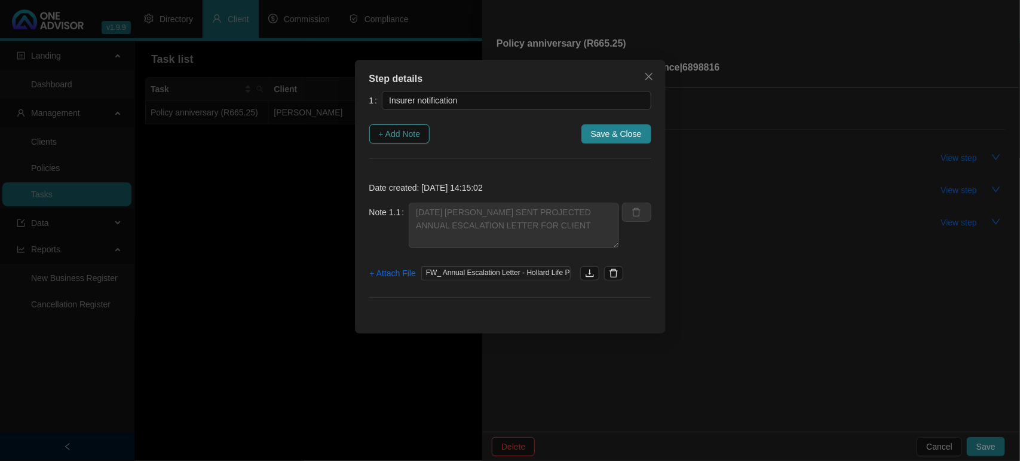
click at [407, 130] on span "+ Add Note" at bounding box center [400, 133] width 42 height 13
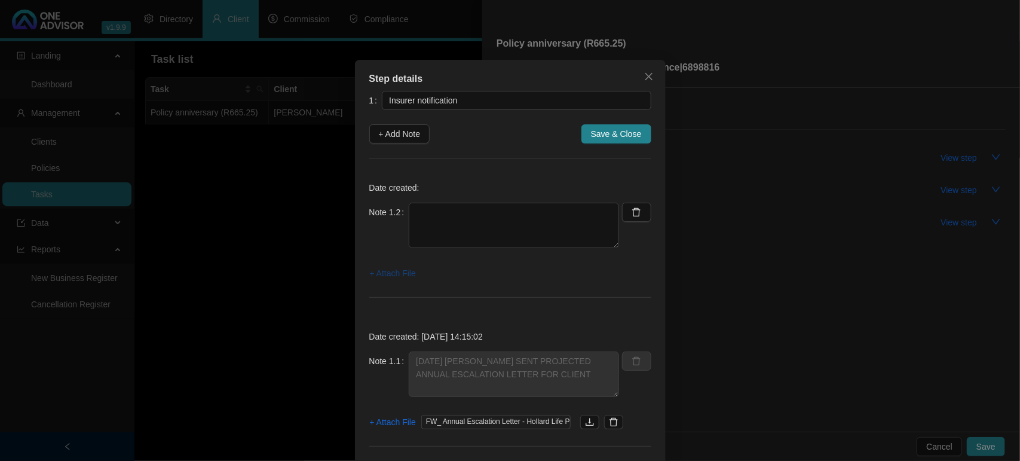
click at [397, 275] on span "+ Attach File" at bounding box center [393, 272] width 46 height 13
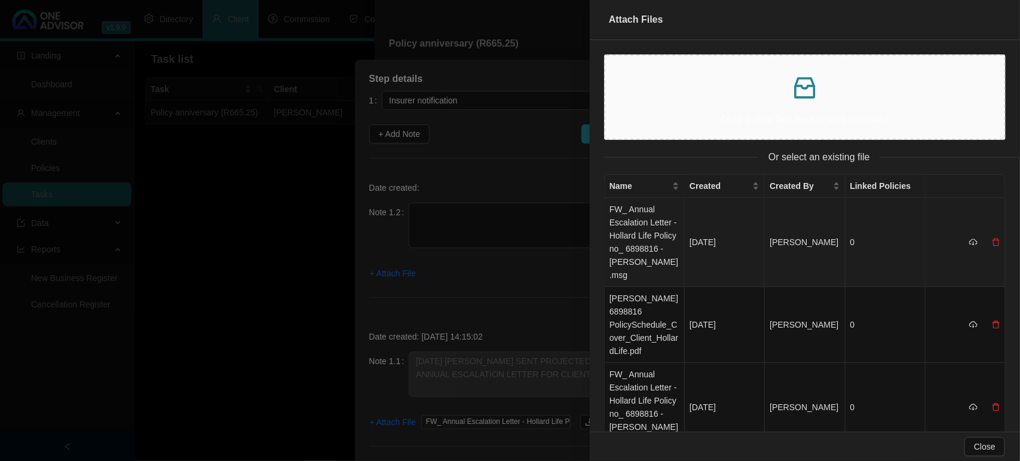
click at [627, 233] on td "FW_ Annual Escalation Letter - Hollard Life Policy no_ 6898816 - [PERSON_NAME].…" at bounding box center [645, 242] width 80 height 89
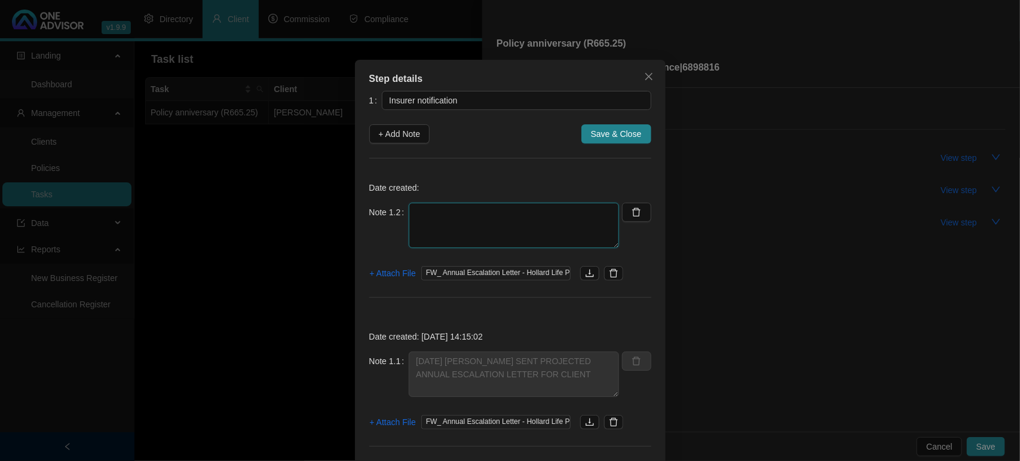
click at [504, 224] on textarea at bounding box center [514, 224] width 210 height 45
type textarea "r"
type textarea "RECEIVED UPDATED POLICY PREMIUM AND COVER AMOUNTS"
click at [617, 134] on span "Save & Close" at bounding box center [616, 133] width 51 height 13
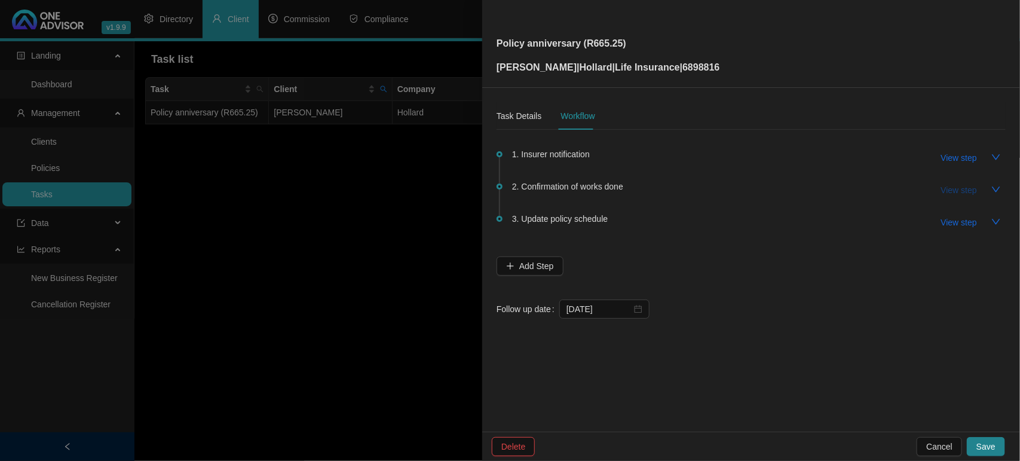
click at [962, 186] on span "View step" at bounding box center [959, 189] width 36 height 13
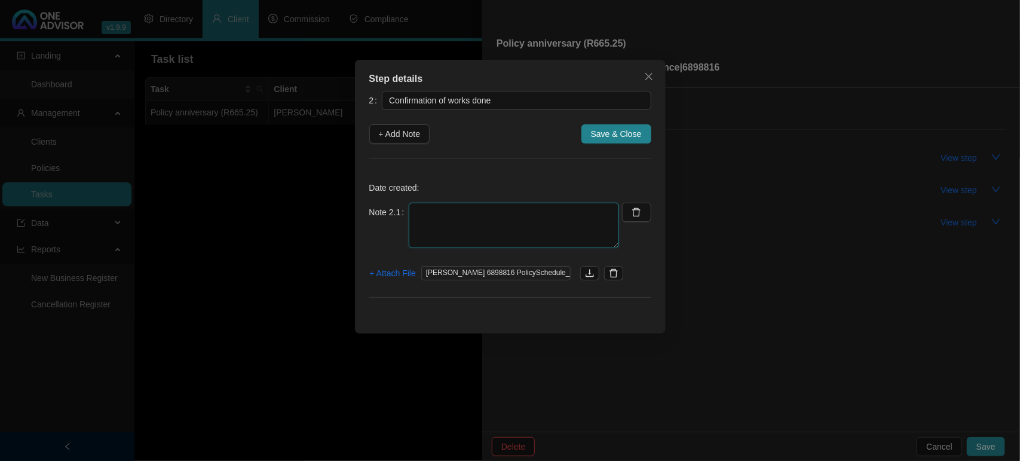
click at [455, 225] on textarea at bounding box center [514, 224] width 210 height 45
type textarea "EMAILED UPDATED POLICY PRINT REFLECTING NEW COVER AMOUNTS AND PREMIUMS TO CLIENT"
click at [402, 270] on span "+ Attach File" at bounding box center [393, 272] width 46 height 13
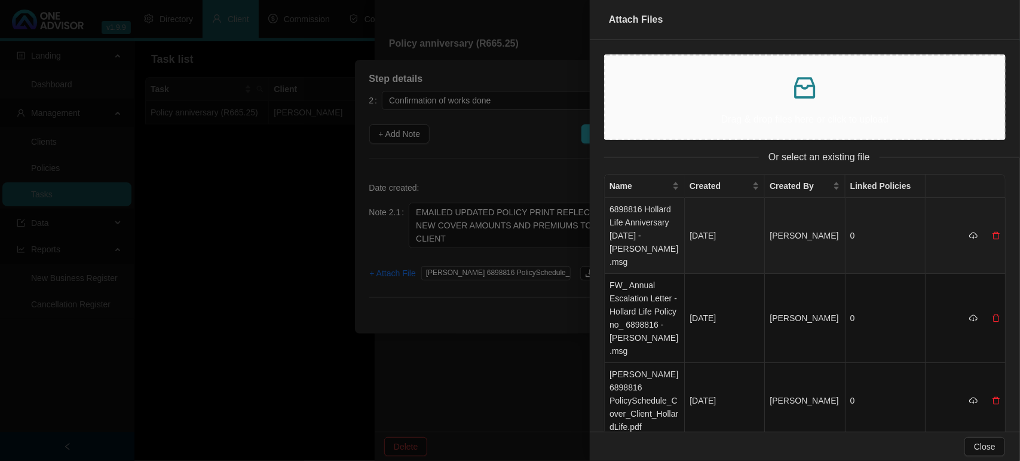
click at [645, 232] on td "6898816 Hollard Life Anniversary [DATE] - [PERSON_NAME].msg" at bounding box center [645, 236] width 80 height 76
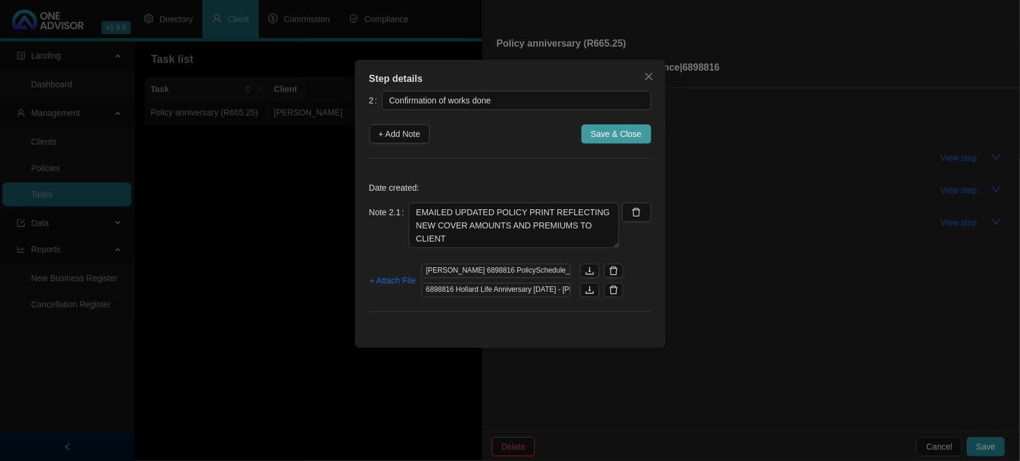
click at [619, 131] on span "Save & Close" at bounding box center [616, 133] width 51 height 13
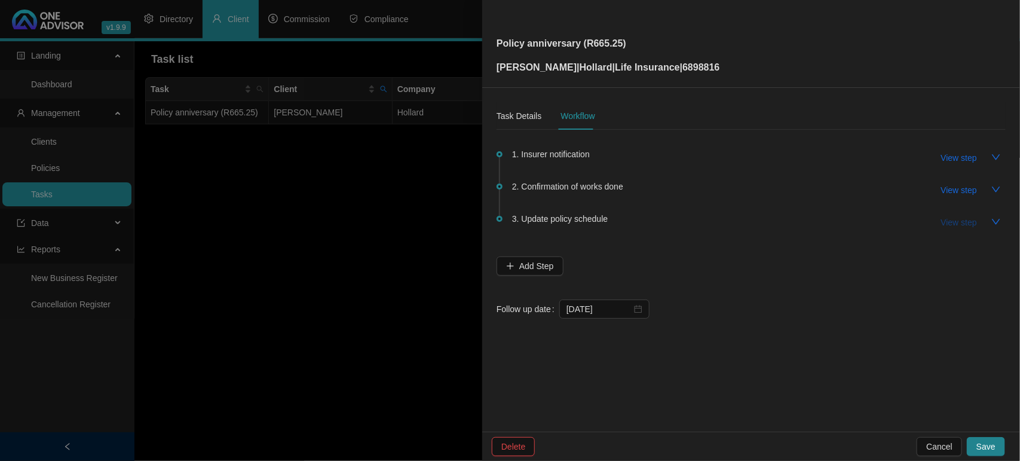
click at [957, 220] on span "View step" at bounding box center [959, 222] width 36 height 13
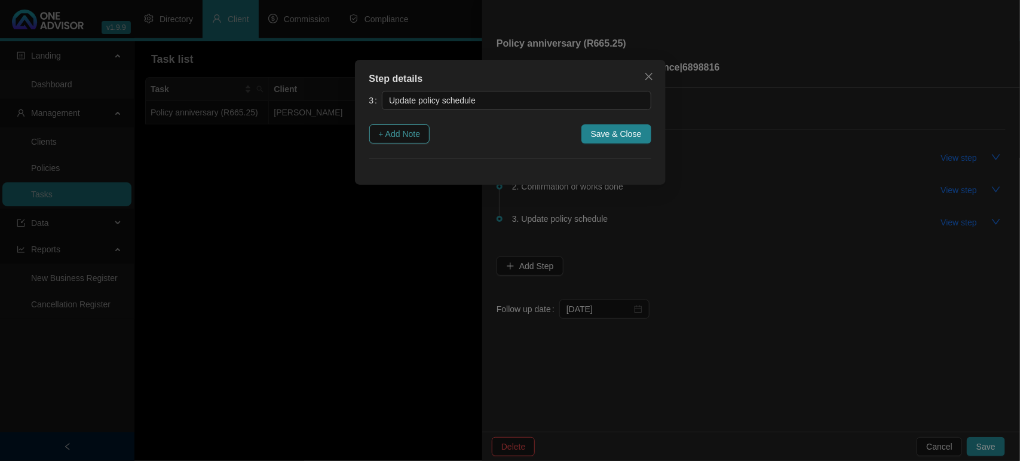
click at [386, 134] on span "+ Add Note" at bounding box center [400, 133] width 42 height 13
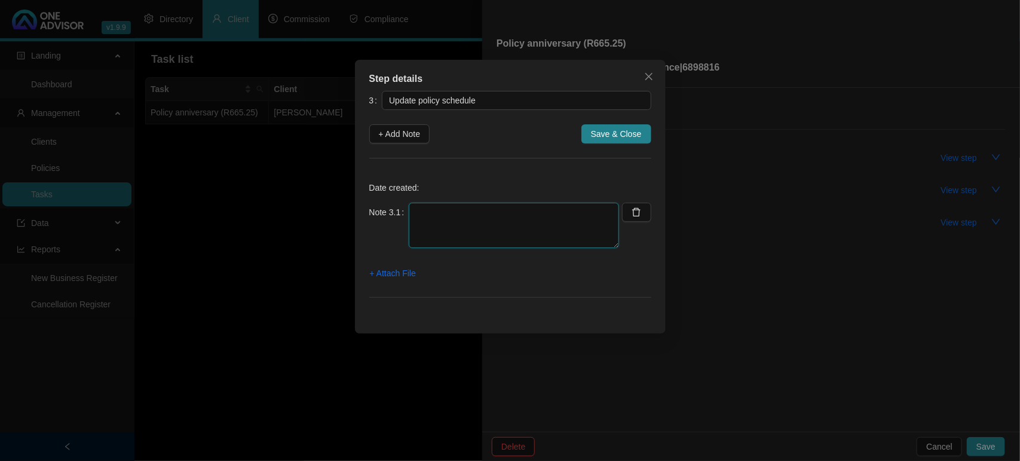
click at [449, 222] on textarea at bounding box center [514, 224] width 210 height 45
type textarea "SCHEDULE UPDATED"
click at [620, 130] on span "Save & Close" at bounding box center [616, 133] width 51 height 13
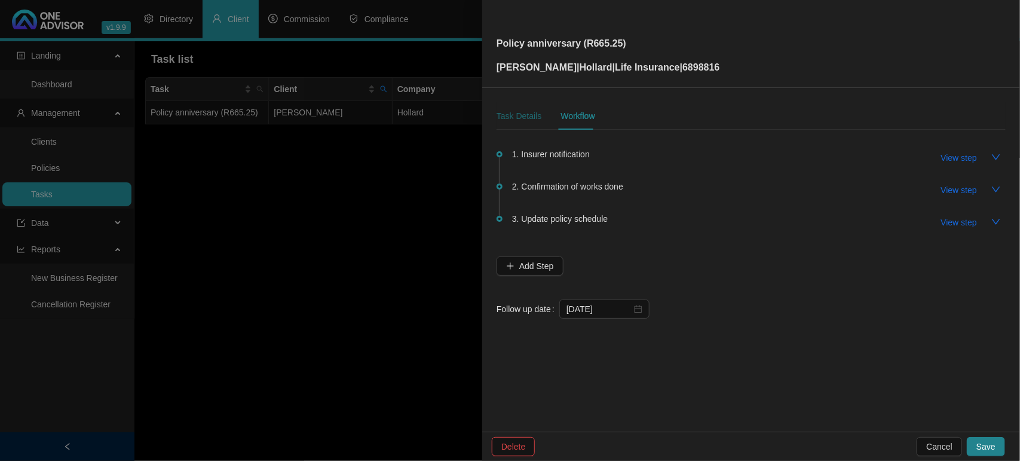
click at [529, 119] on div "Task Details" at bounding box center [518, 115] width 45 height 13
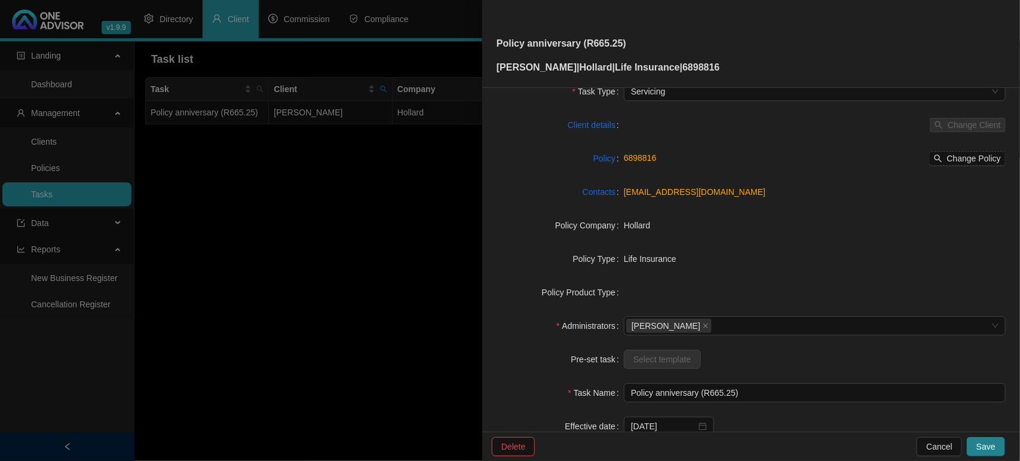
scroll to position [124, 0]
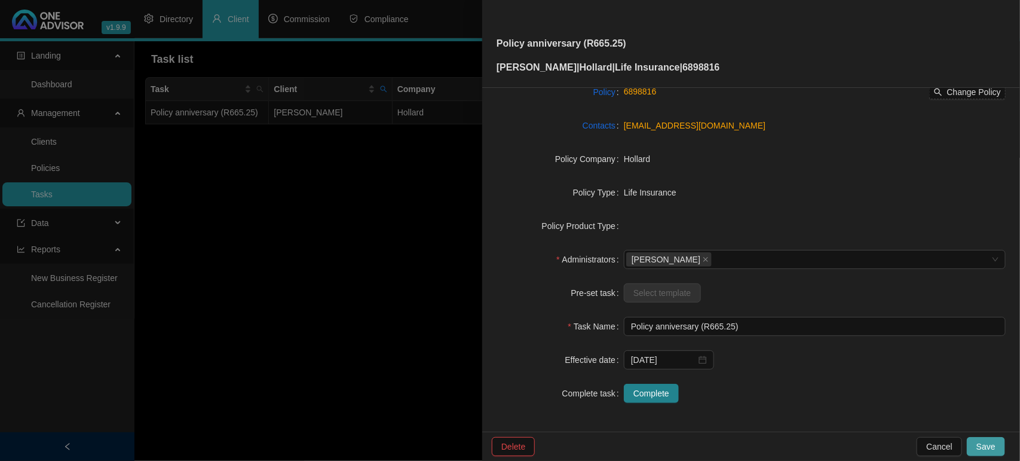
click at [993, 441] on span "Save" at bounding box center [985, 446] width 19 height 13
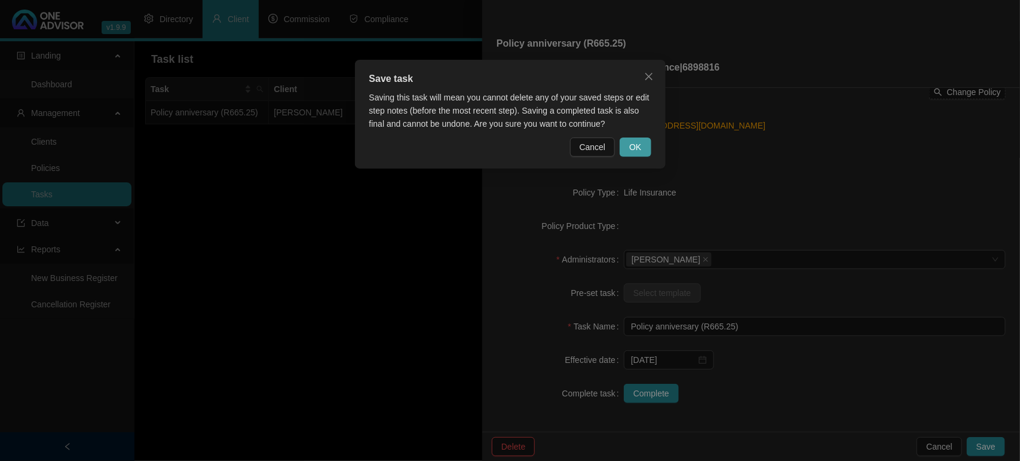
click at [638, 150] on span "OK" at bounding box center [635, 146] width 12 height 13
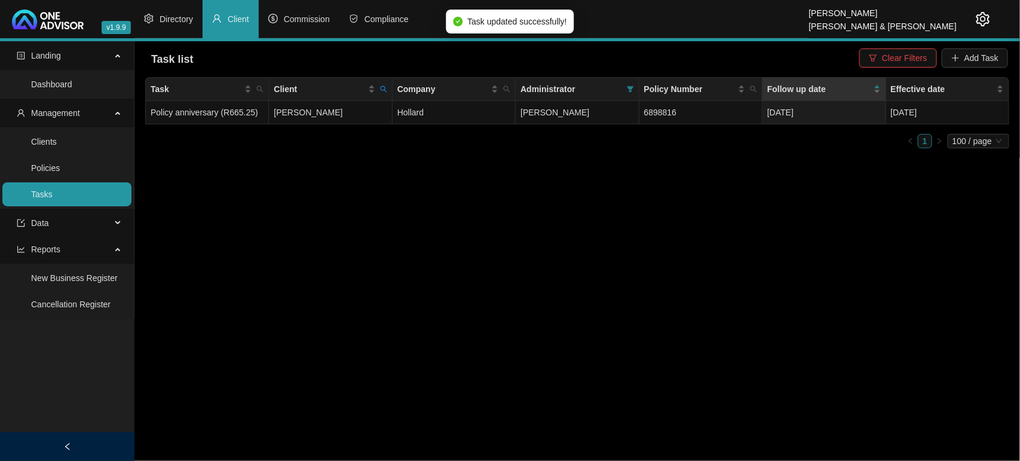
scroll to position [109, 0]
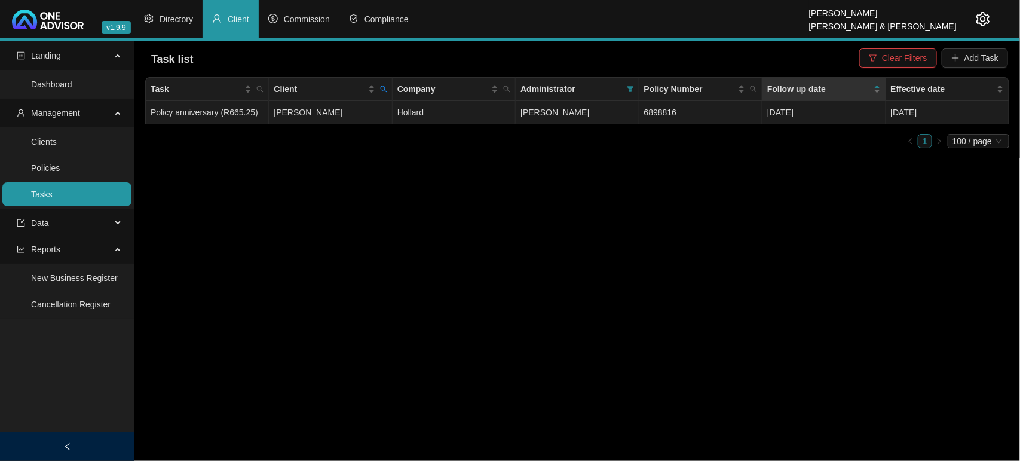
click at [503, 114] on td "Hollard" at bounding box center [453, 112] width 123 height 23
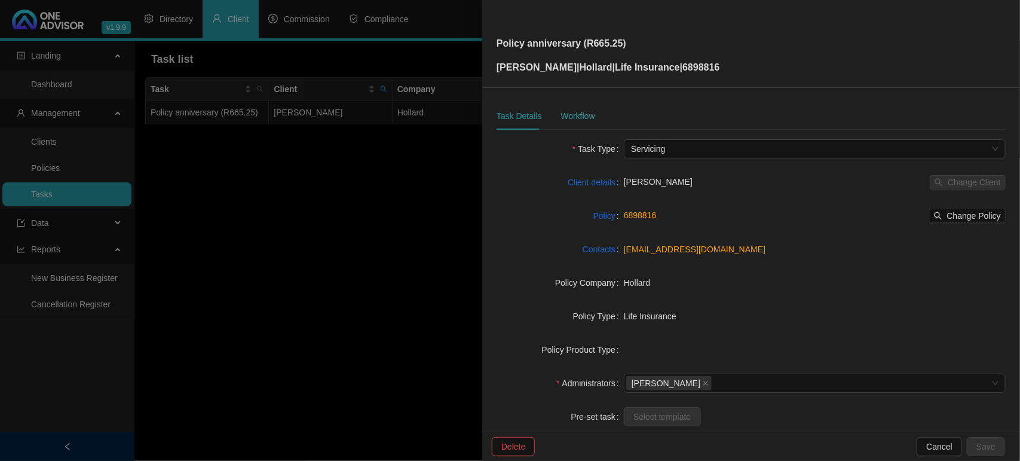
click at [589, 127] on div "Workflow" at bounding box center [577, 115] width 34 height 27
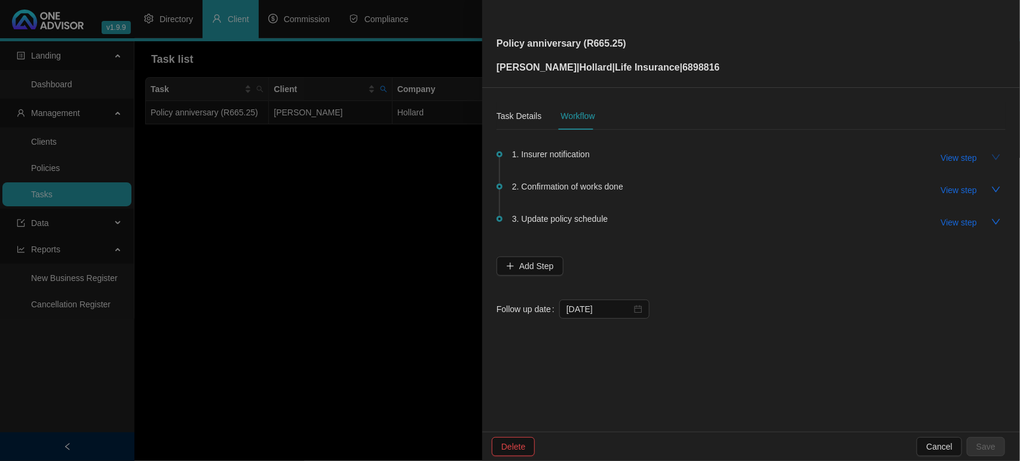
click at [996, 159] on icon "down" at bounding box center [996, 156] width 8 height 5
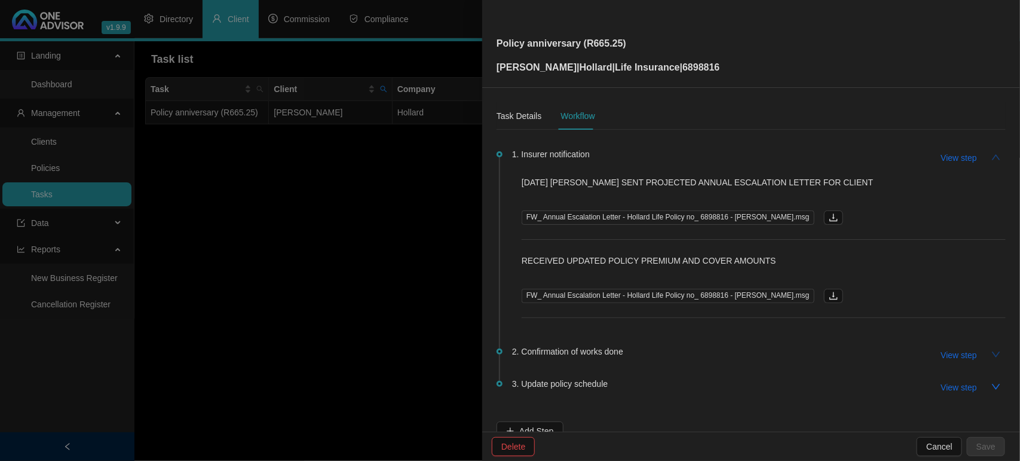
click at [991, 357] on icon "down" at bounding box center [996, 354] width 10 height 10
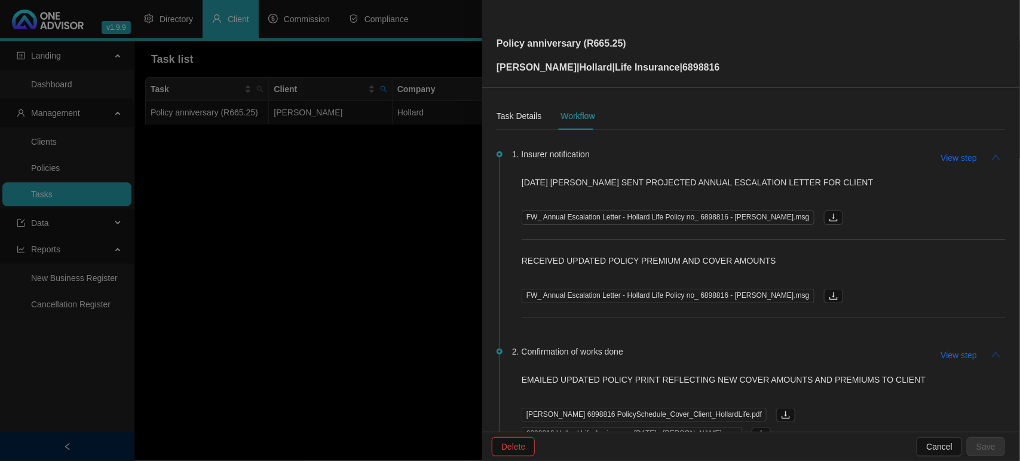
scroll to position [149, 0]
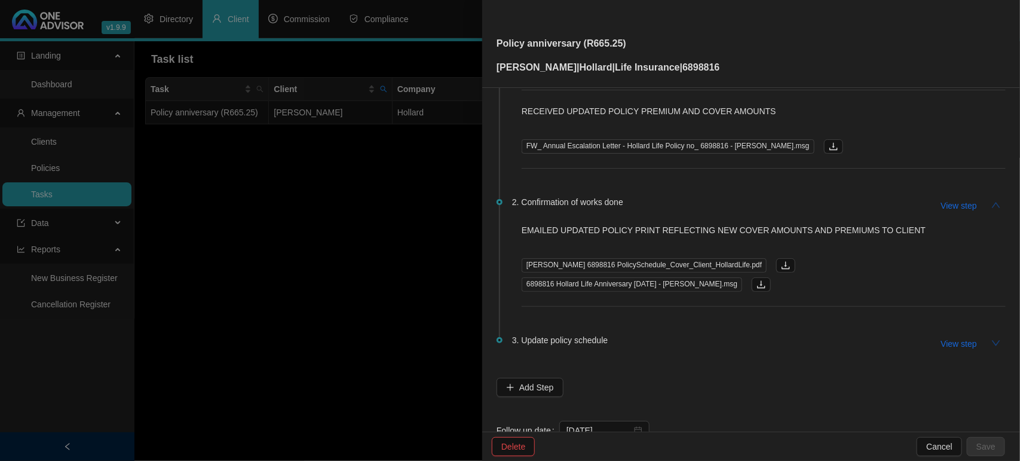
click at [991, 339] on icon "down" at bounding box center [996, 343] width 10 height 10
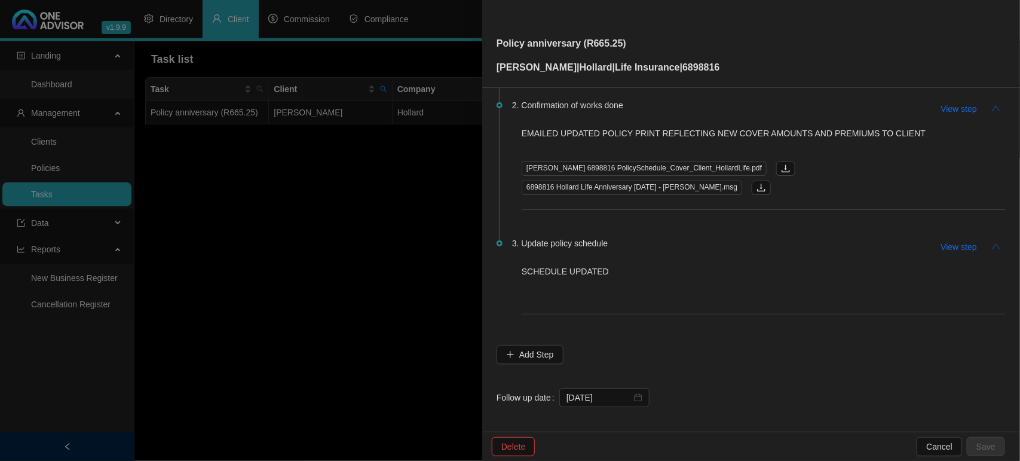
scroll to position [250, 0]
click at [820, 329] on li "3. Update policy schedule View step SCHEDULE UPDATED" at bounding box center [750, 289] width 509 height 105
click at [397, 329] on div at bounding box center [510, 230] width 1020 height 461
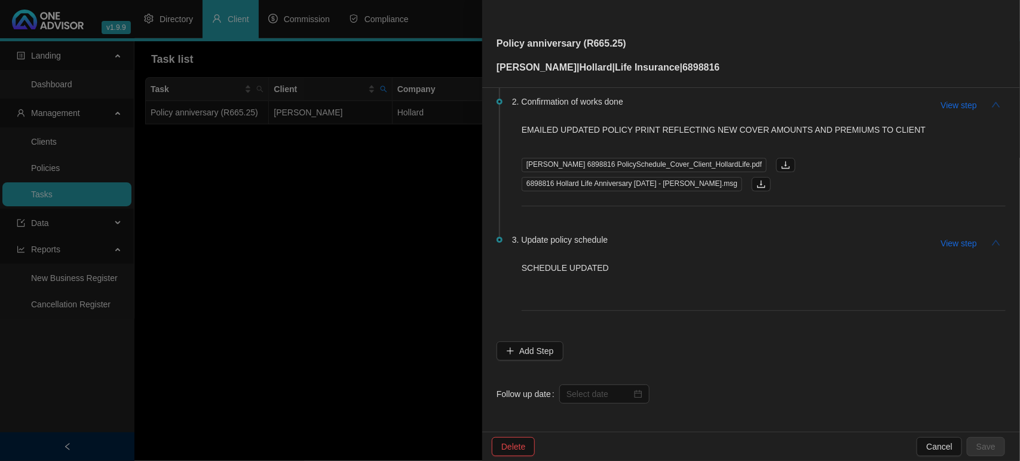
scroll to position [0, 0]
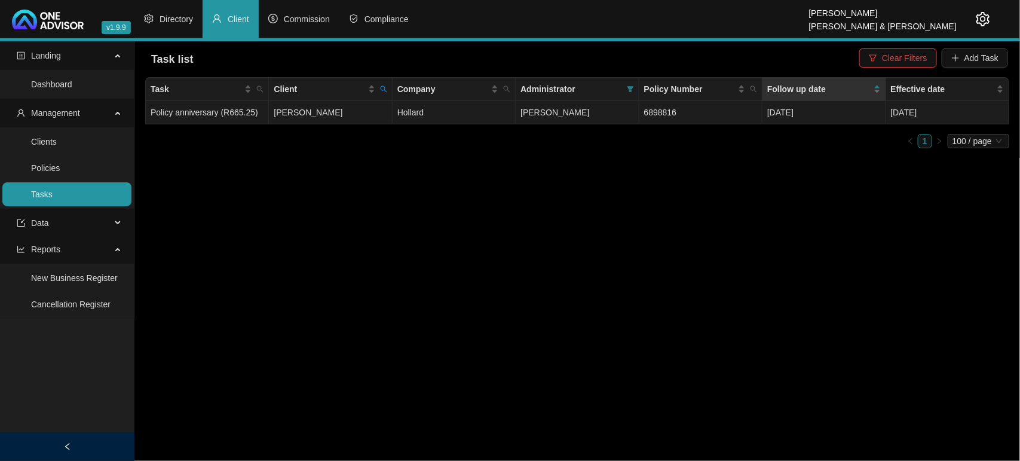
click at [372, 106] on td "[PERSON_NAME]" at bounding box center [330, 112] width 123 height 23
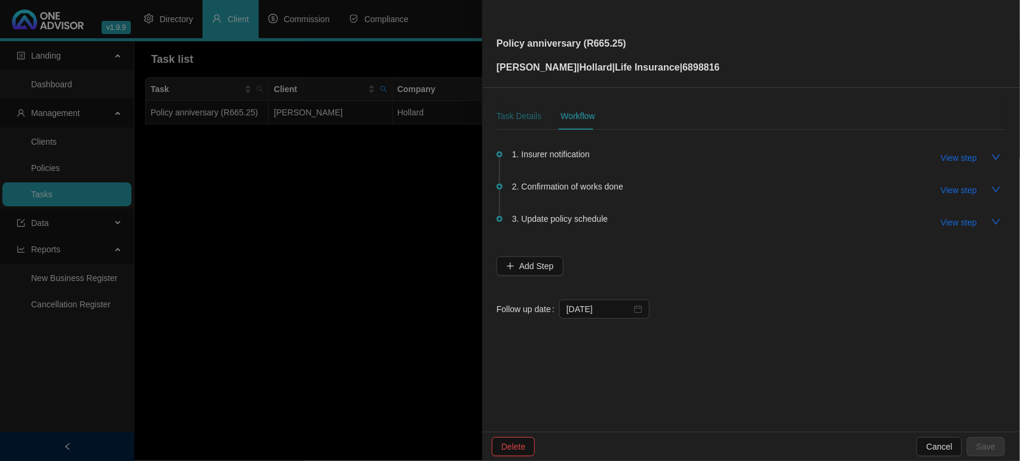
click at [530, 112] on div "Task Details" at bounding box center [518, 115] width 45 height 13
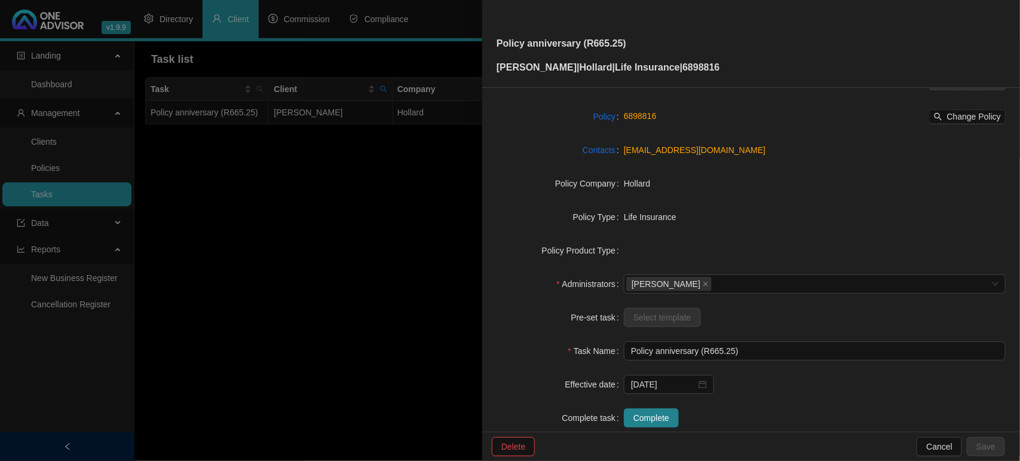
scroll to position [124, 0]
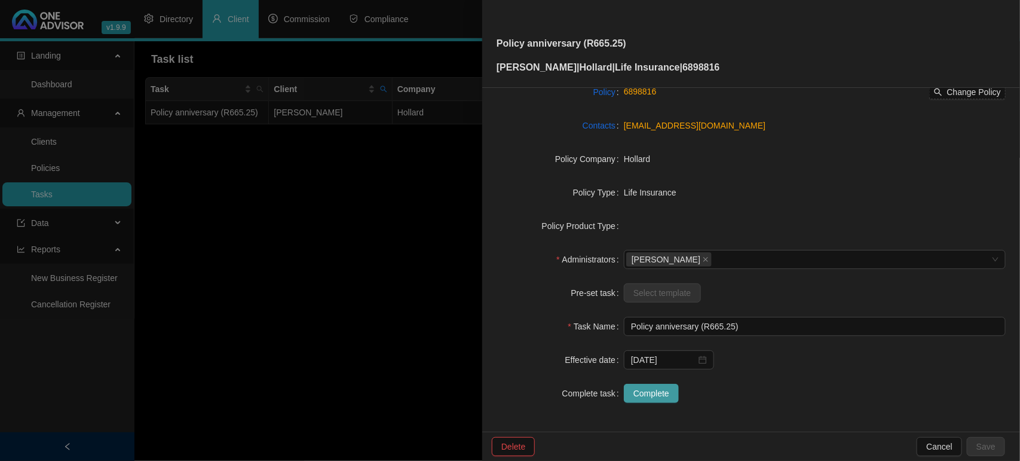
click at [659, 395] on span "Complete" at bounding box center [651, 392] width 36 height 13
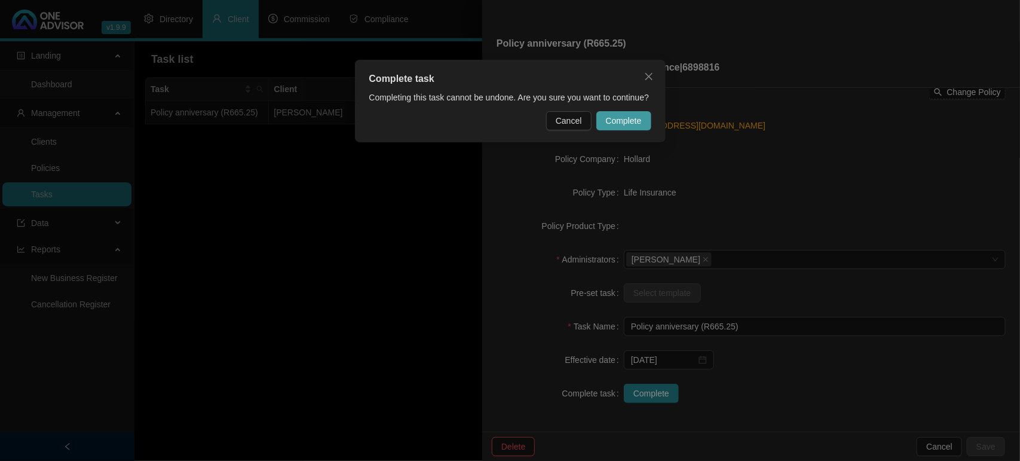
click at [635, 125] on span "Complete" at bounding box center [624, 120] width 36 height 13
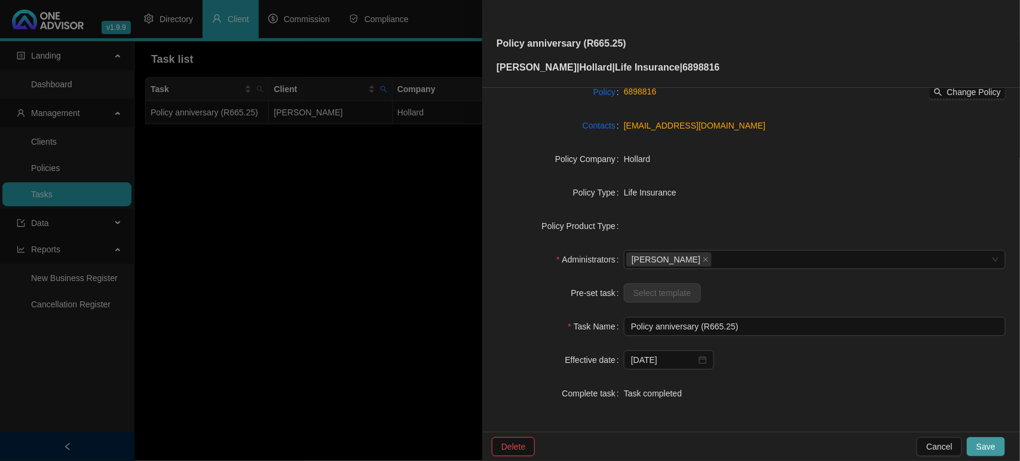
click at [992, 443] on span "Save" at bounding box center [985, 446] width 19 height 13
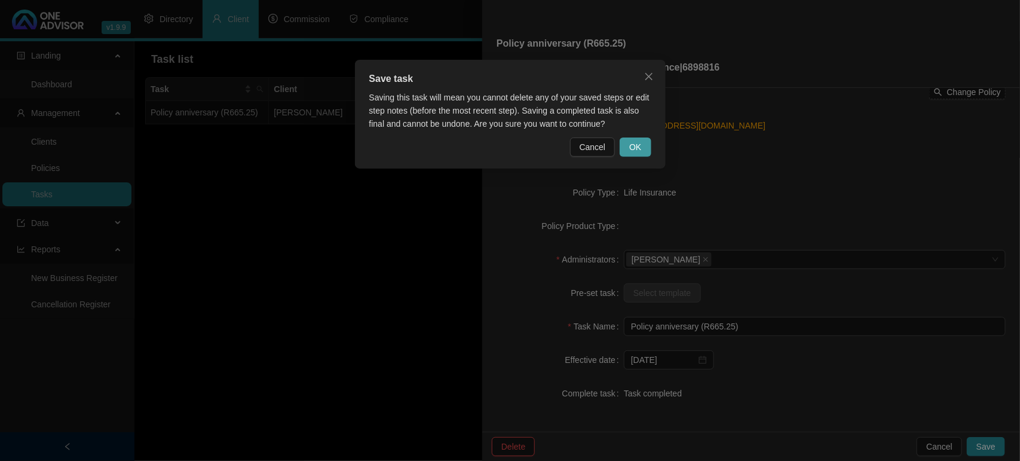
click at [631, 144] on span "OK" at bounding box center [635, 146] width 12 height 13
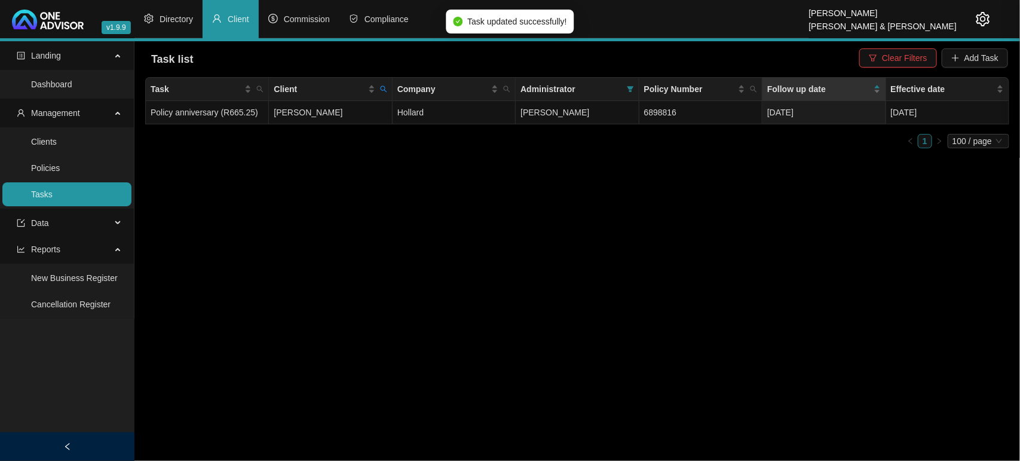
scroll to position [109, 0]
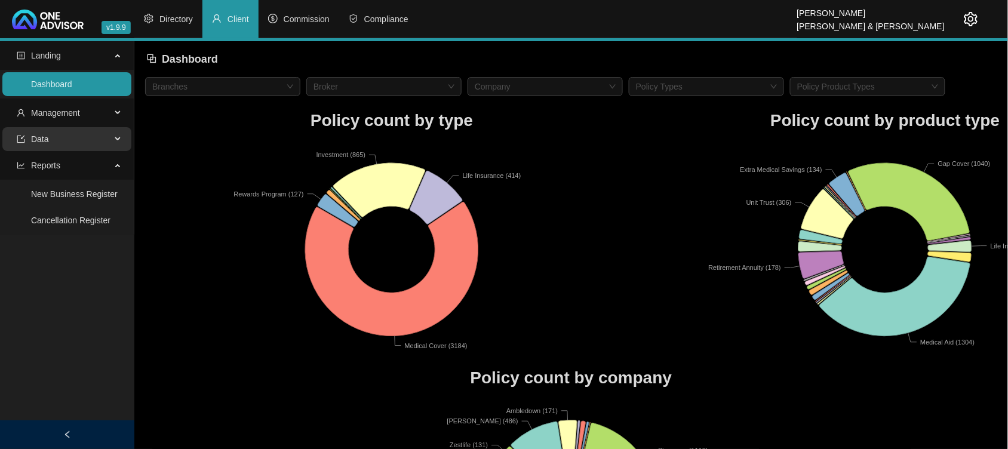
click at [54, 140] on span "Data" at bounding box center [64, 139] width 94 height 24
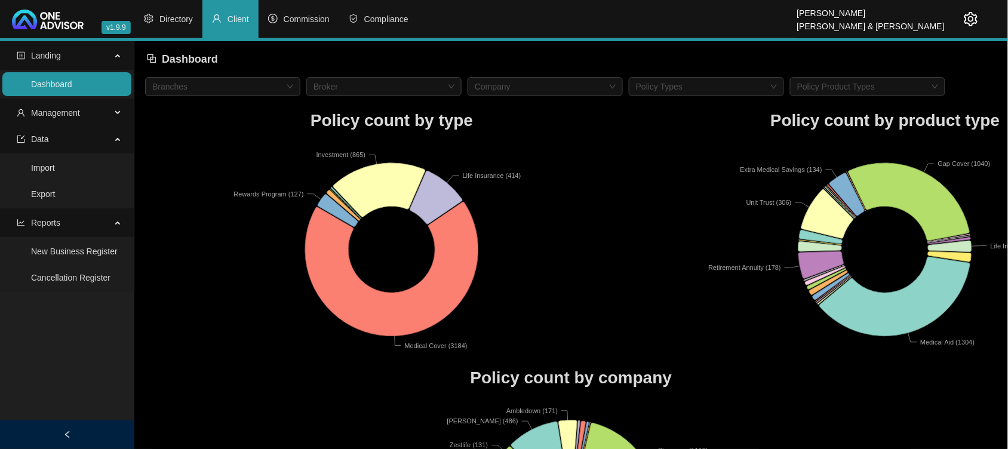
click at [59, 154] on ul "Import Export" at bounding box center [67, 181] width 134 height 55
click at [70, 115] on span "Management" at bounding box center [55, 113] width 49 height 10
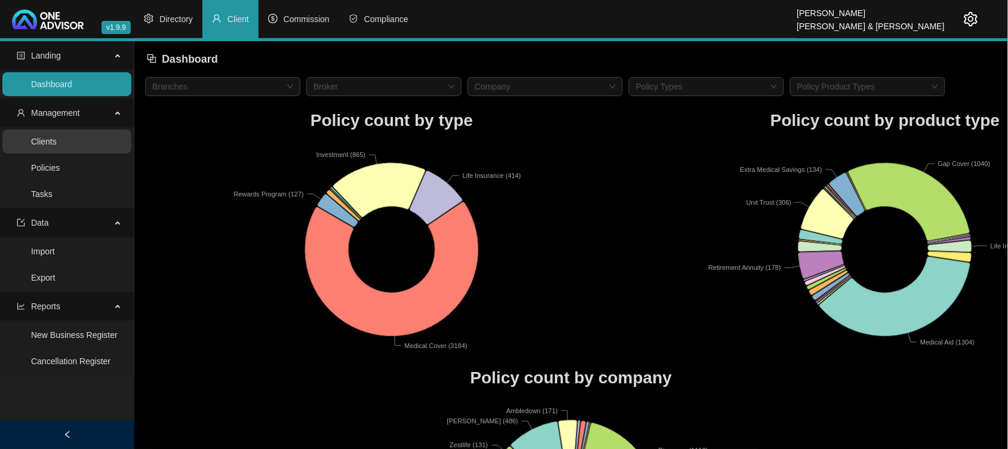
click at [57, 146] on link "Clients" at bounding box center [44, 142] width 26 height 10
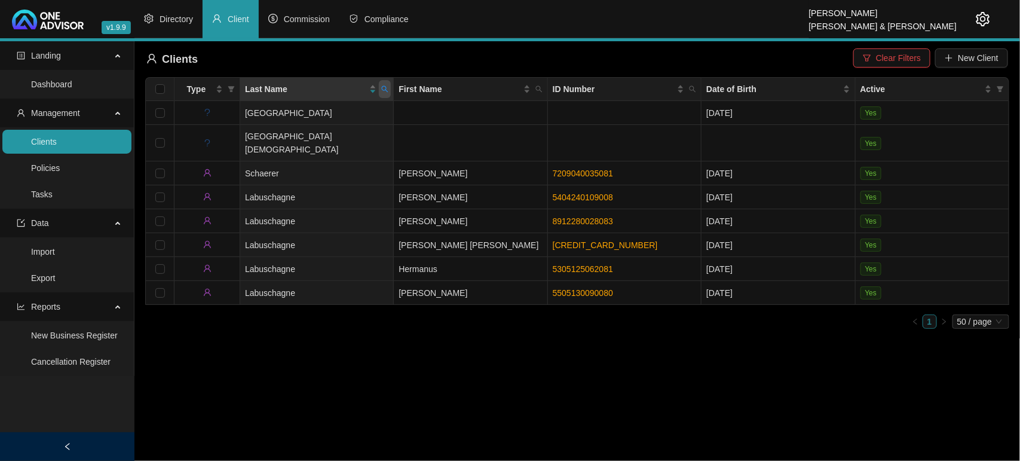
click at [386, 87] on icon "search" at bounding box center [384, 88] width 7 height 7
type input "ndonge"
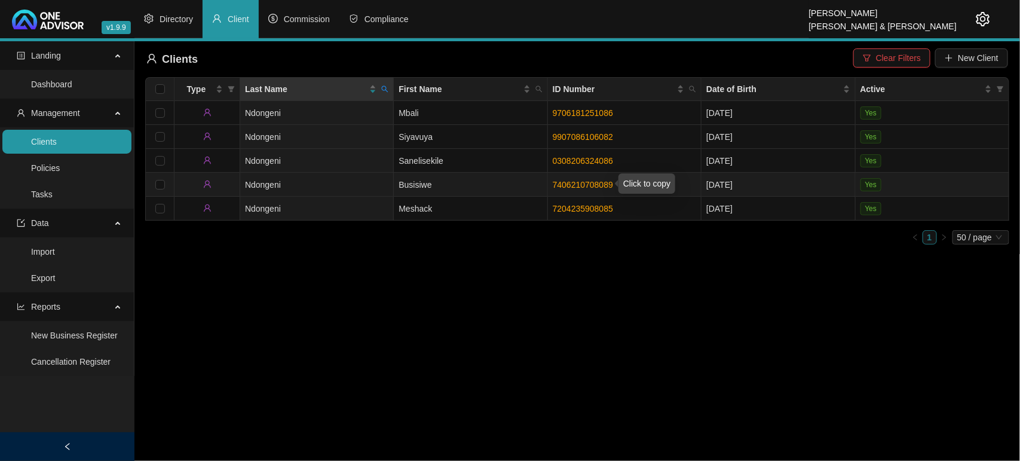
click at [564, 183] on link "7406210708089" at bounding box center [583, 185] width 60 height 10
click at [385, 88] on icon "search" at bounding box center [384, 88] width 7 height 7
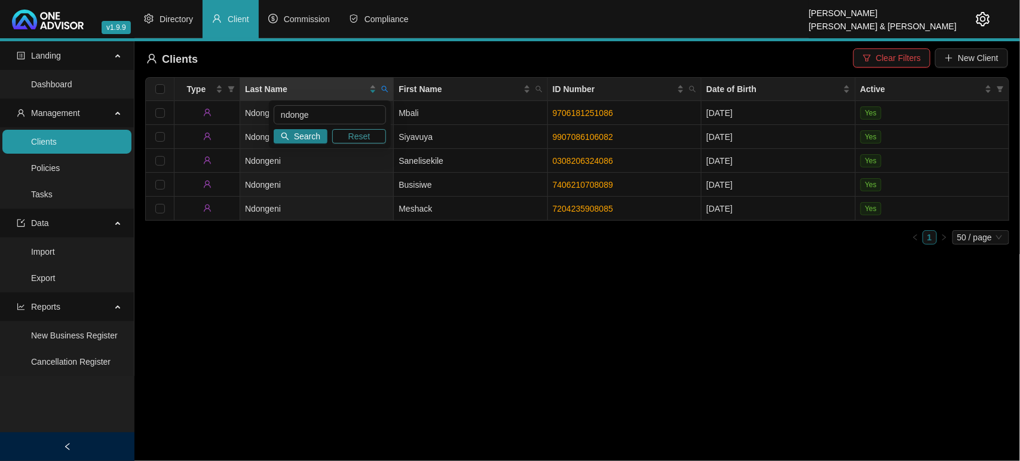
drag, startPoint x: 371, startPoint y: 136, endPoint x: 332, endPoint y: 108, distance: 47.9
click at [371, 135] on button "Reset" at bounding box center [359, 136] width 54 height 14
click at [332, 108] on input "text" at bounding box center [330, 114] width 112 height 19
type input "bullimore"
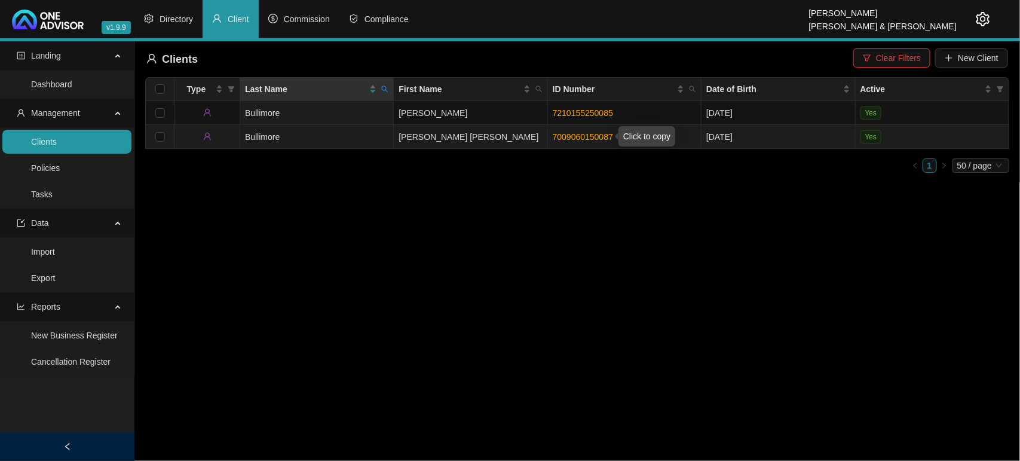
click at [560, 134] on link "7009060150087" at bounding box center [583, 137] width 60 height 10
click at [587, 136] on link "7009060150087" at bounding box center [583, 137] width 60 height 10
